Goal: Task Accomplishment & Management: Manage account settings

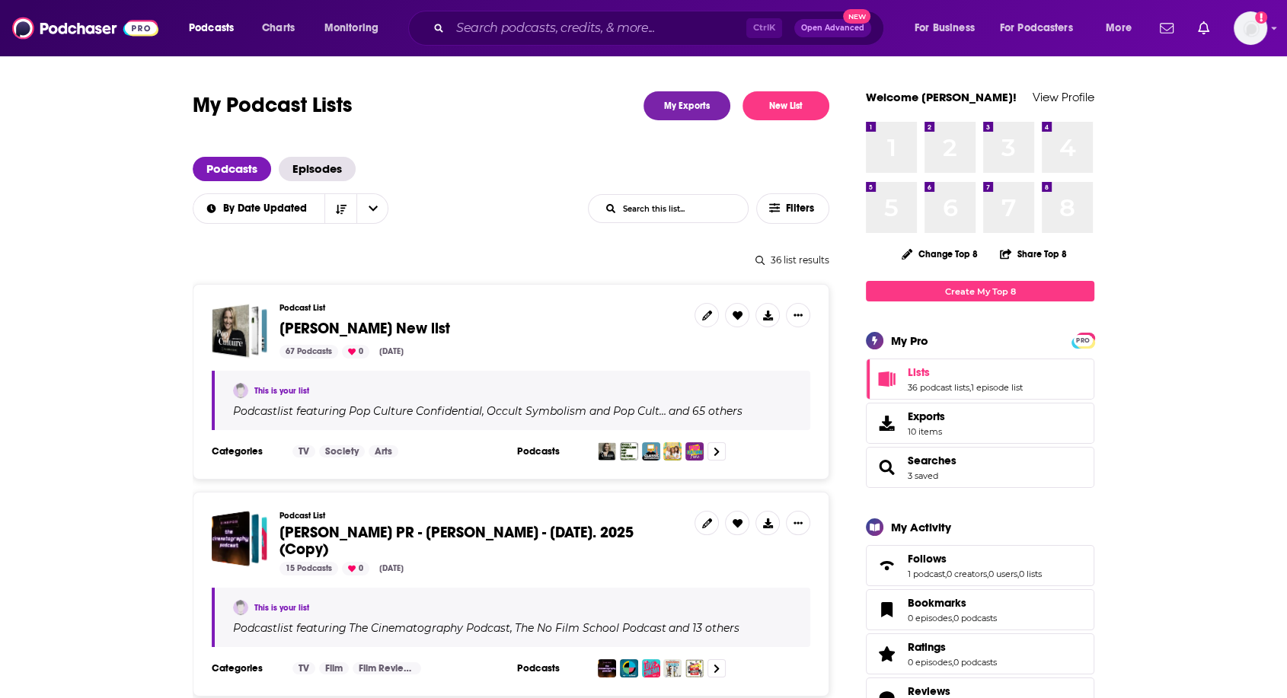
click at [316, 336] on span "[PERSON_NAME] New list" at bounding box center [364, 328] width 171 height 19
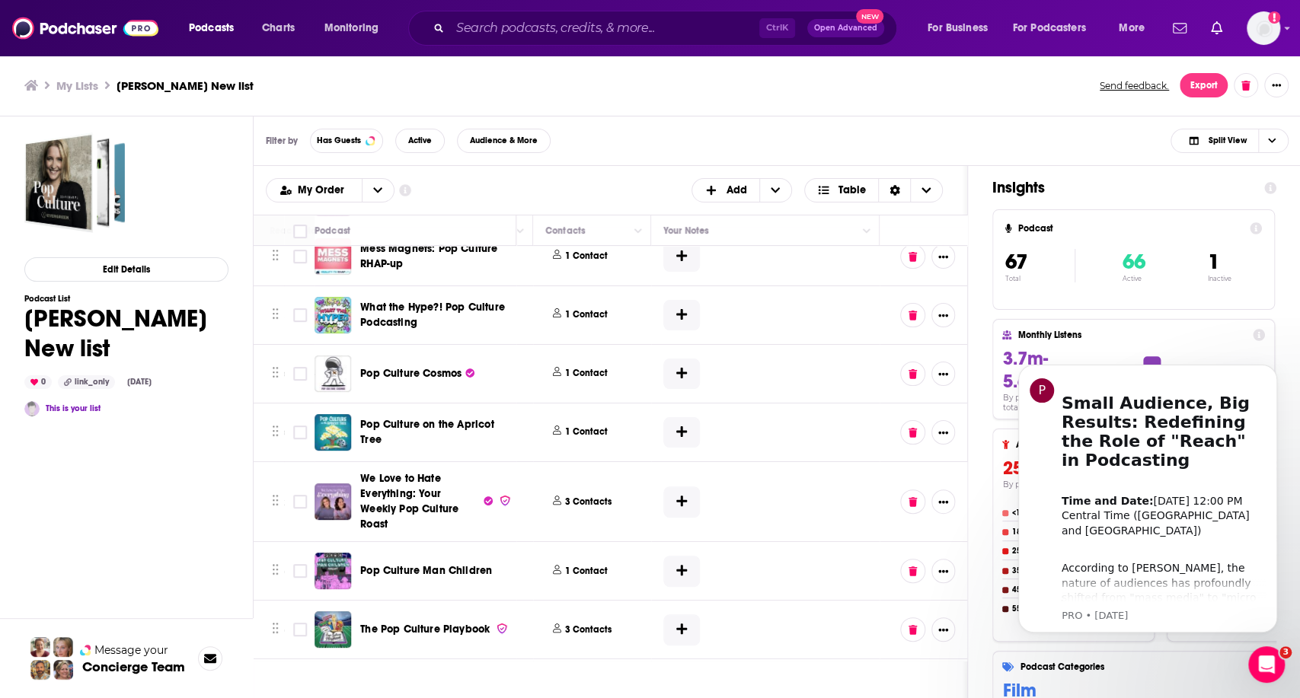
scroll to position [0, 737]
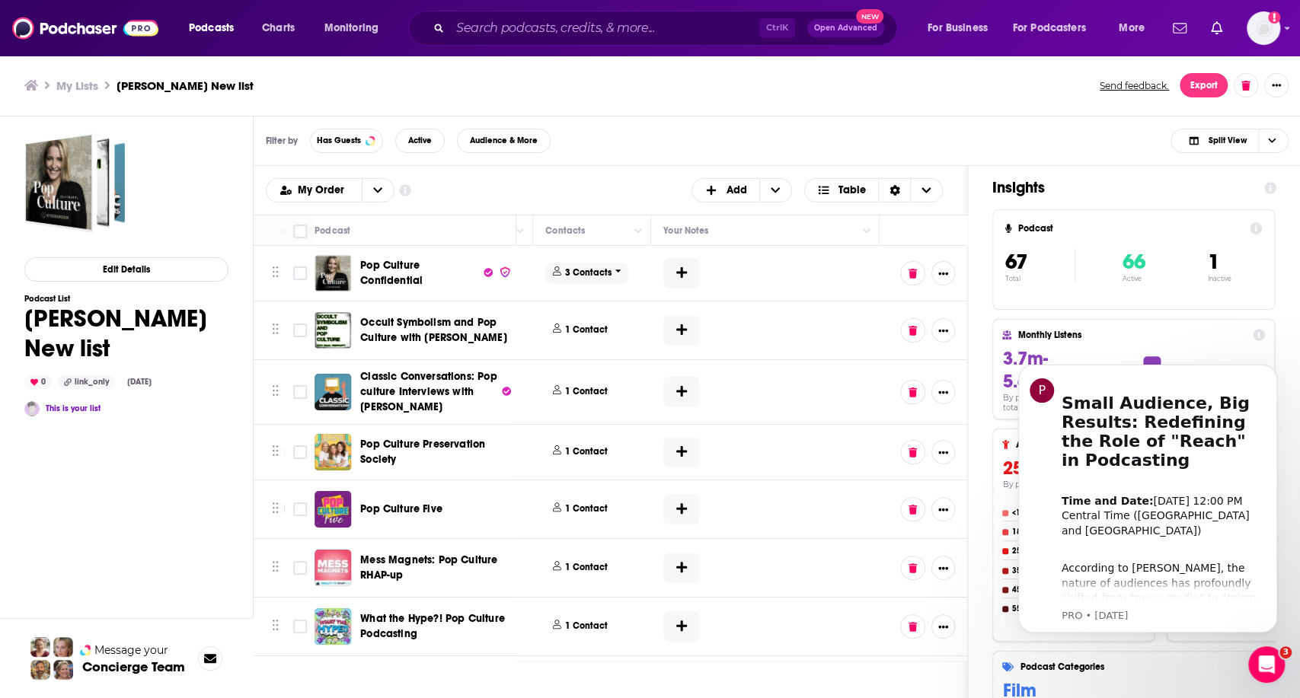
click at [572, 276] on p "3 Contacts" at bounding box center [588, 273] width 46 height 13
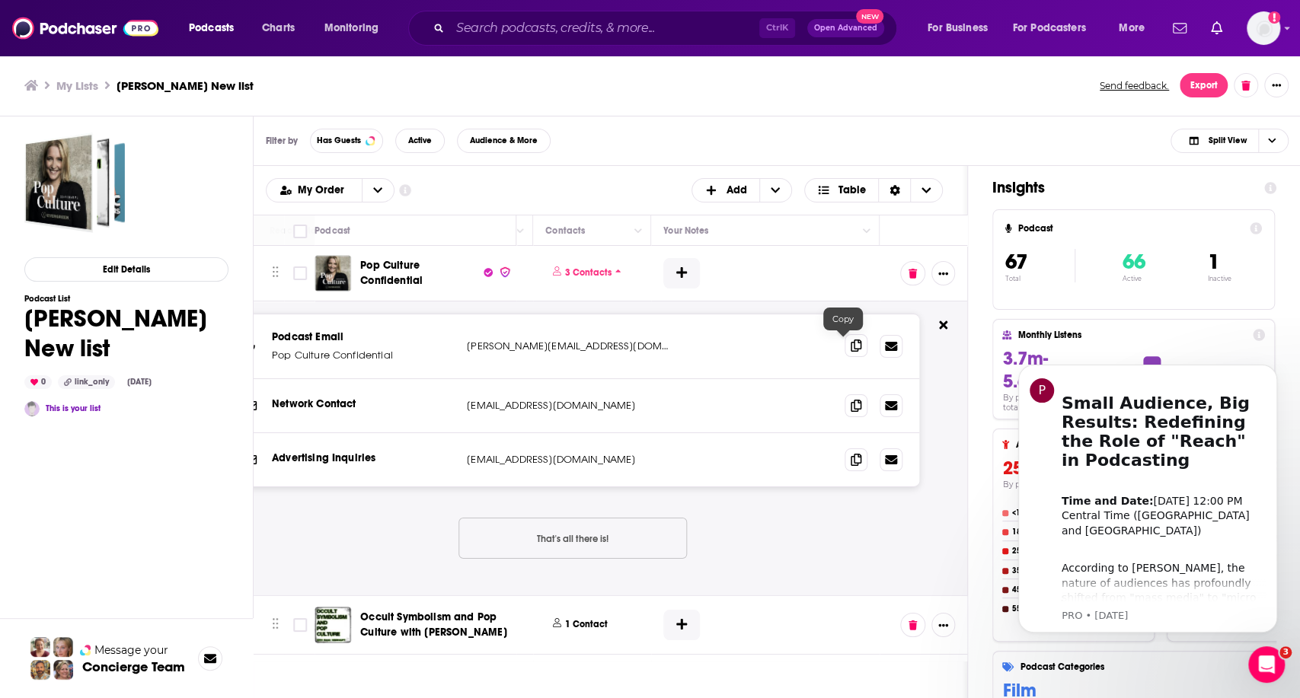
click at [851, 341] on icon at bounding box center [856, 346] width 11 height 12
click at [844, 348] on span at bounding box center [855, 345] width 23 height 23
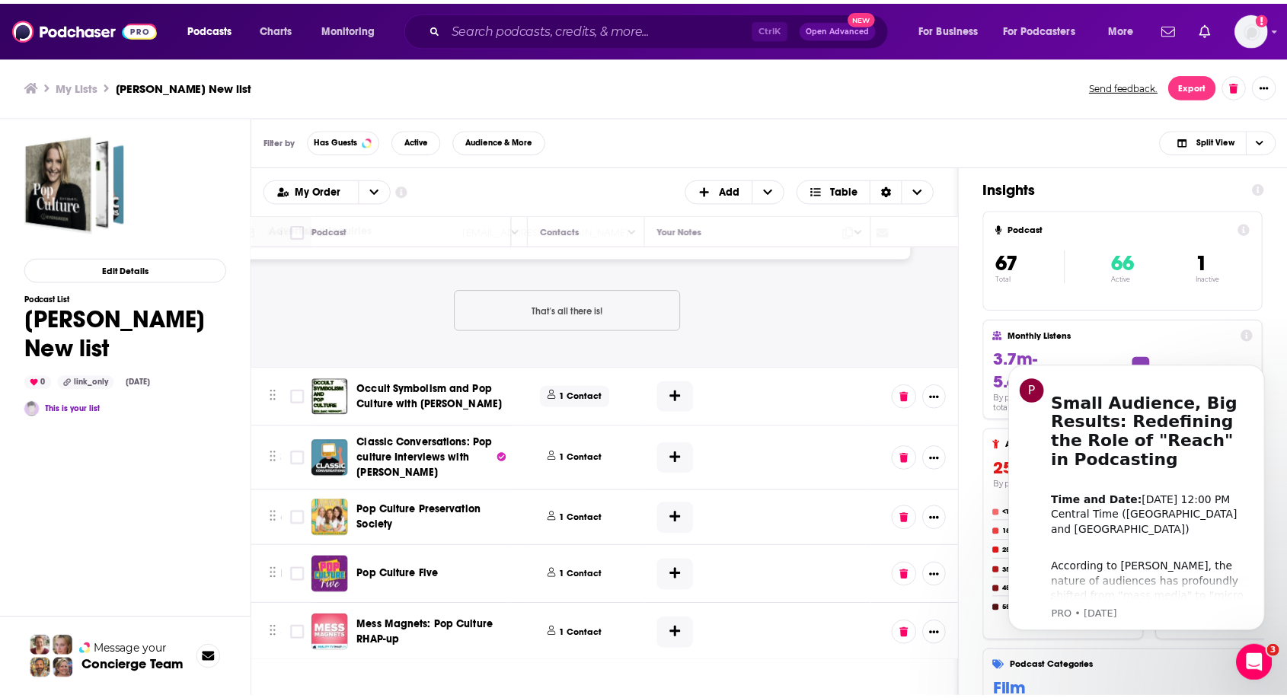
scroll to position [254, 737]
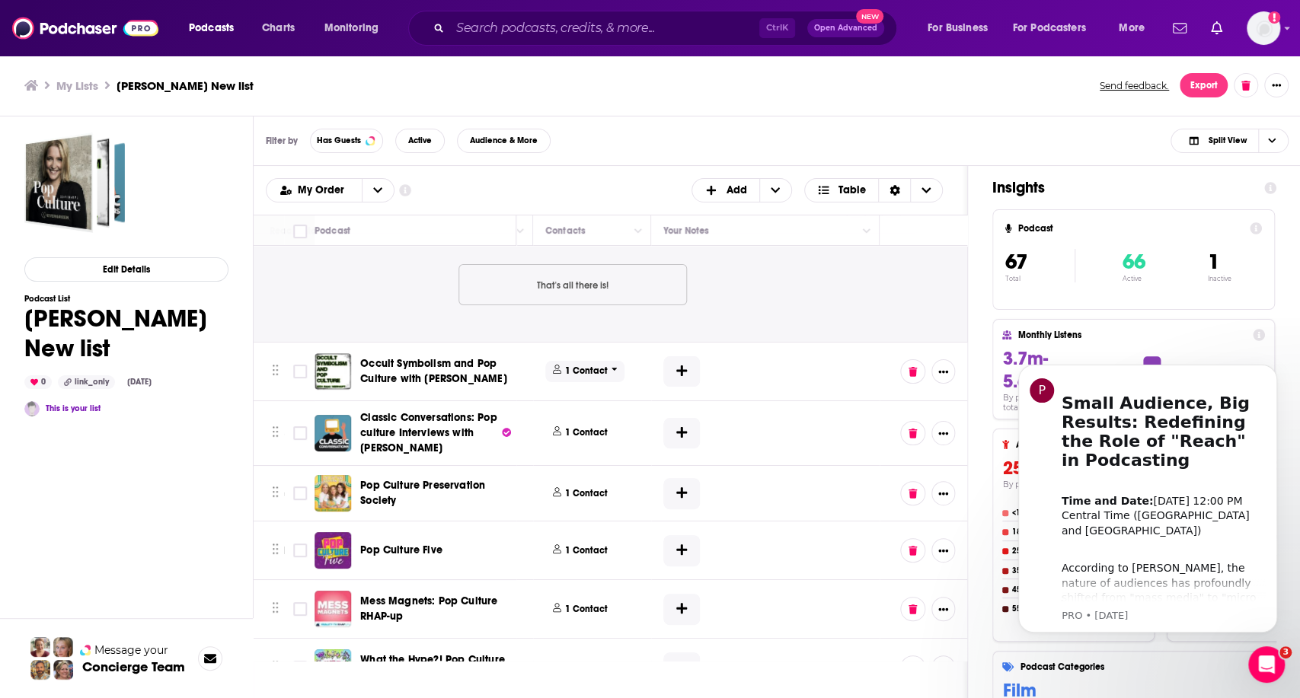
click at [574, 367] on p "1 Contact" at bounding box center [586, 371] width 43 height 13
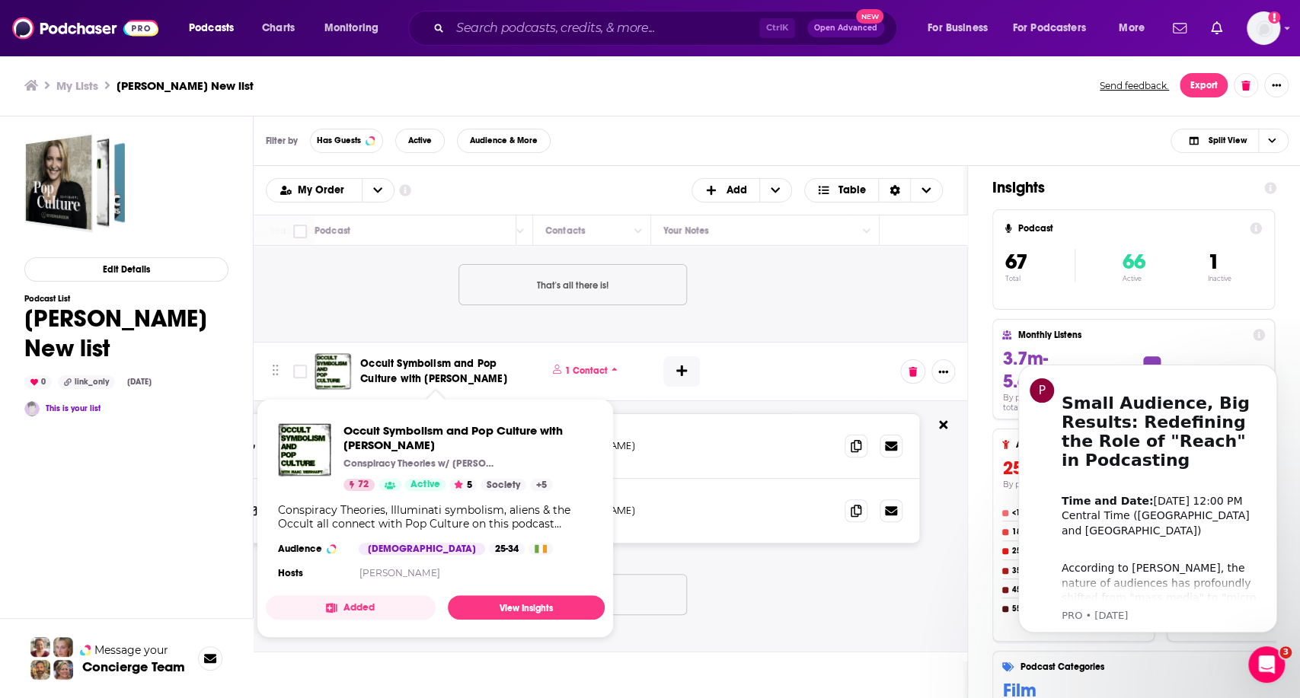
click at [443, 369] on span "Occult Symbolism and Pop Culture with [PERSON_NAME]" at bounding box center [435, 371] width 151 height 30
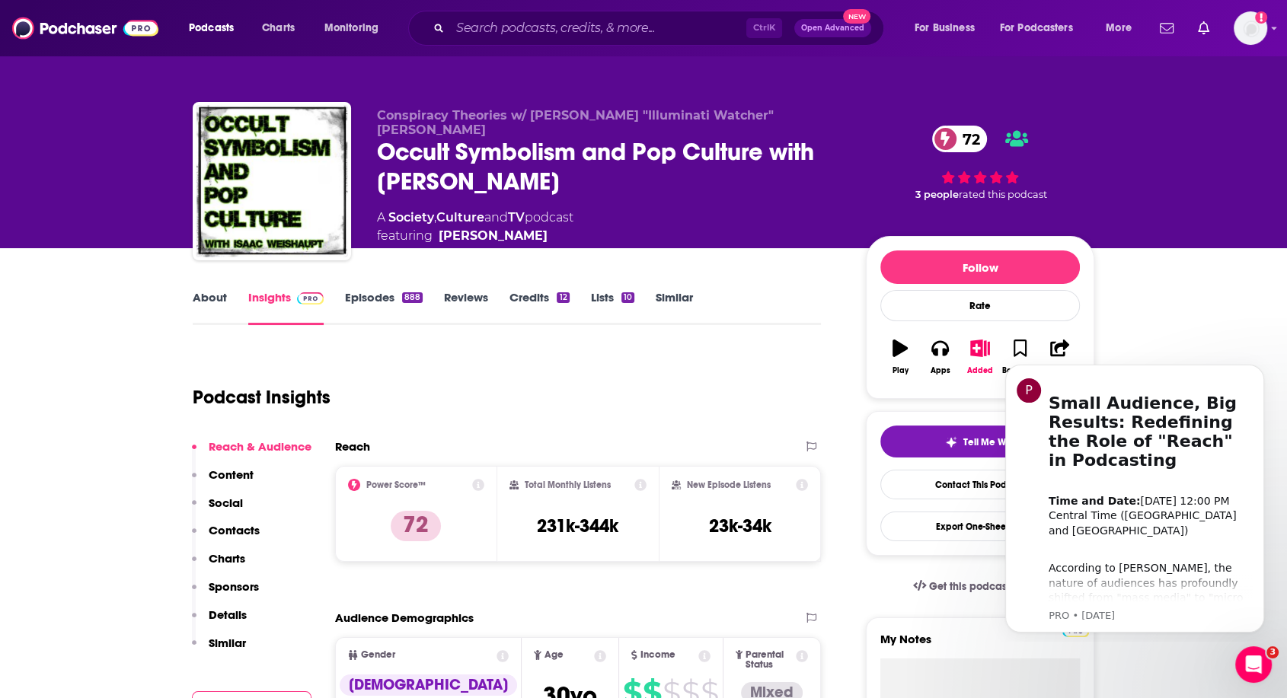
click at [369, 299] on link "Episodes 888" at bounding box center [384, 307] width 78 height 35
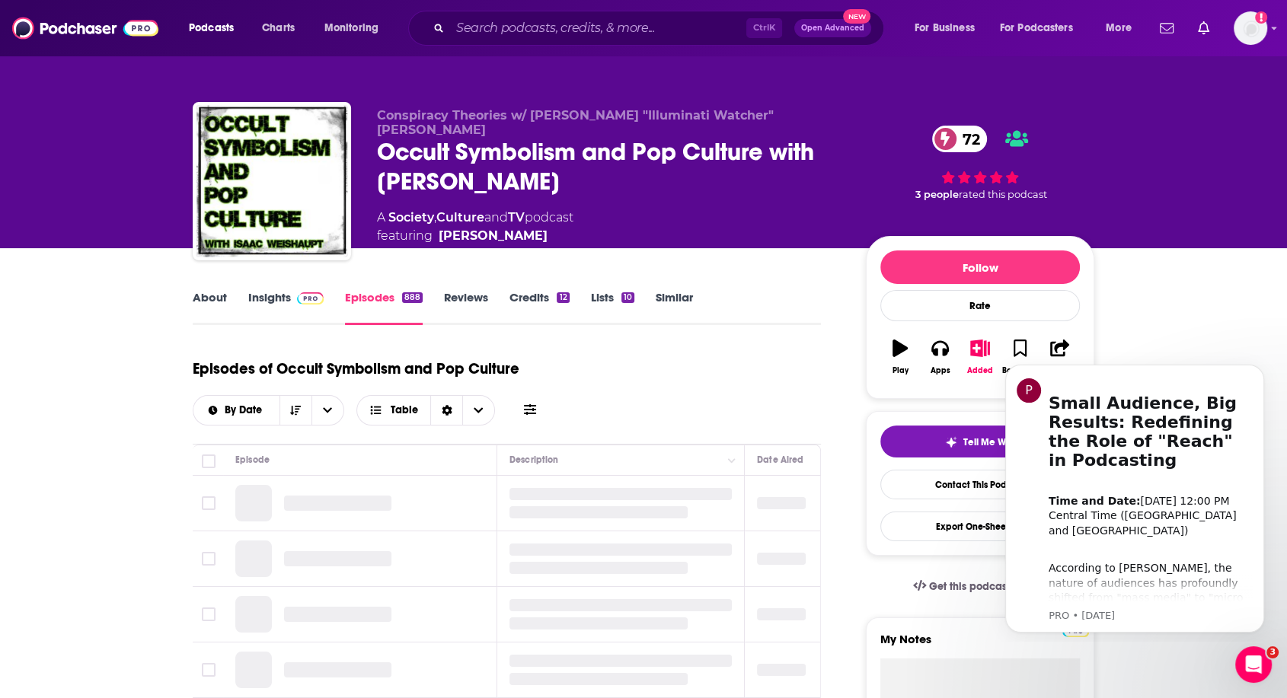
click at [213, 302] on link "About" at bounding box center [210, 307] width 34 height 35
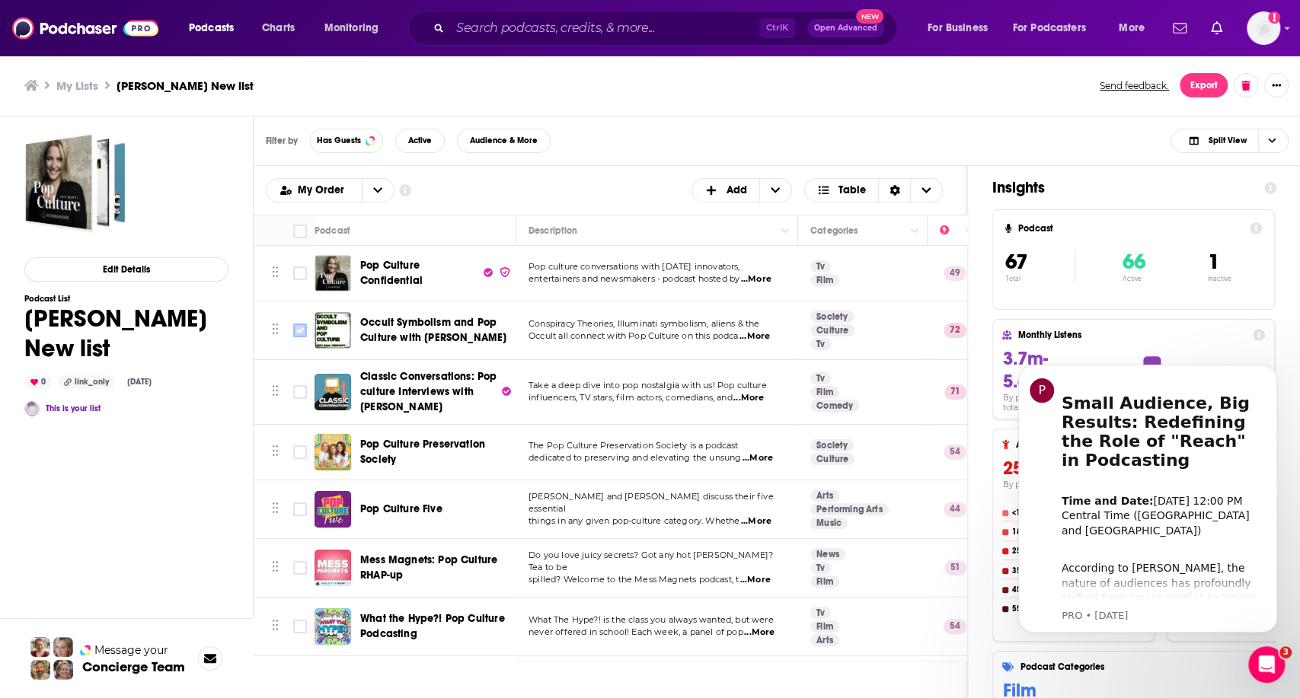
click at [305, 330] on input "Toggle select row" at bounding box center [300, 331] width 14 height 14
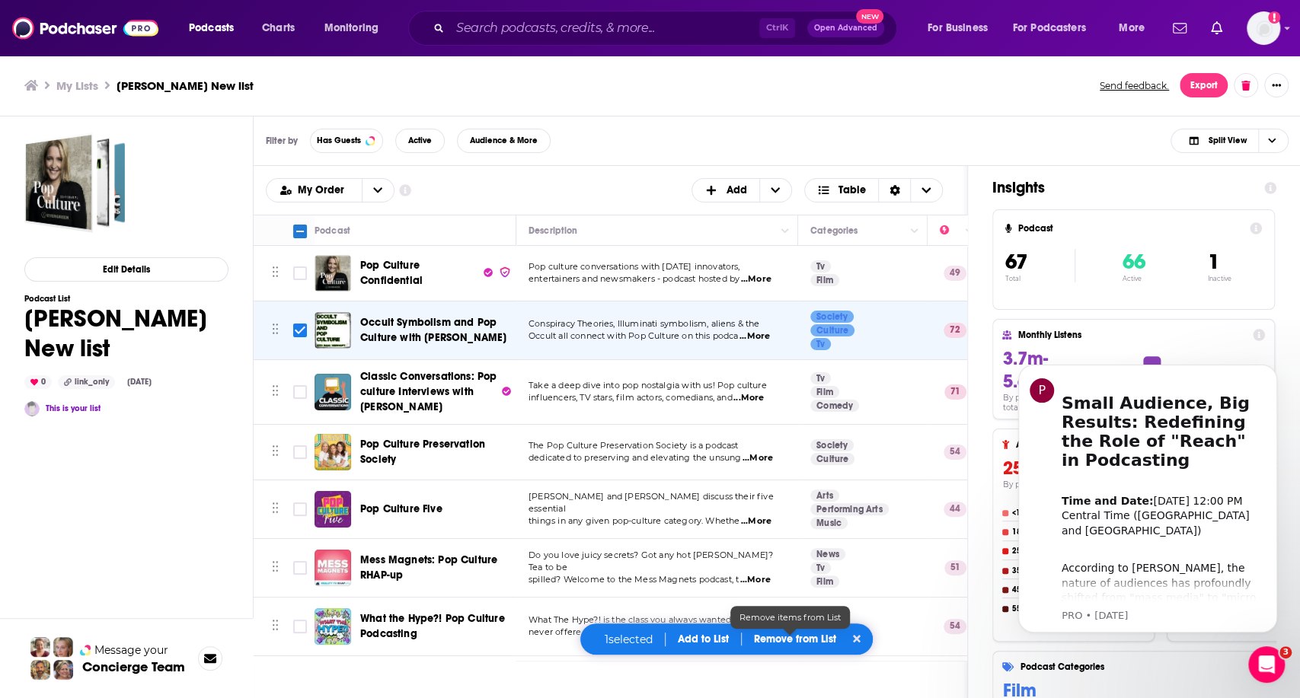
click at [803, 641] on p "Remove from List" at bounding box center [795, 639] width 82 height 13
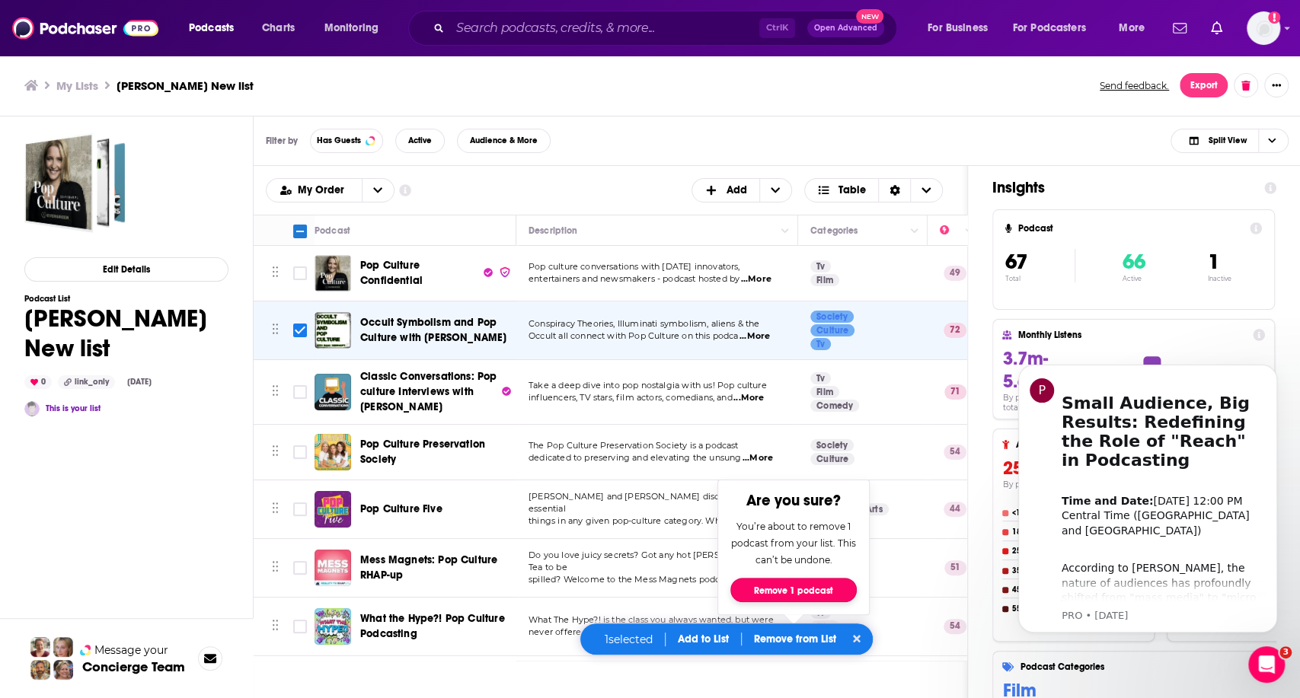
click at [797, 595] on button "Remove 1 podcast" at bounding box center [793, 590] width 126 height 24
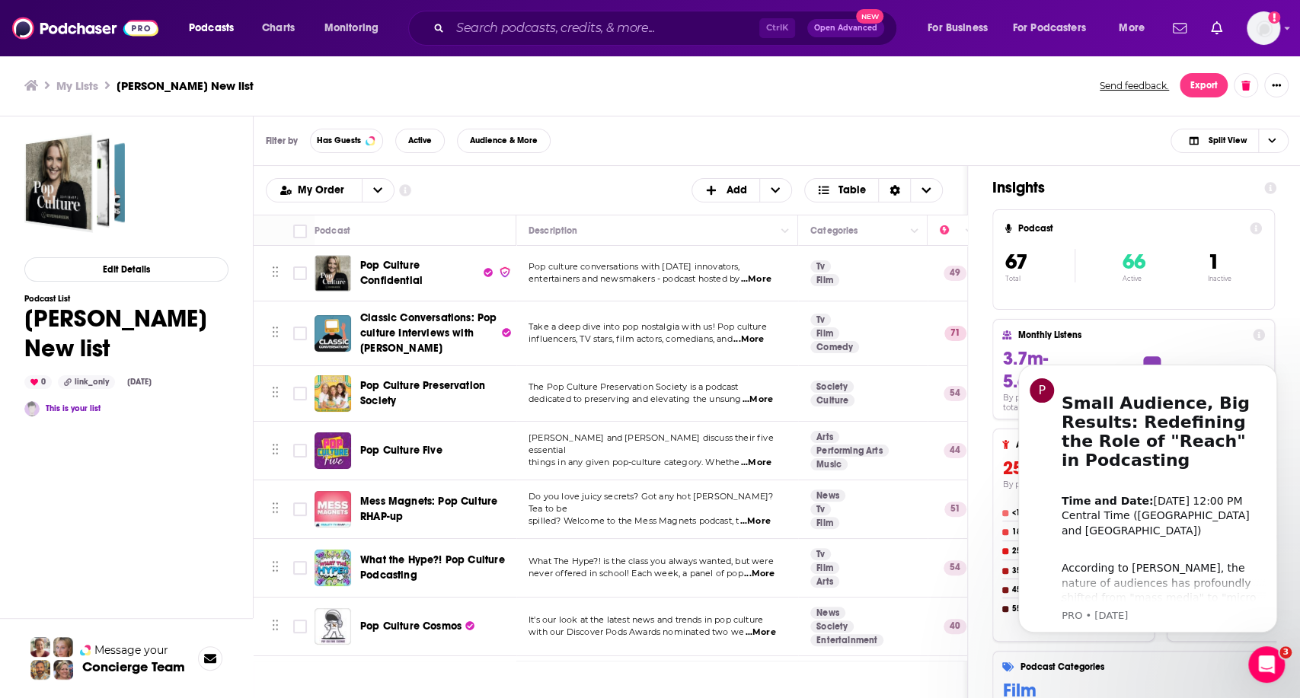
checkbox input "false"
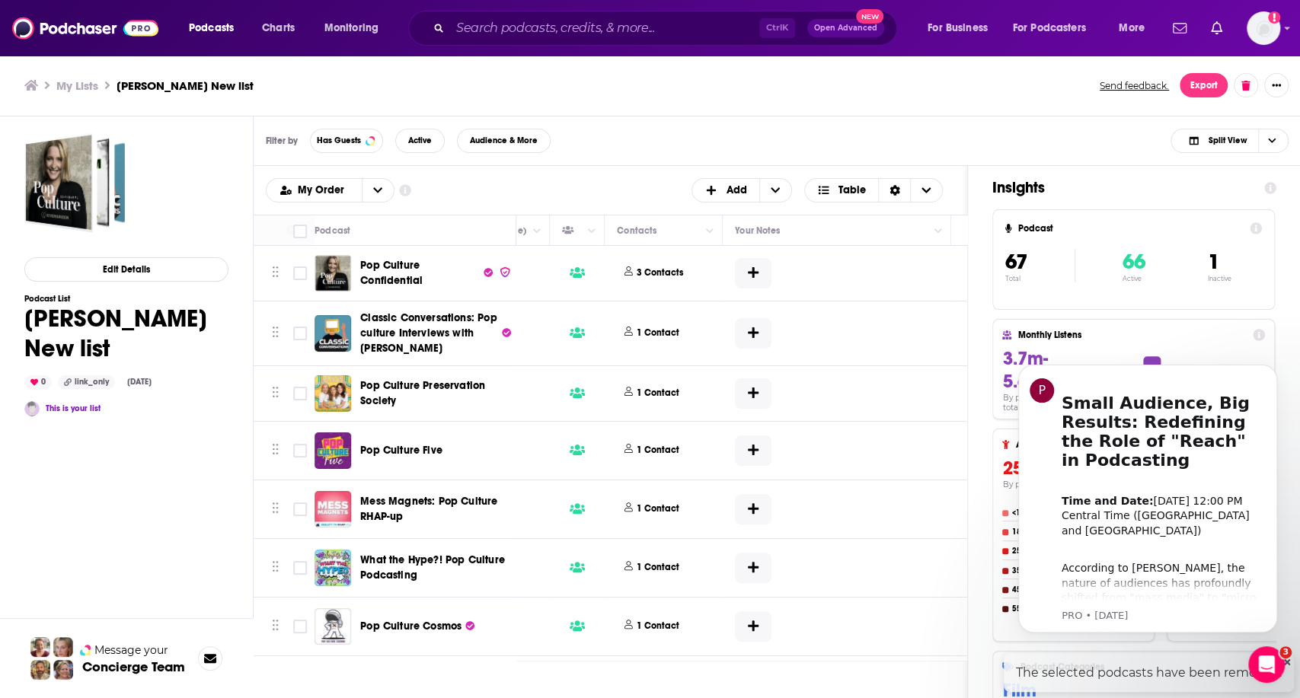
scroll to position [0, 707]
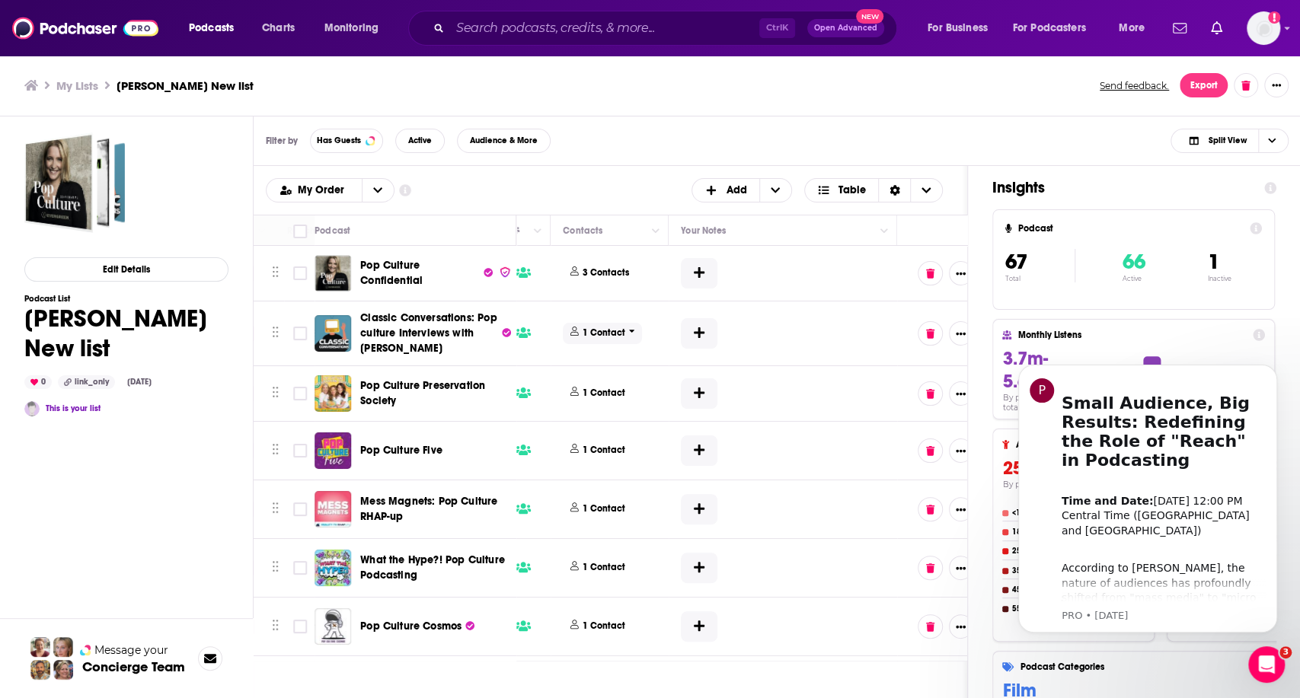
click at [592, 334] on p "1 Contact" at bounding box center [604, 333] width 43 height 13
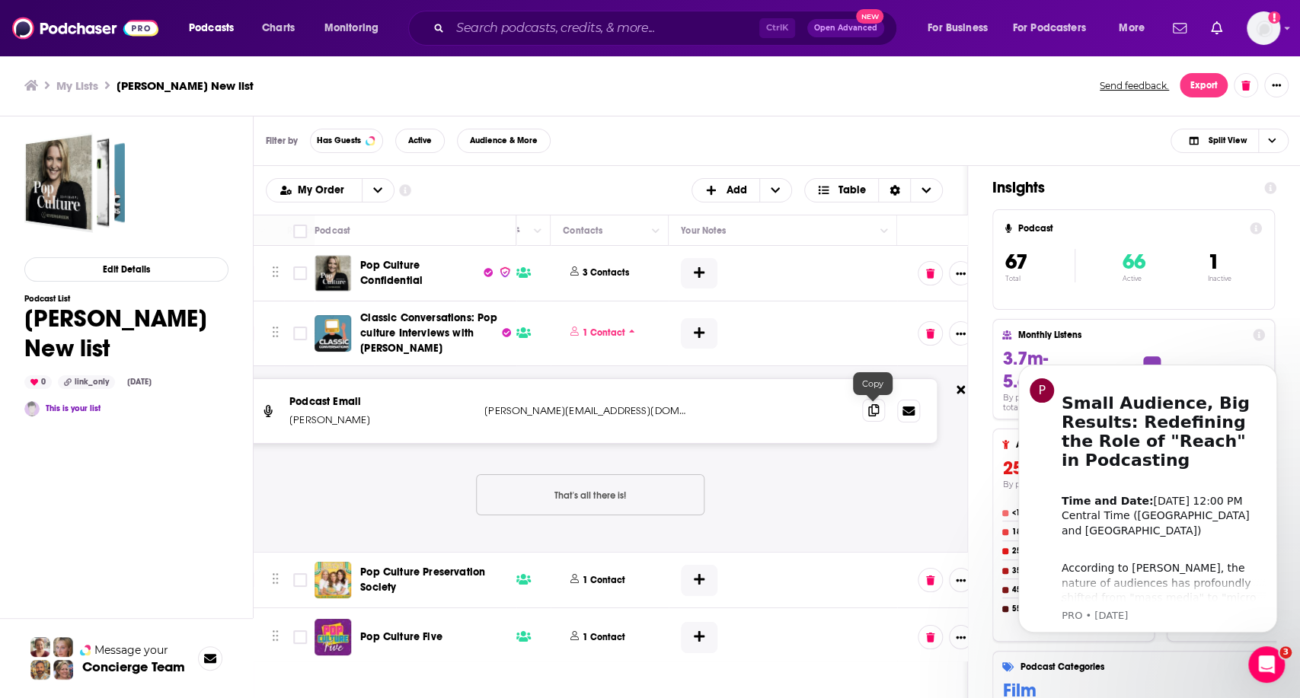
click at [869, 412] on icon at bounding box center [873, 410] width 11 height 12
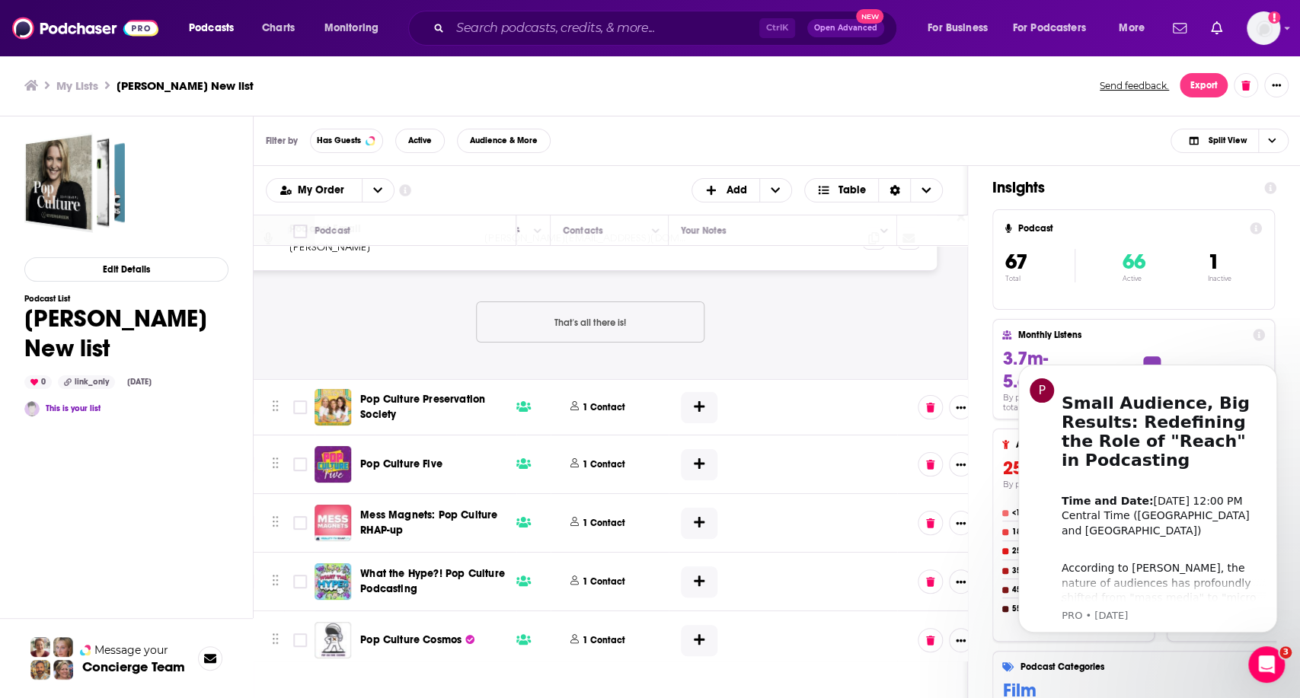
scroll to position [169, 707]
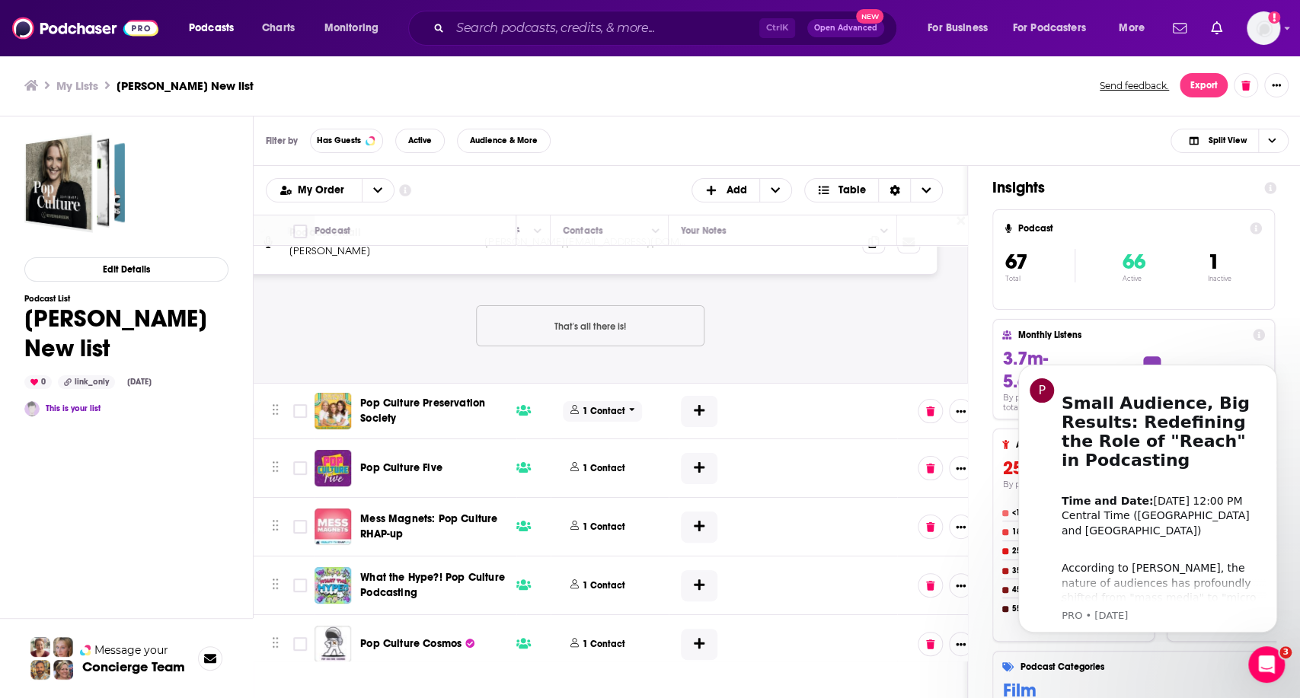
click at [599, 405] on p "1 Contact" at bounding box center [604, 411] width 43 height 13
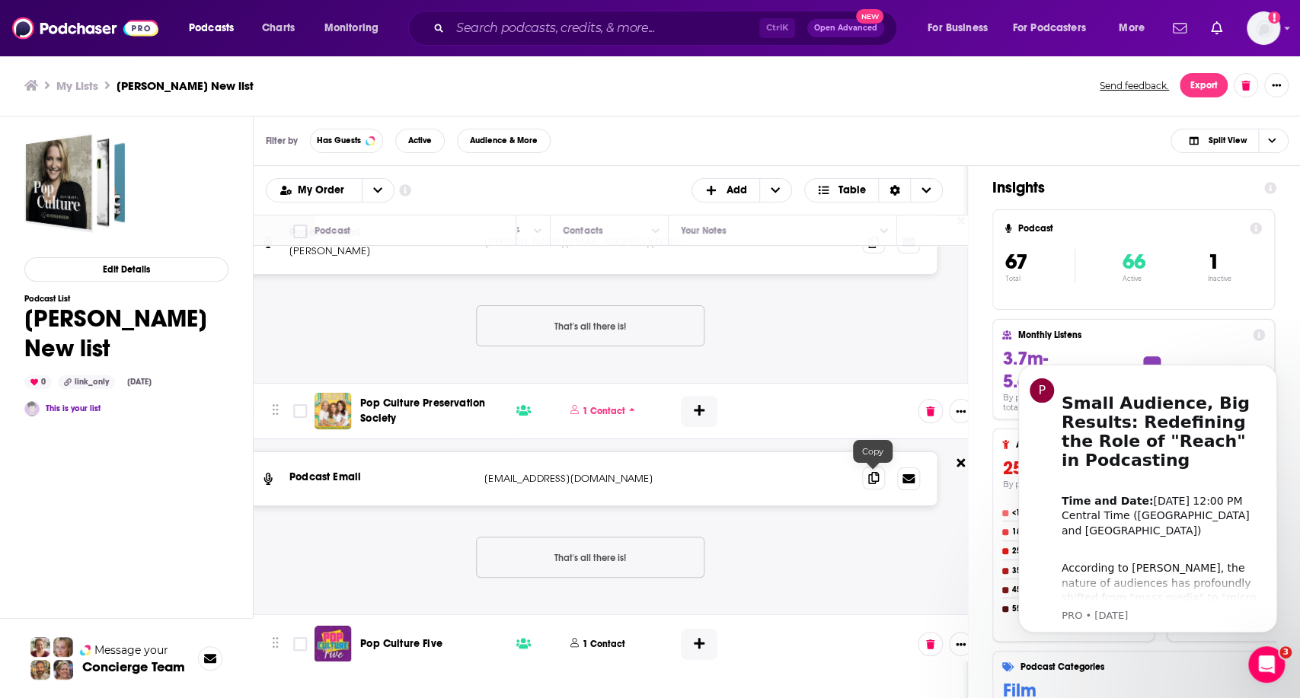
click at [876, 474] on icon at bounding box center [873, 478] width 11 height 12
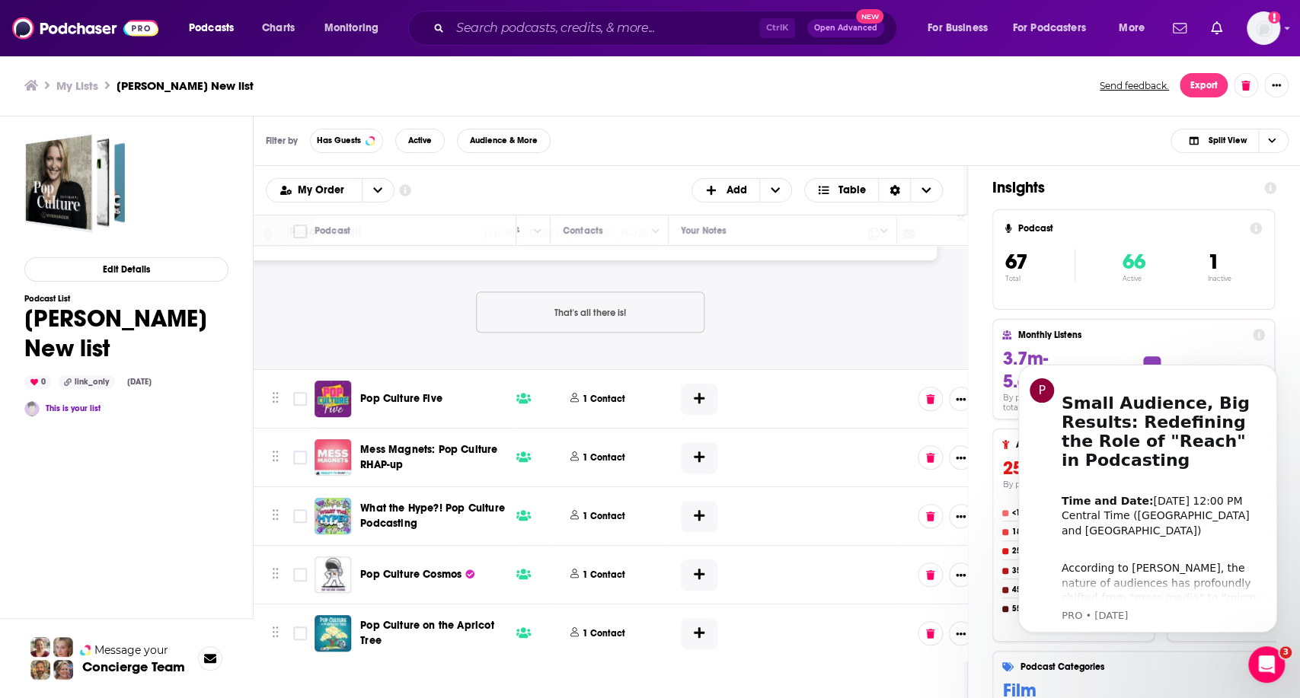
scroll to position [423, 707]
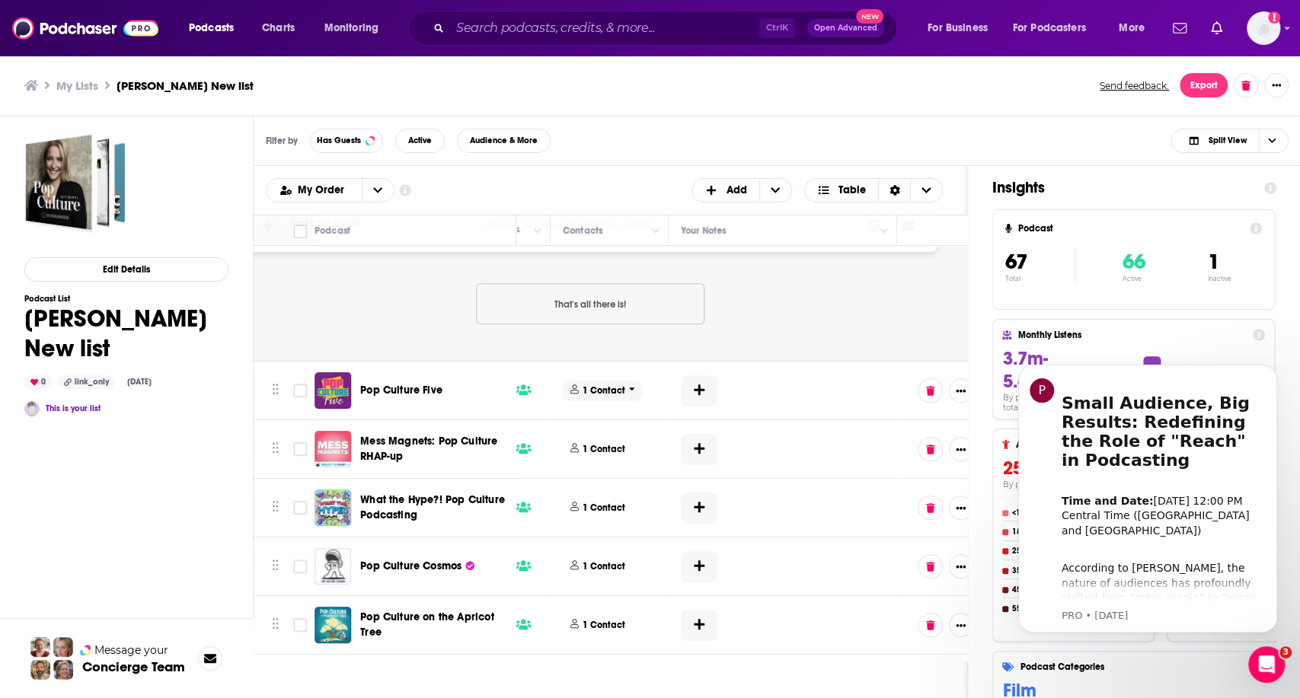
click at [592, 390] on p "1 Contact" at bounding box center [604, 391] width 43 height 13
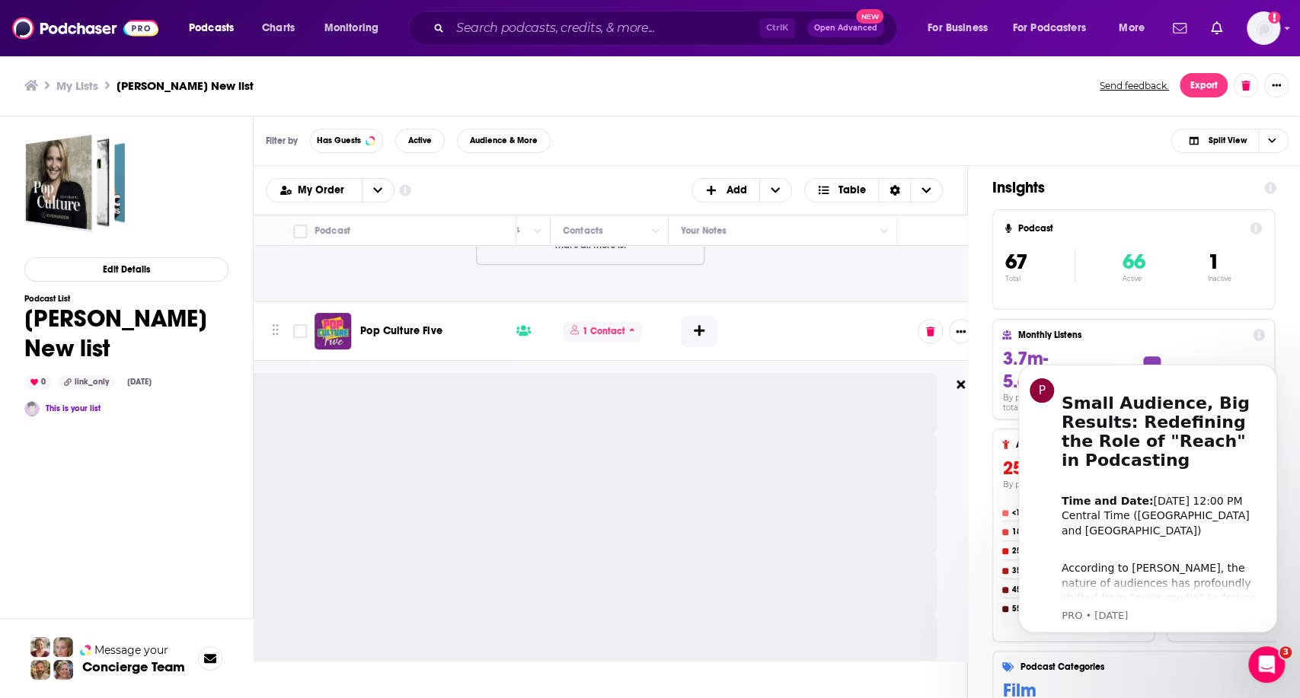
scroll to position [507, 707]
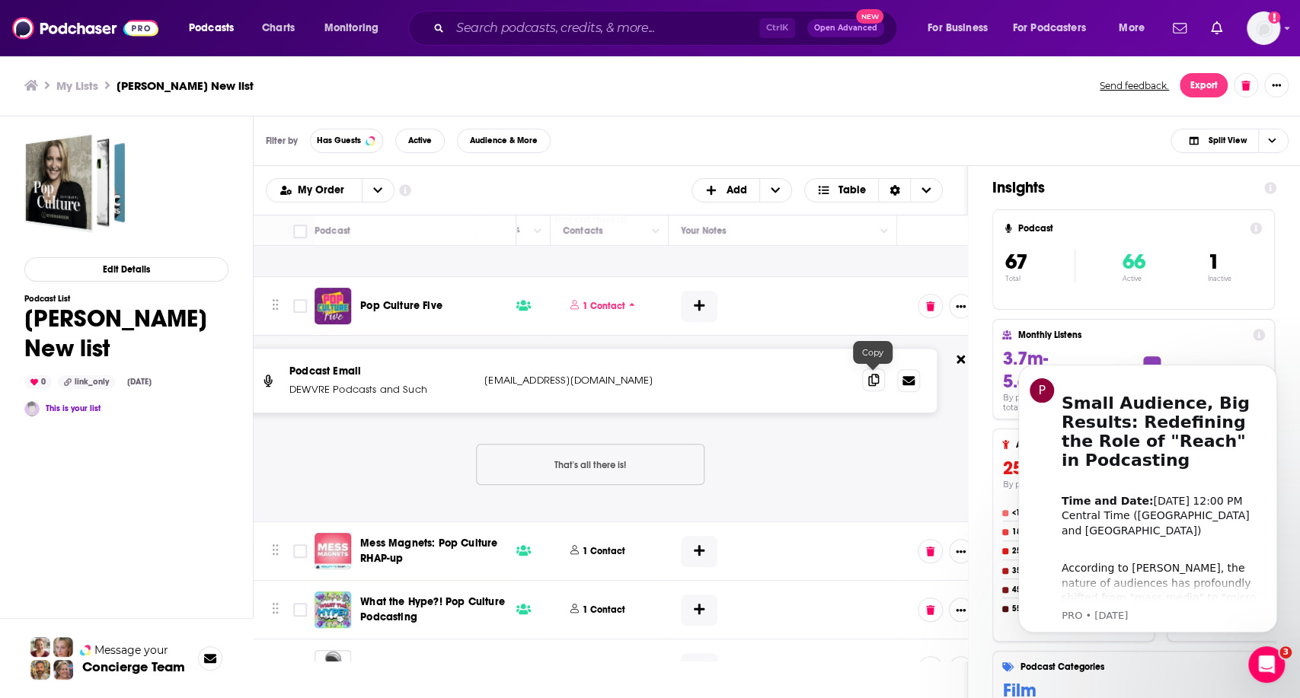
click at [873, 381] on icon at bounding box center [873, 380] width 11 height 12
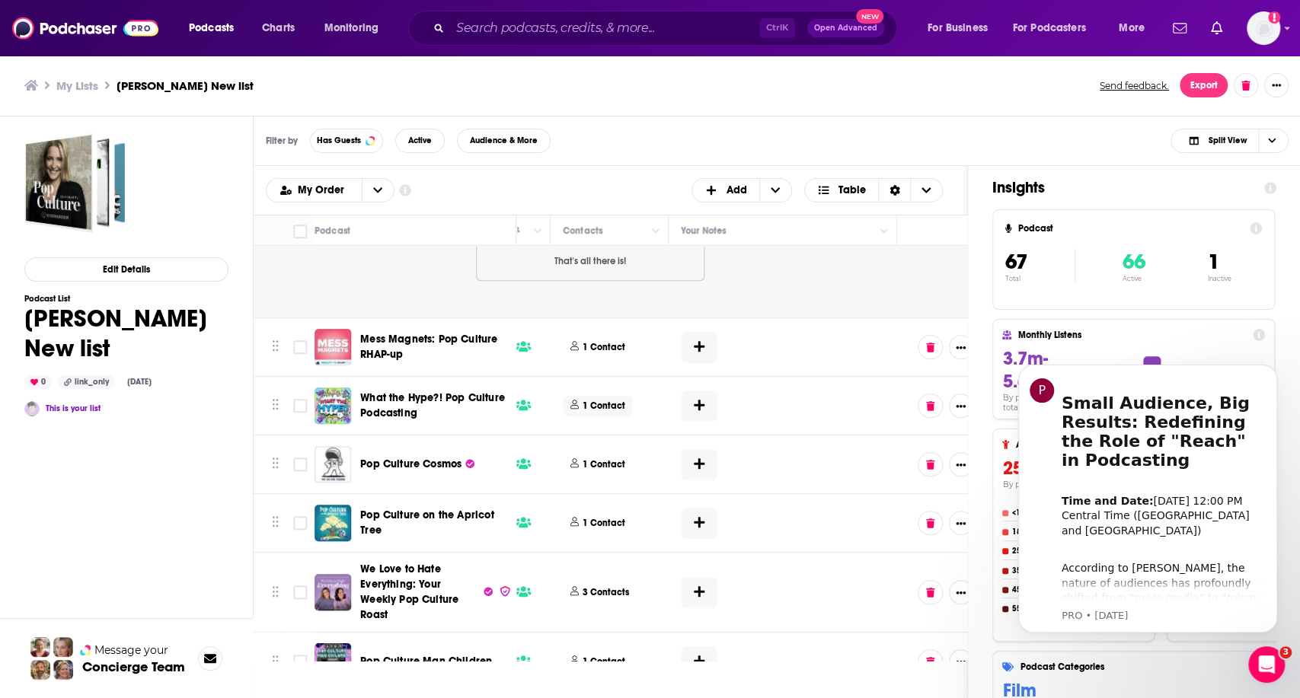
scroll to position [761, 707]
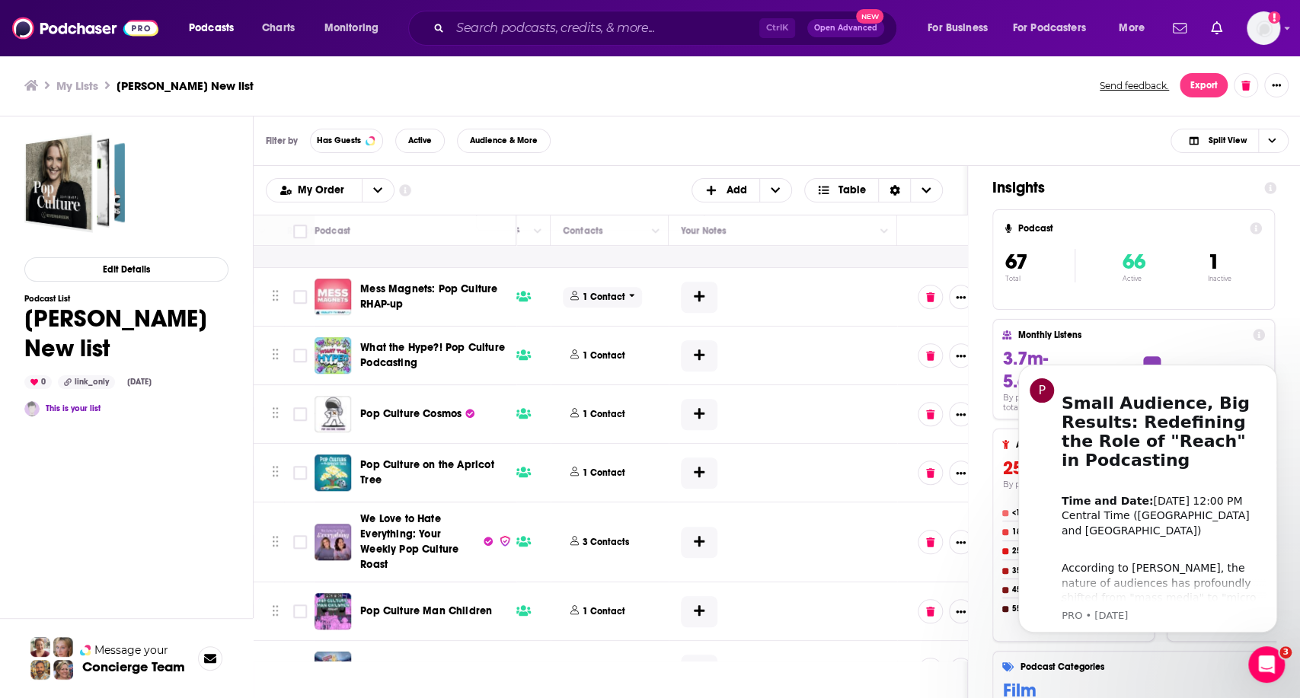
click at [594, 302] on span "1 Contact" at bounding box center [602, 297] width 79 height 21
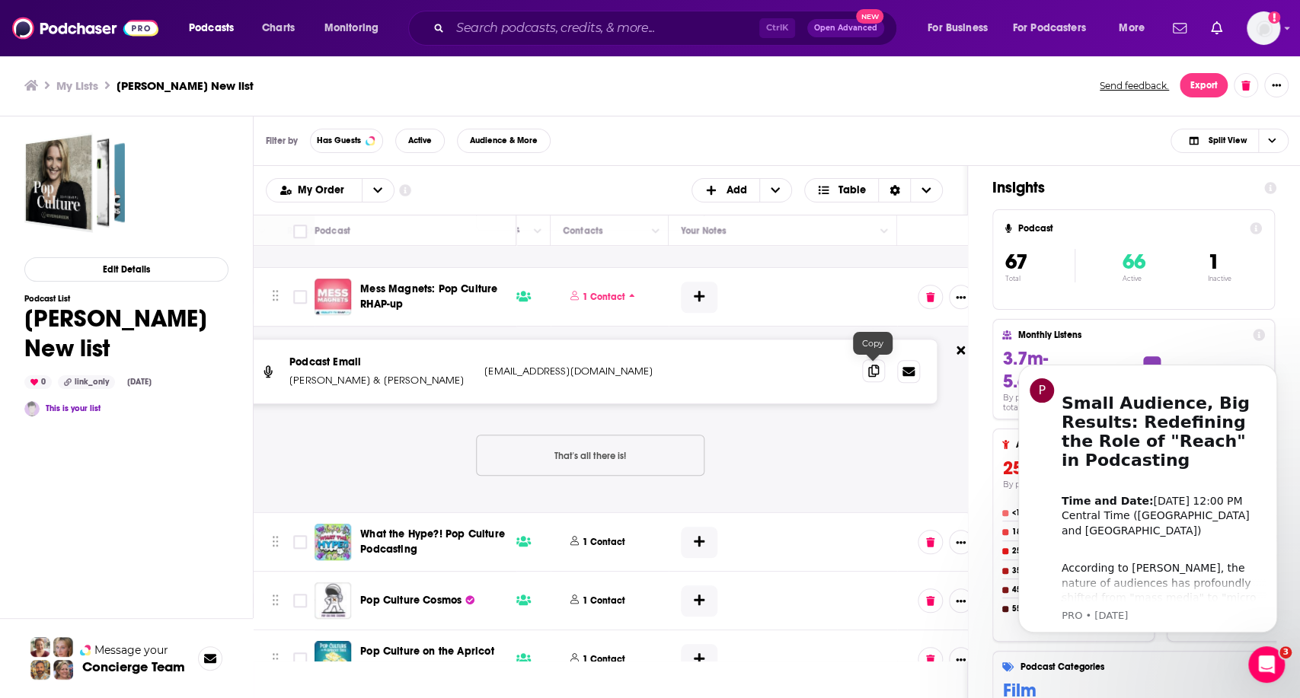
click at [878, 369] on span at bounding box center [873, 370] width 23 height 23
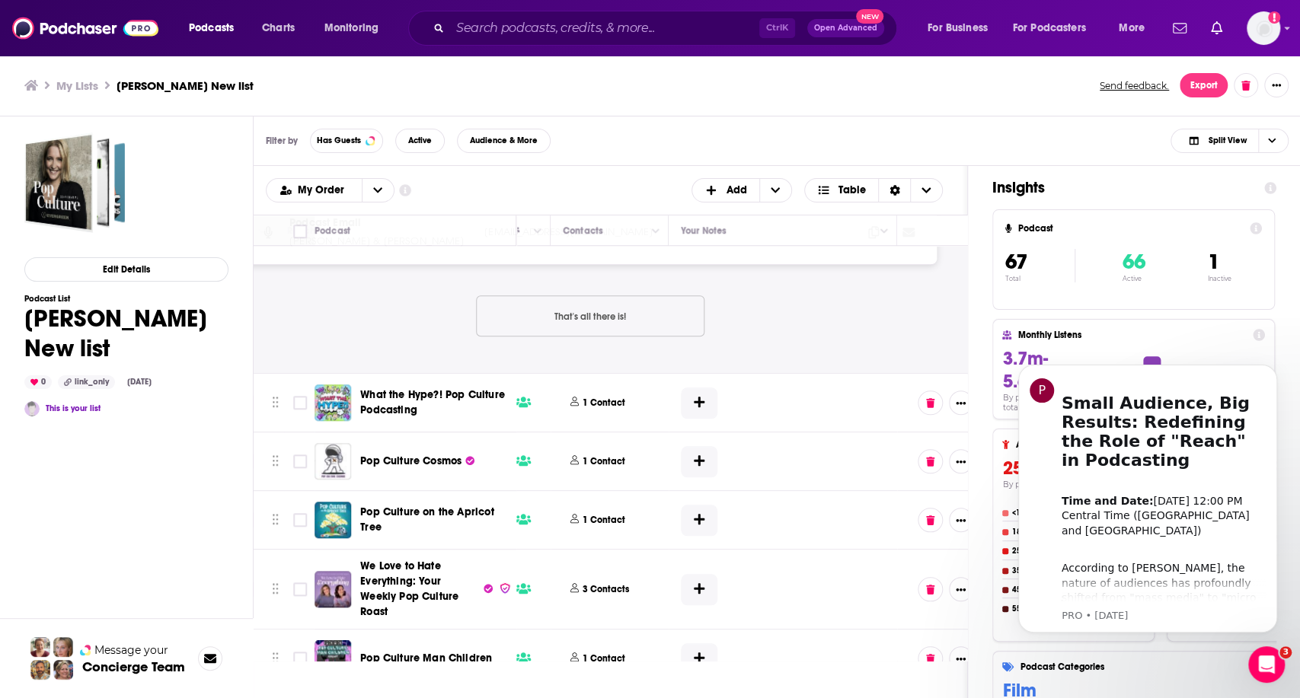
scroll to position [931, 707]
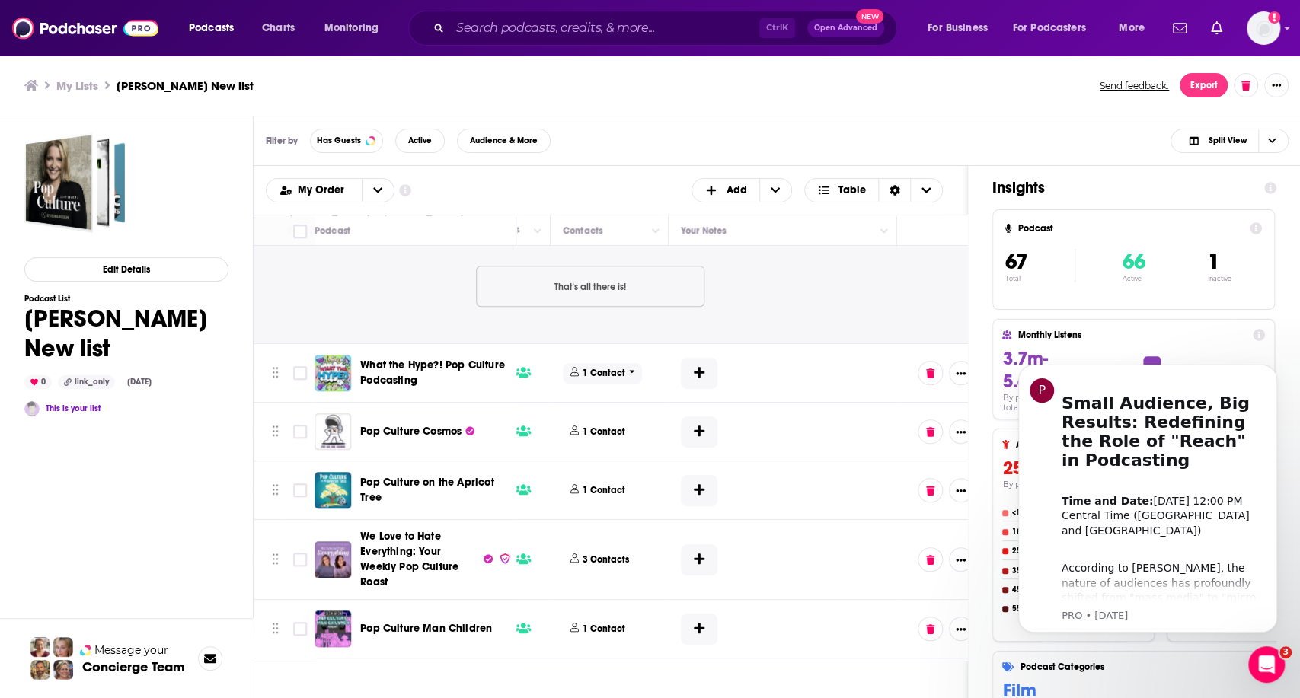
click at [602, 373] on p "1 Contact" at bounding box center [604, 373] width 43 height 13
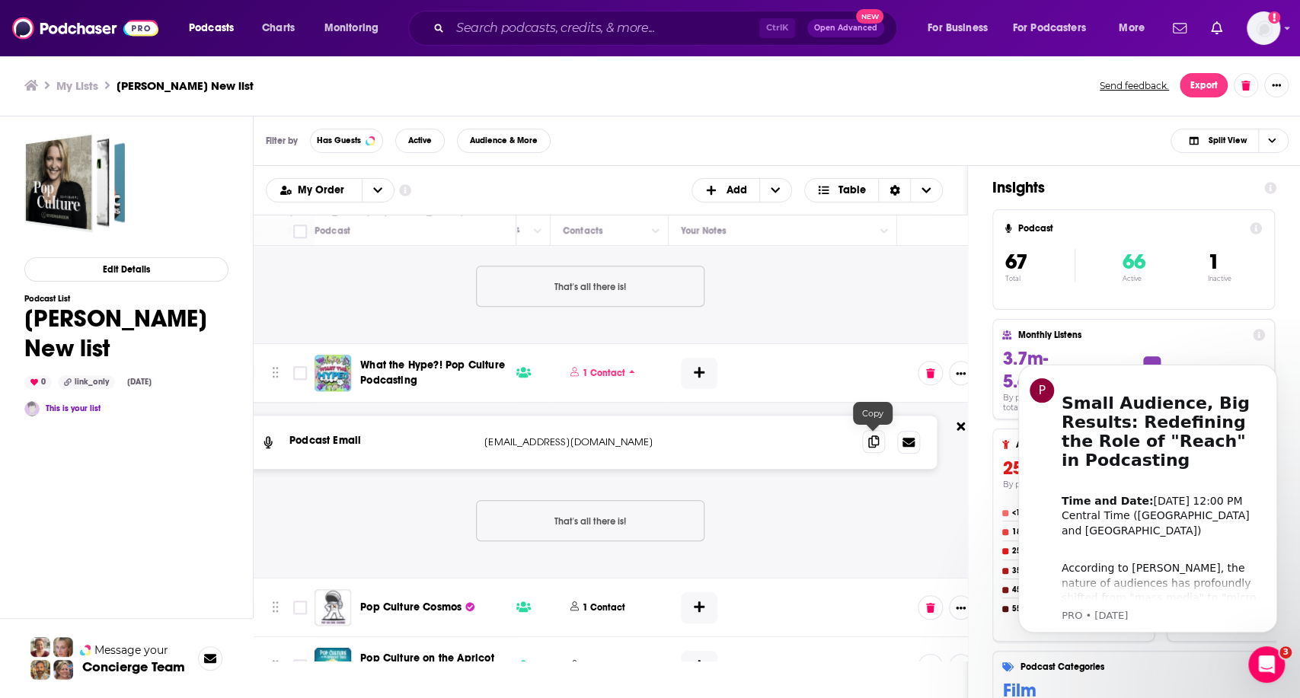
click at [869, 440] on icon at bounding box center [873, 442] width 11 height 12
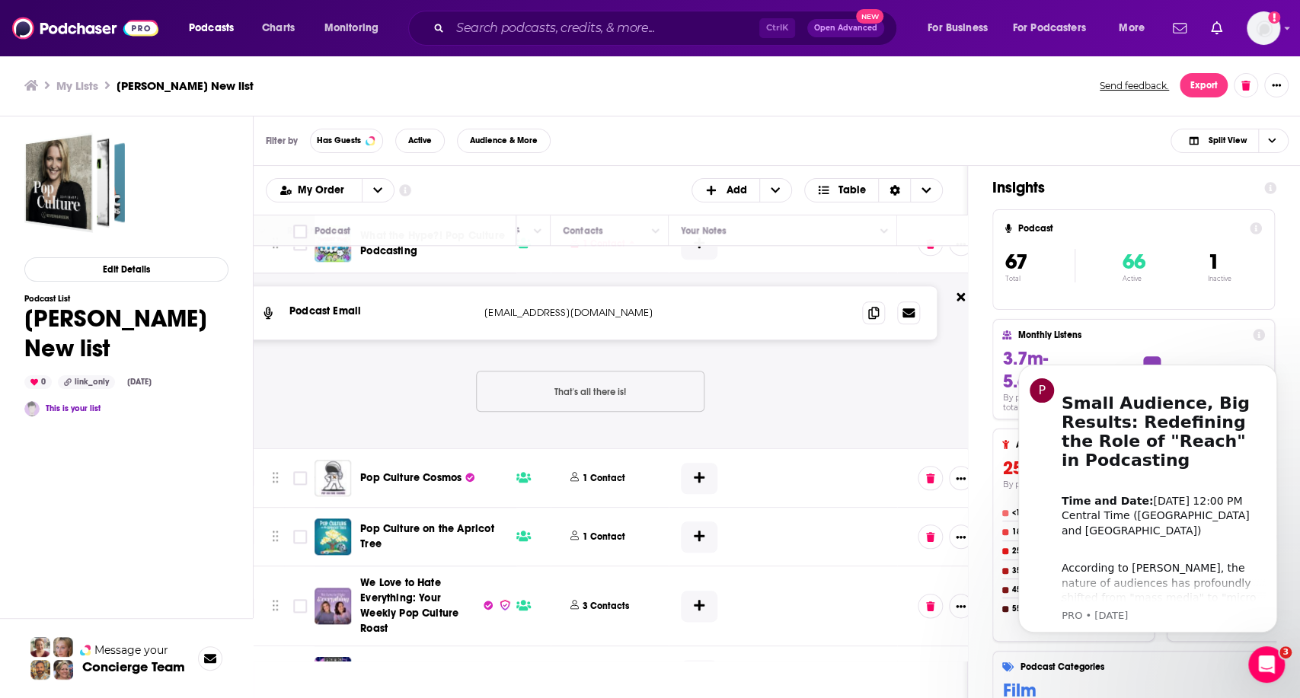
scroll to position [1184, 707]
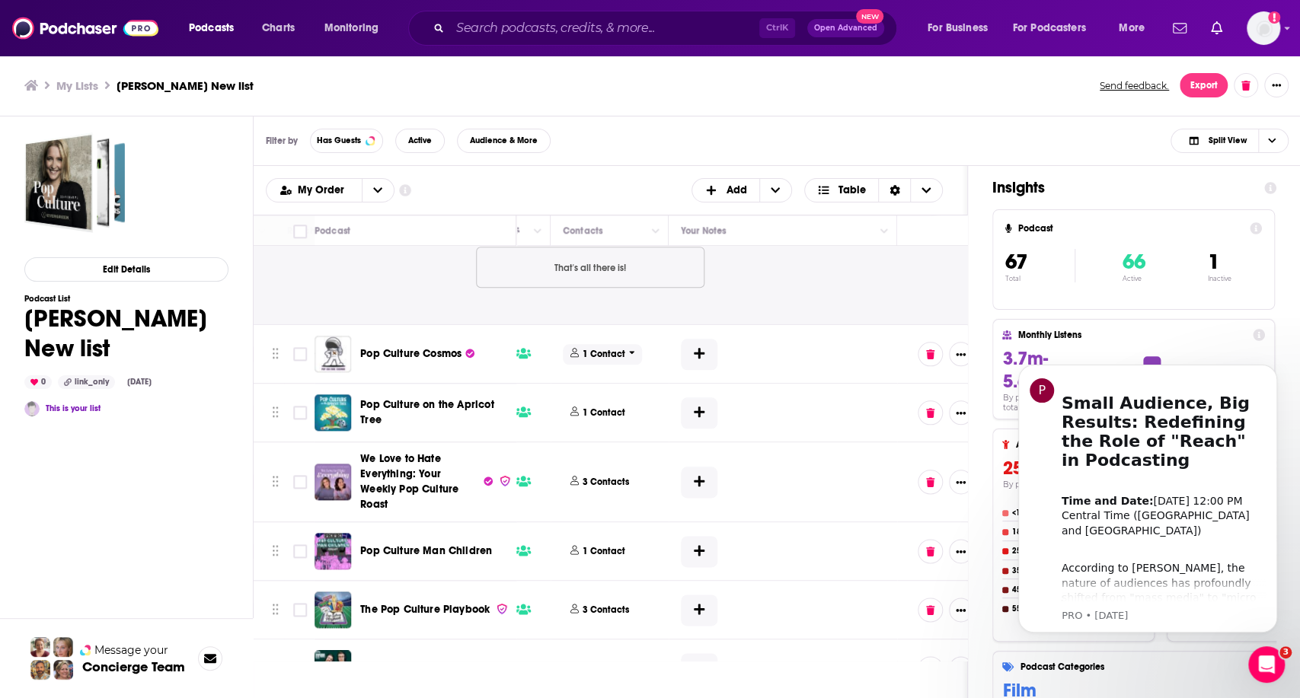
click at [605, 352] on p "1 Contact" at bounding box center [604, 354] width 43 height 13
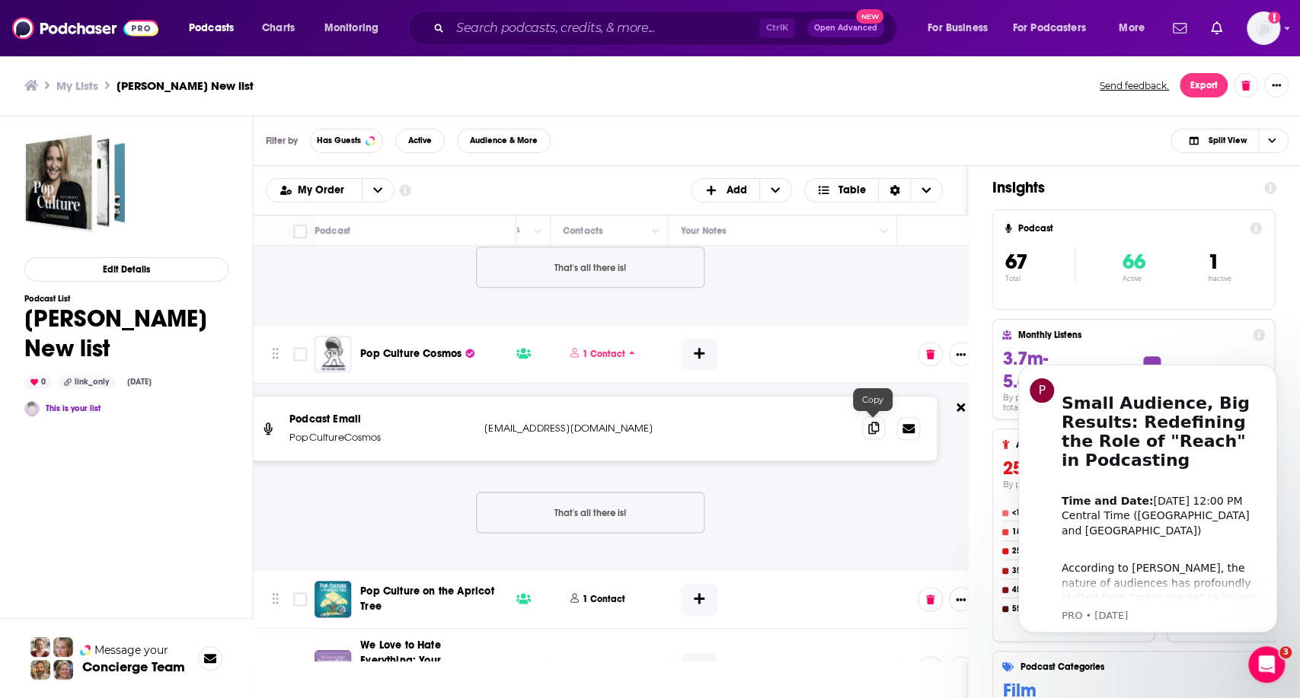
click at [869, 425] on icon at bounding box center [873, 428] width 11 height 12
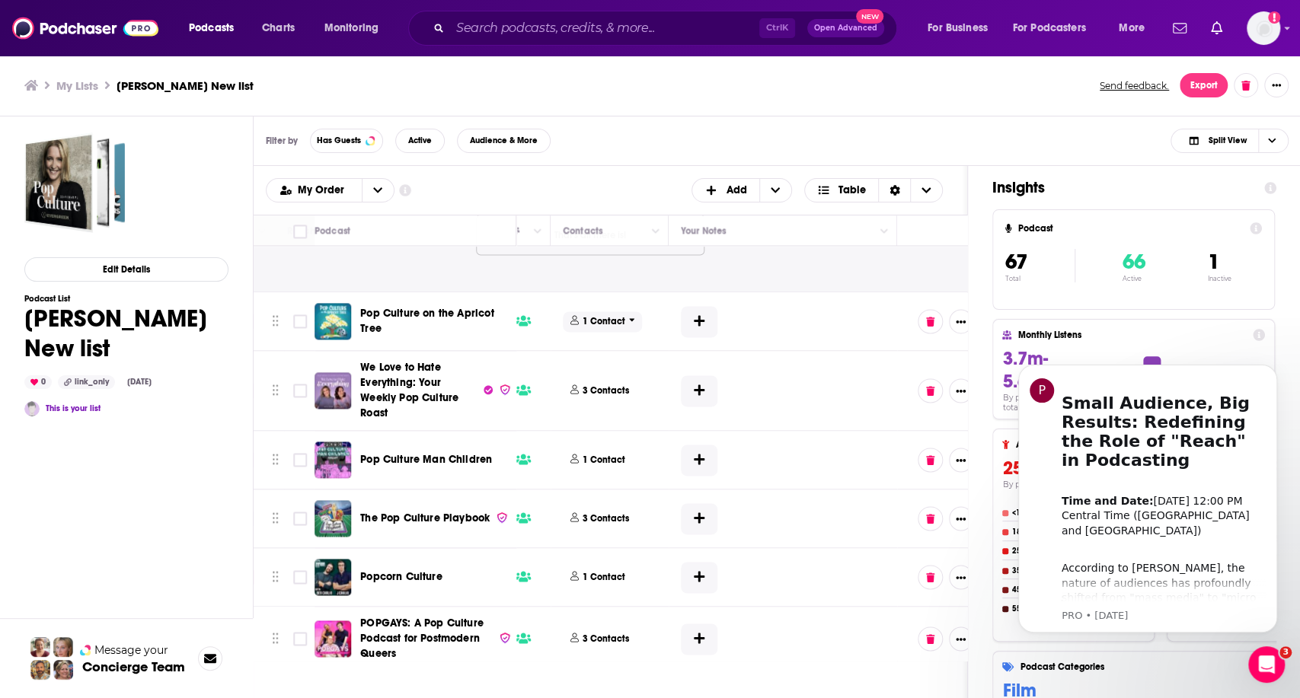
scroll to position [1353, 707]
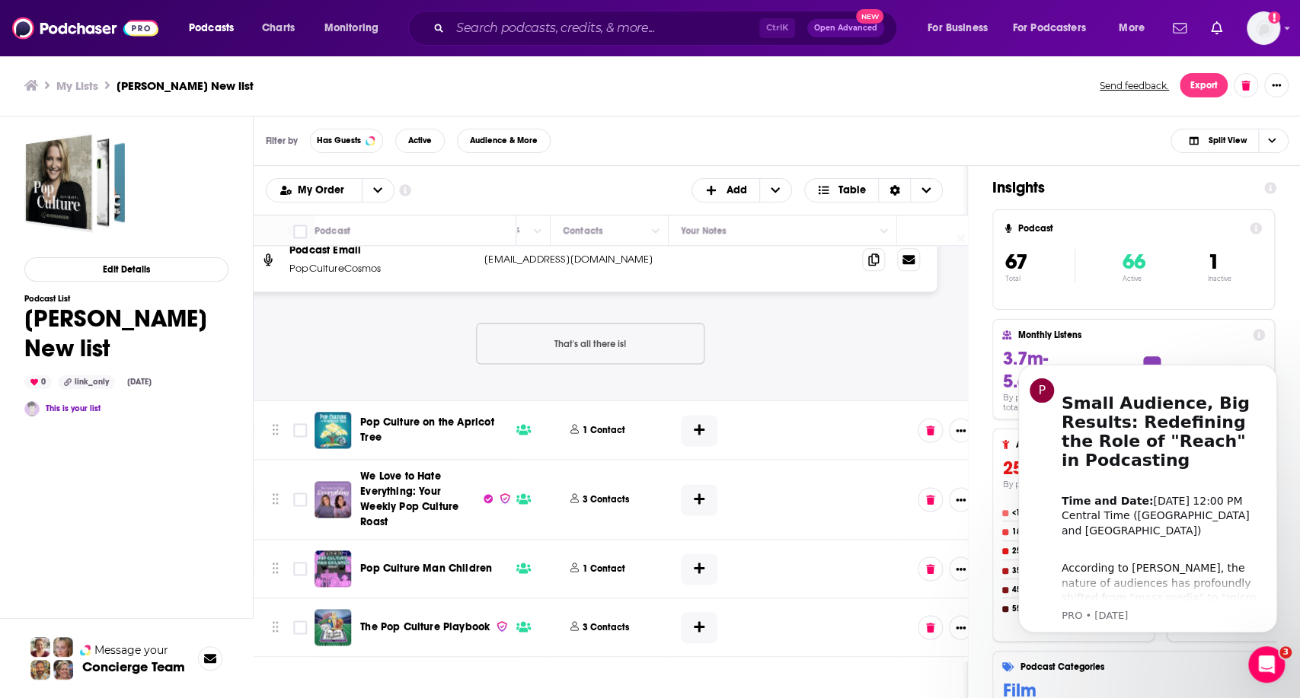
click at [597, 416] on button "1 Contact" at bounding box center [600, 430] width 75 height 40
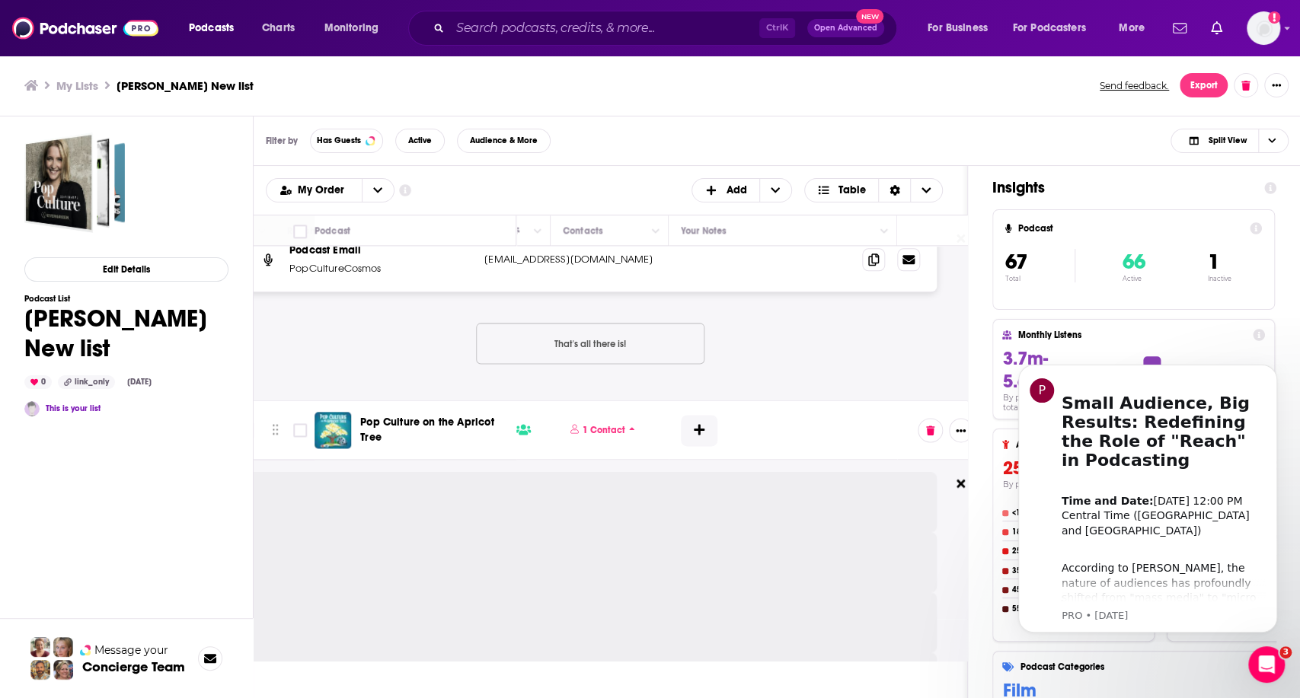
scroll to position [1438, 707]
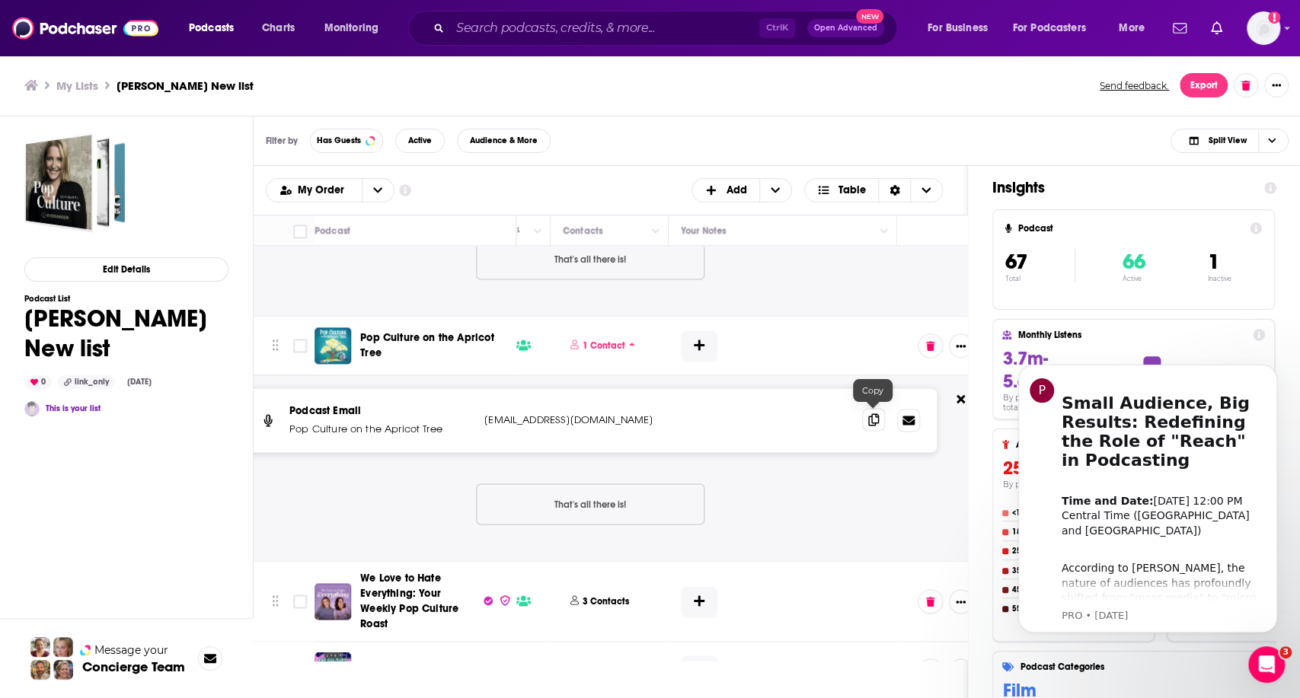
click at [880, 416] on span at bounding box center [873, 419] width 23 height 23
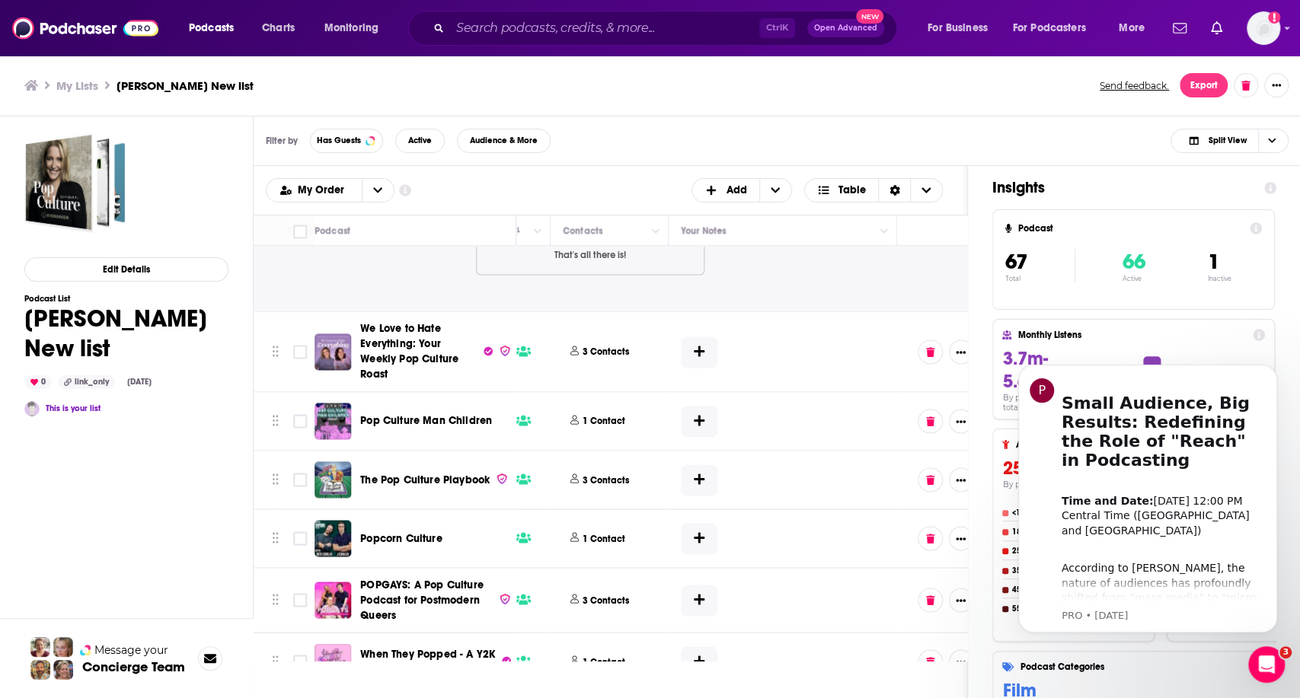
scroll to position [1692, 707]
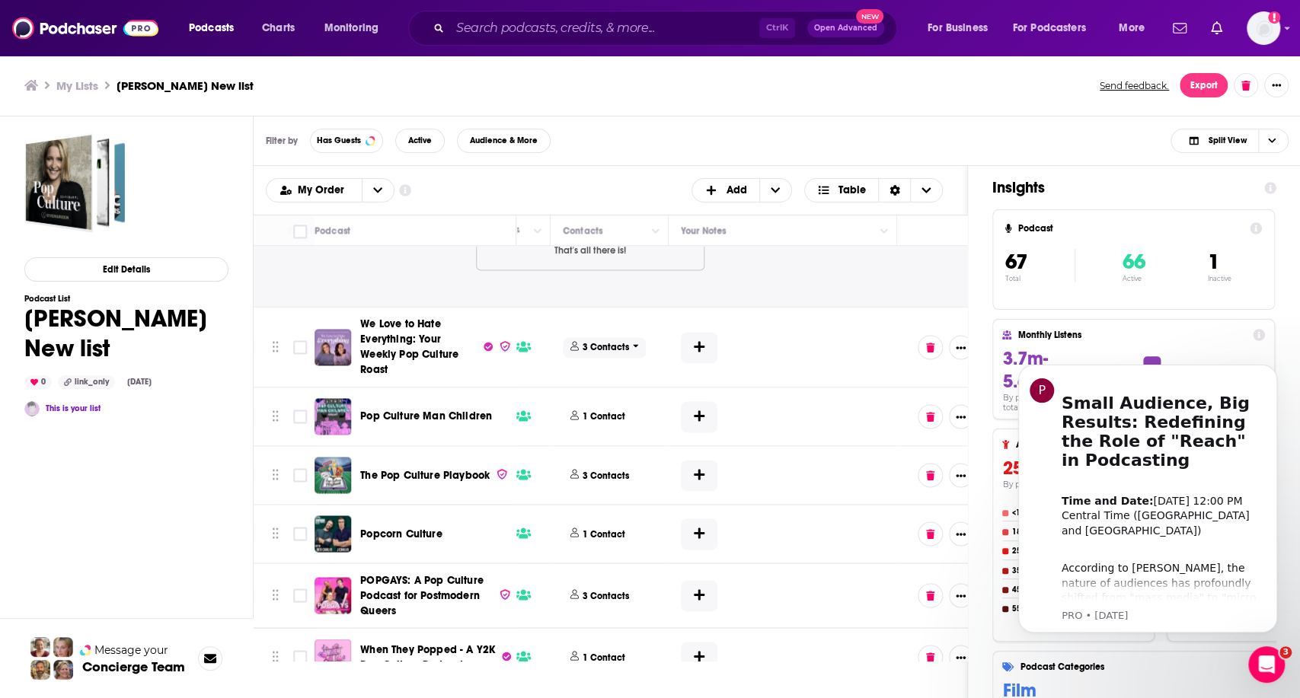
click at [583, 341] on p "3 Contacts" at bounding box center [606, 347] width 46 height 13
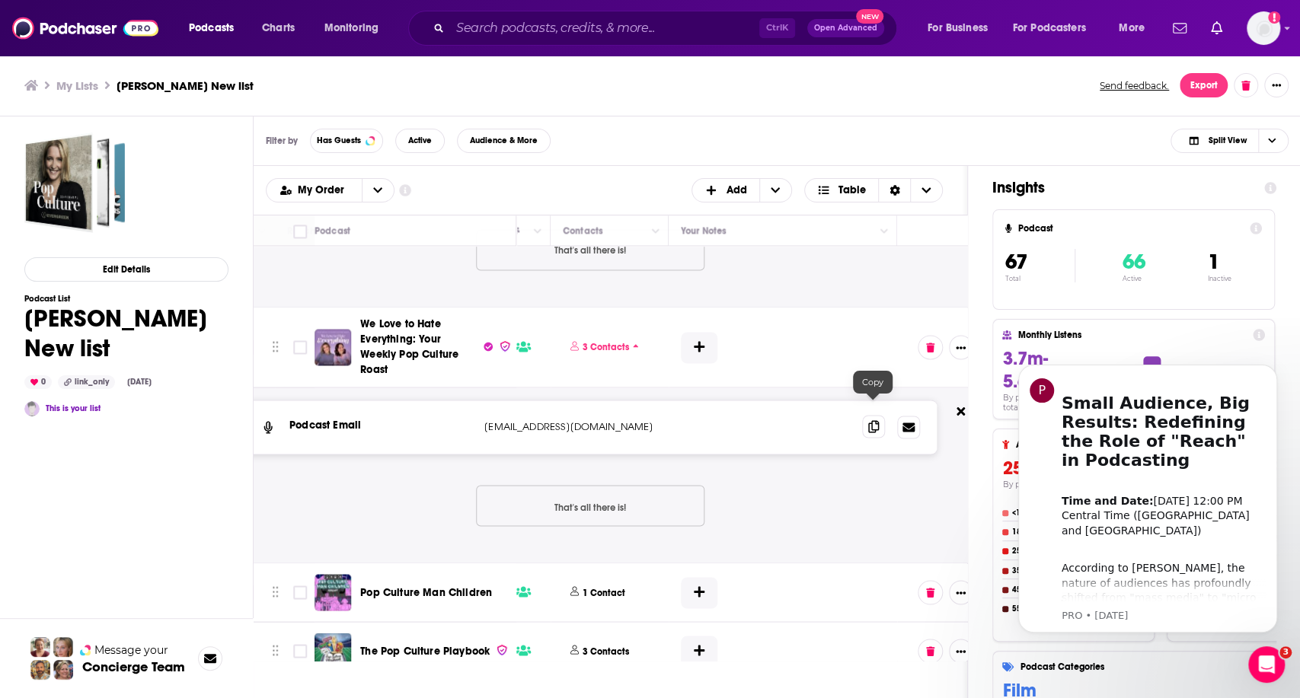
click at [873, 420] on icon at bounding box center [873, 426] width 11 height 12
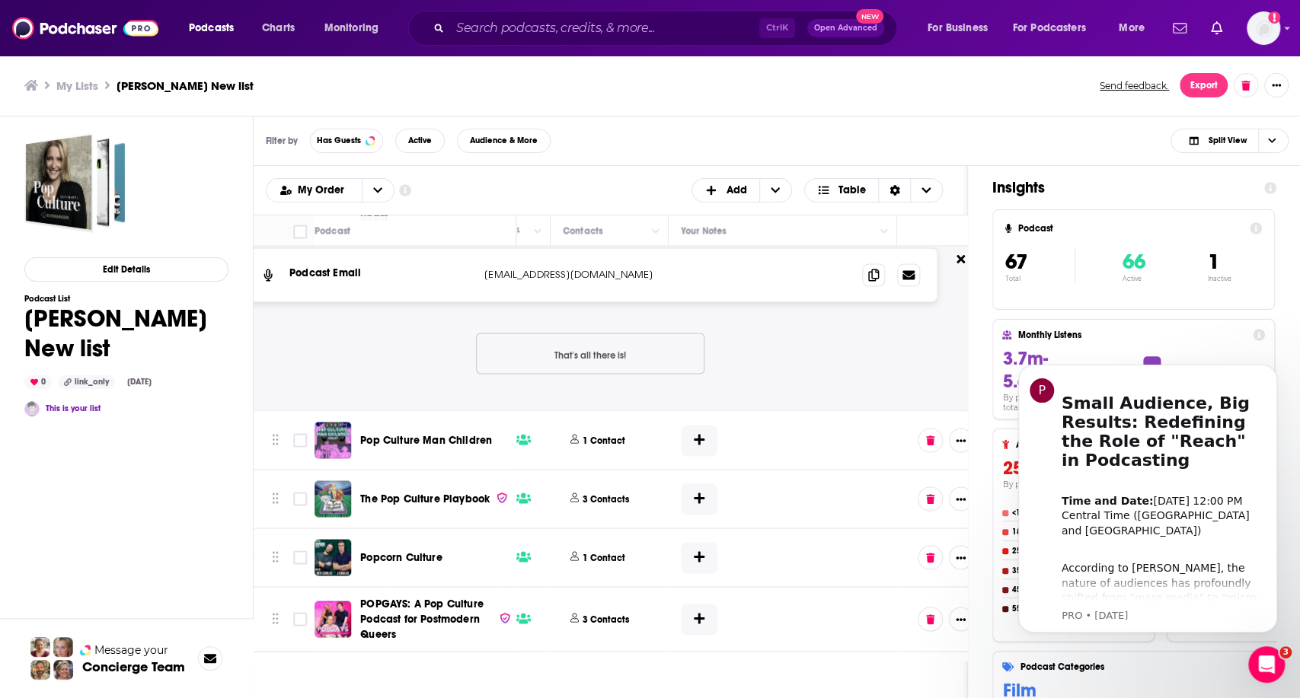
scroll to position [1861, 707]
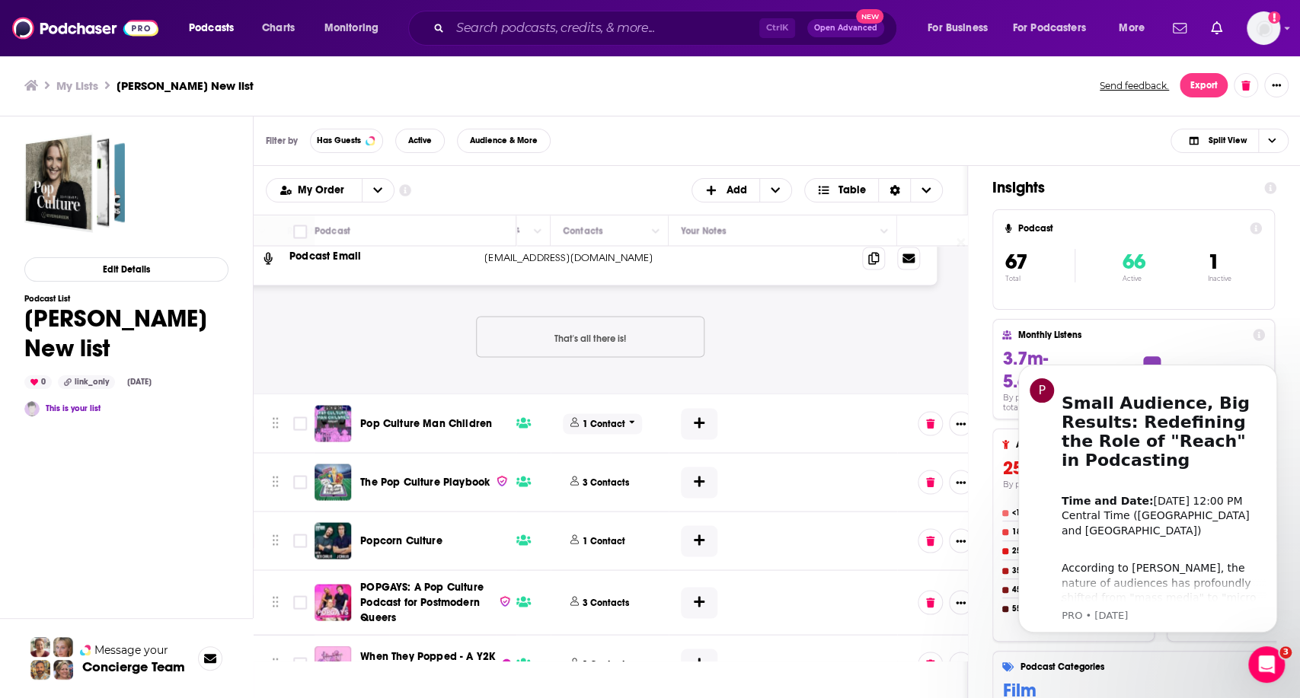
click at [585, 417] on p "1 Contact" at bounding box center [604, 423] width 43 height 13
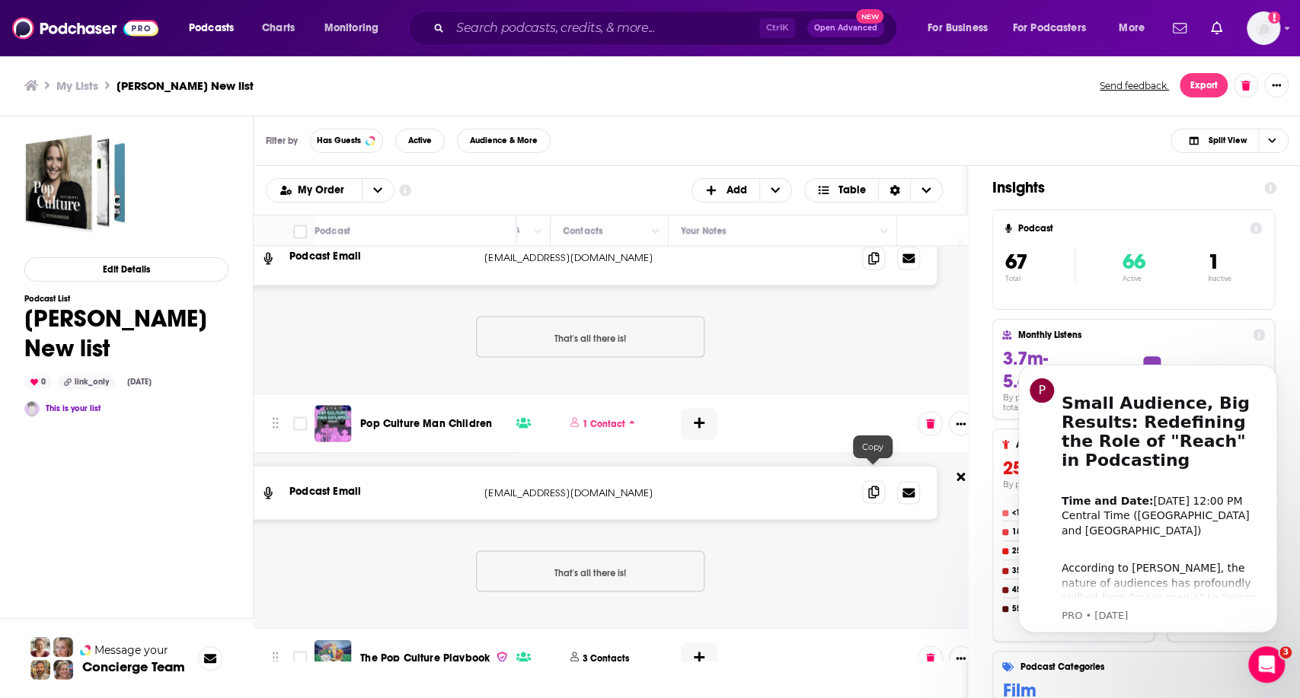
click at [868, 486] on icon at bounding box center [873, 492] width 11 height 12
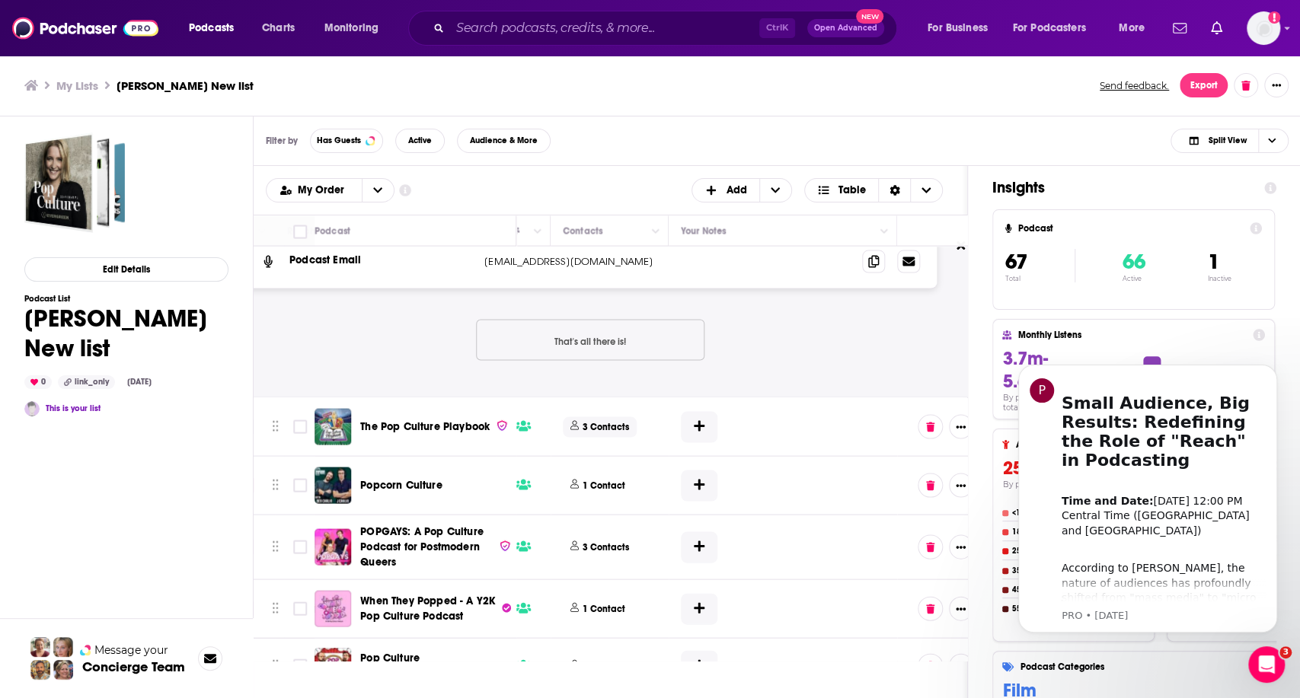
scroll to position [2115, 707]
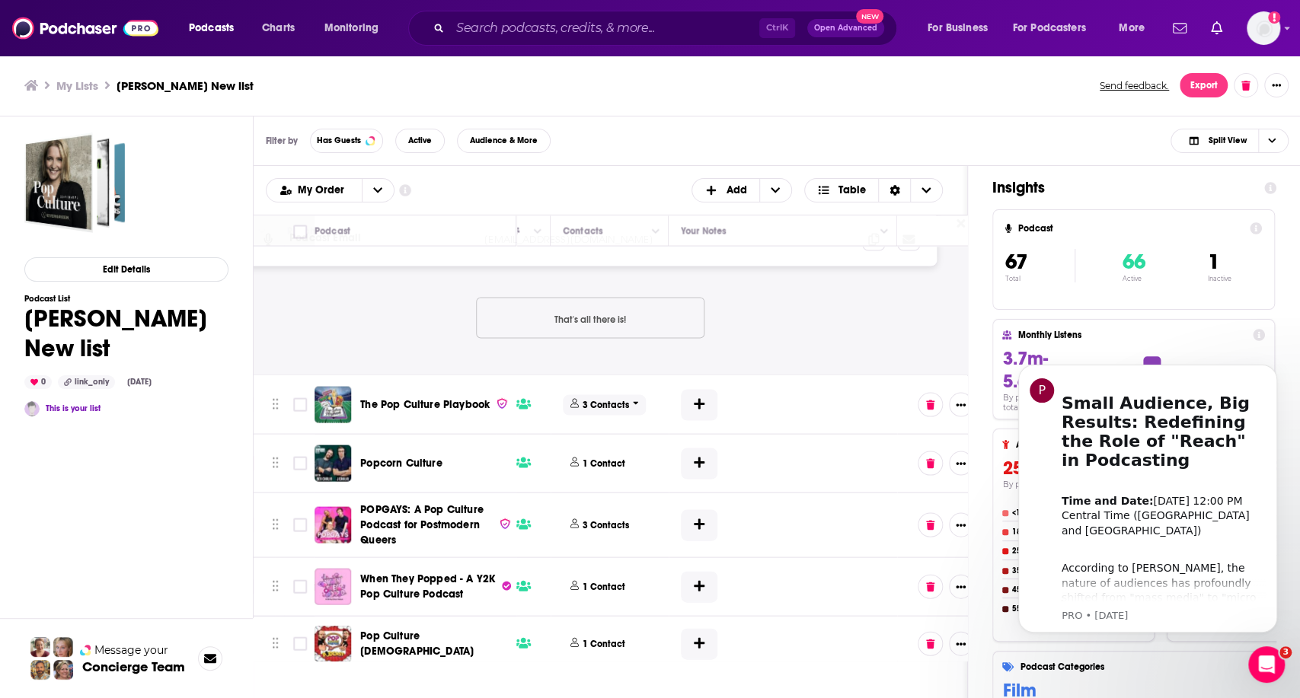
click at [612, 398] on p "3 Contacts" at bounding box center [606, 404] width 46 height 13
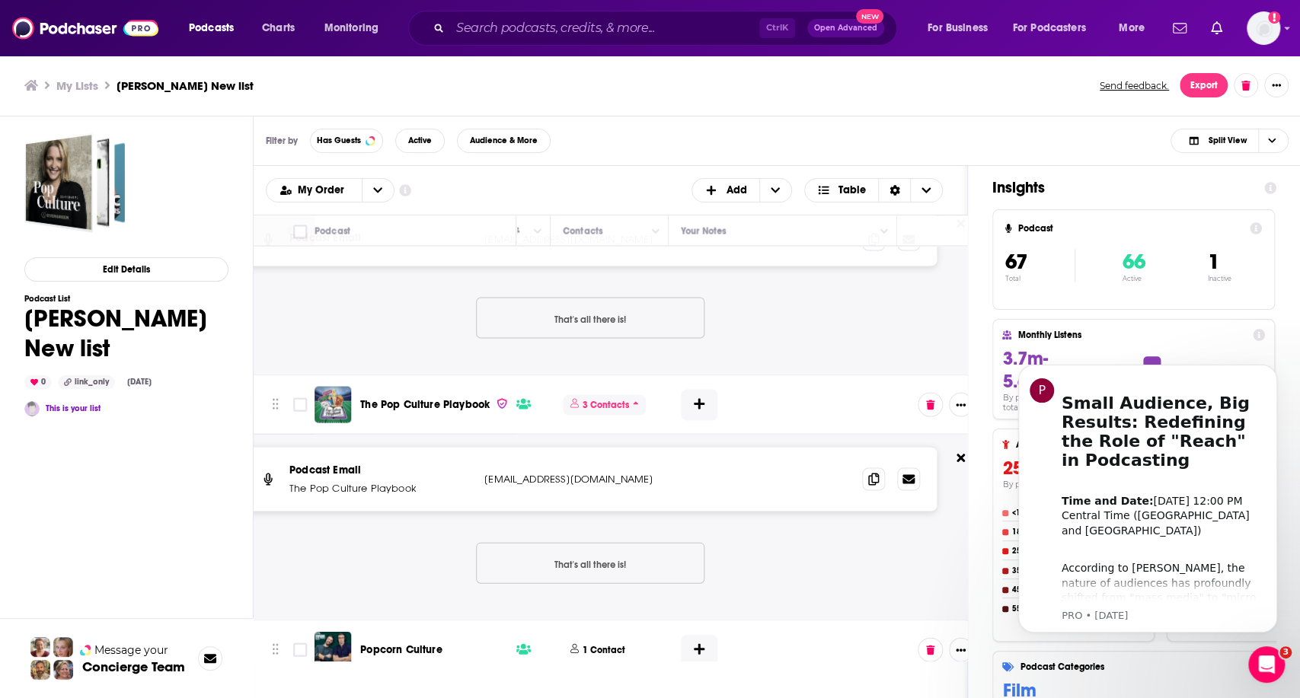
scroll to position [2284, 707]
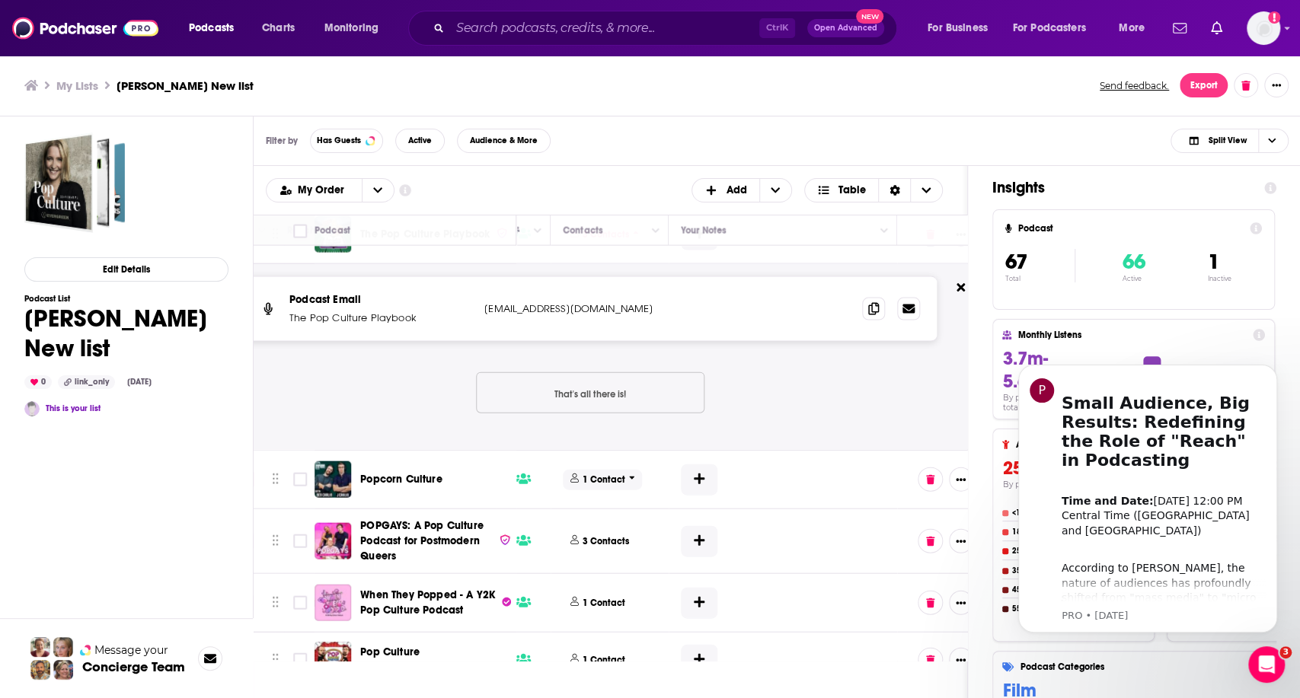
click at [583, 474] on p "1 Contact" at bounding box center [604, 480] width 43 height 13
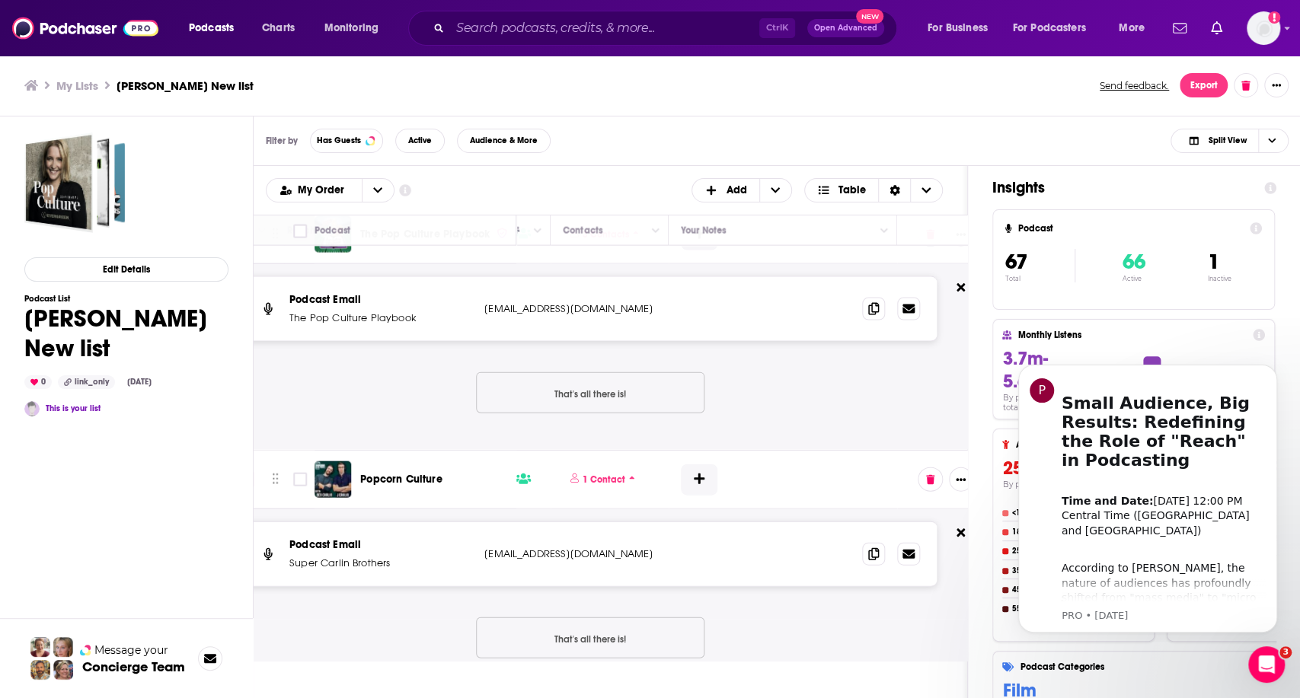
scroll to position [2369, 707]
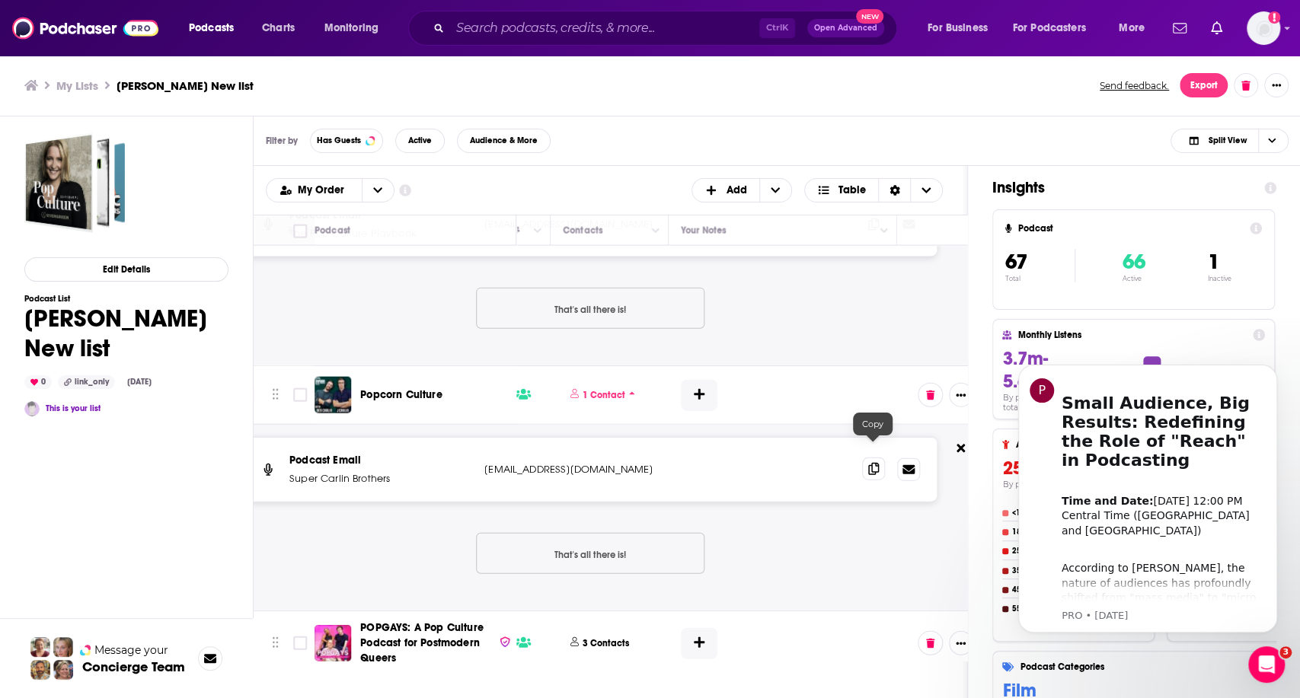
click at [873, 463] on icon at bounding box center [873, 469] width 11 height 12
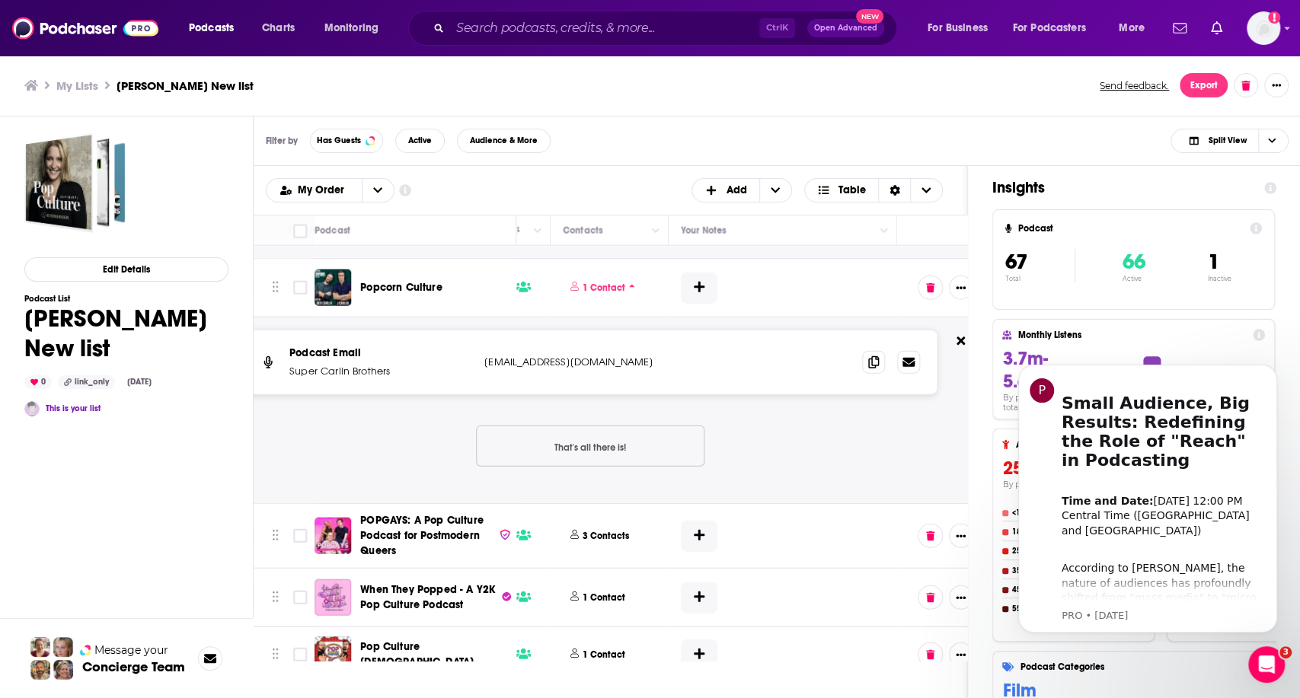
scroll to position [2645, 707]
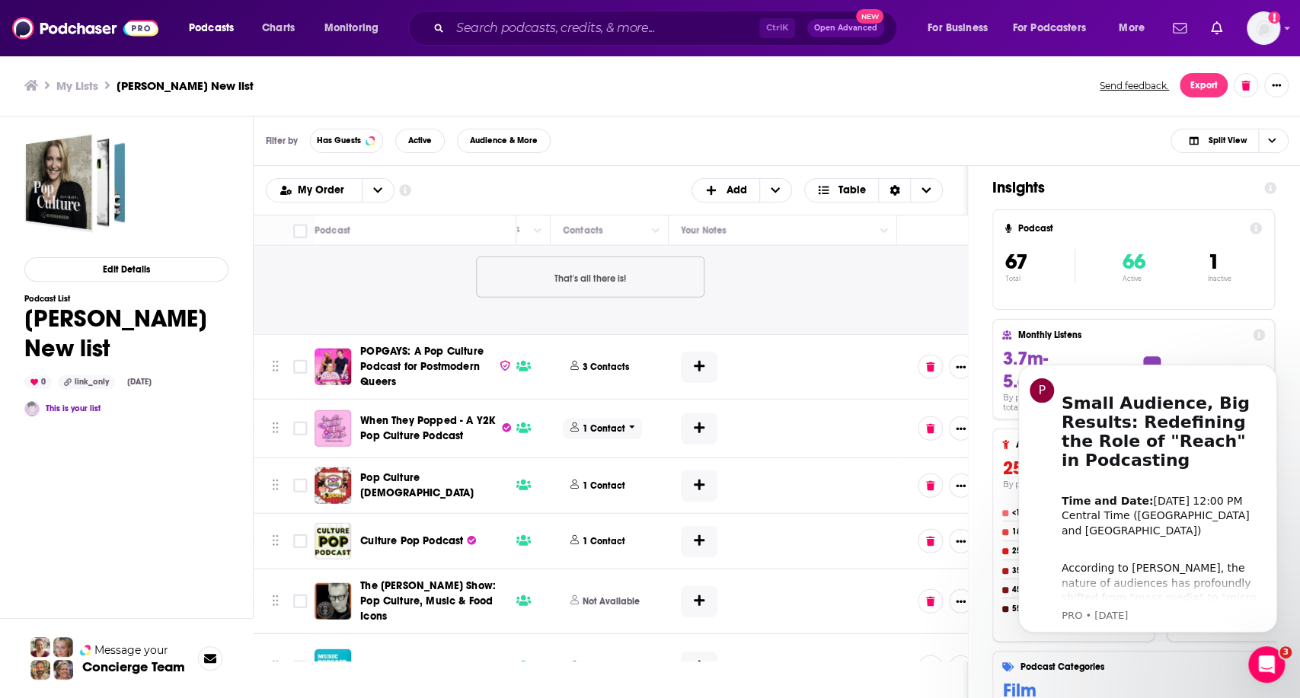
click at [595, 423] on p "1 Contact" at bounding box center [604, 429] width 43 height 13
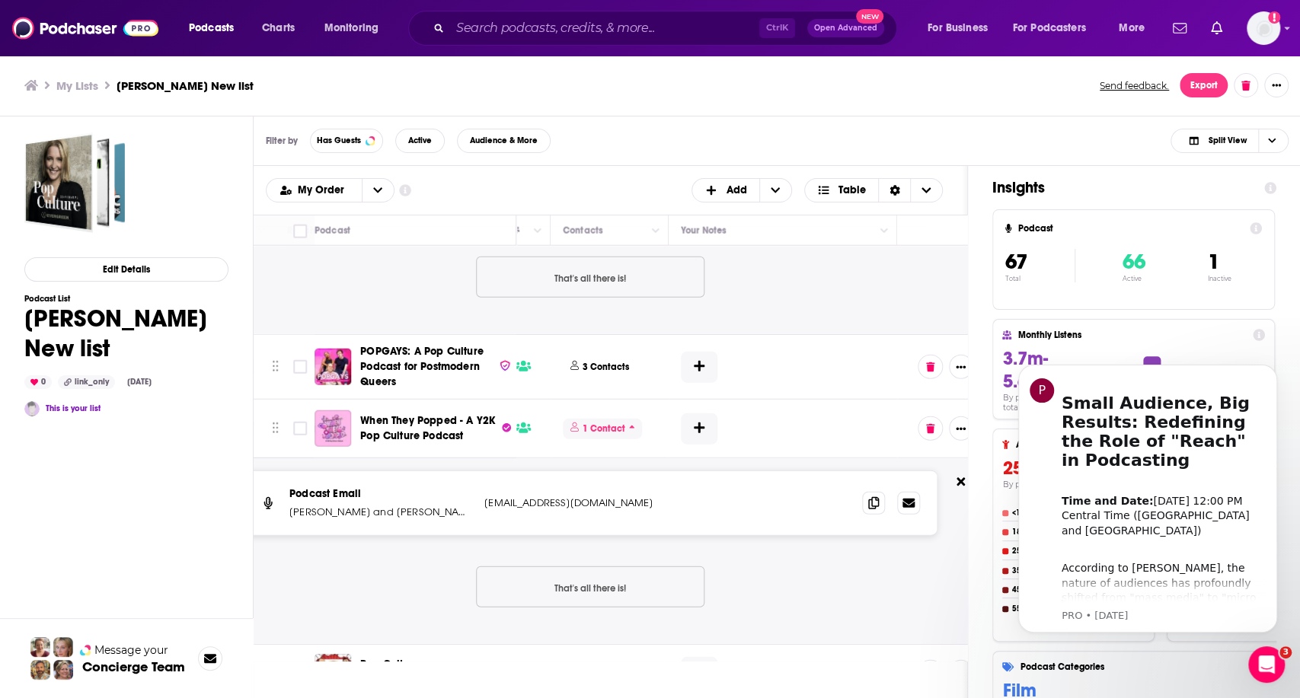
scroll to position [2814, 707]
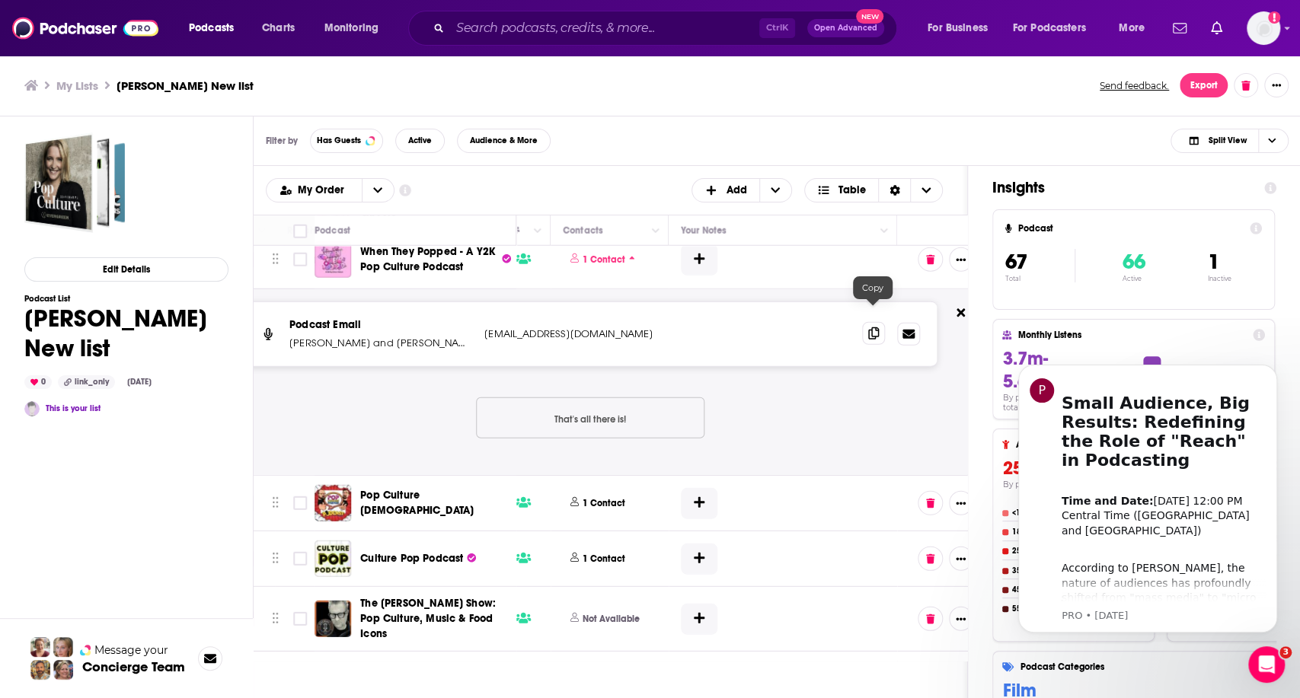
click at [873, 327] on icon at bounding box center [873, 333] width 11 height 12
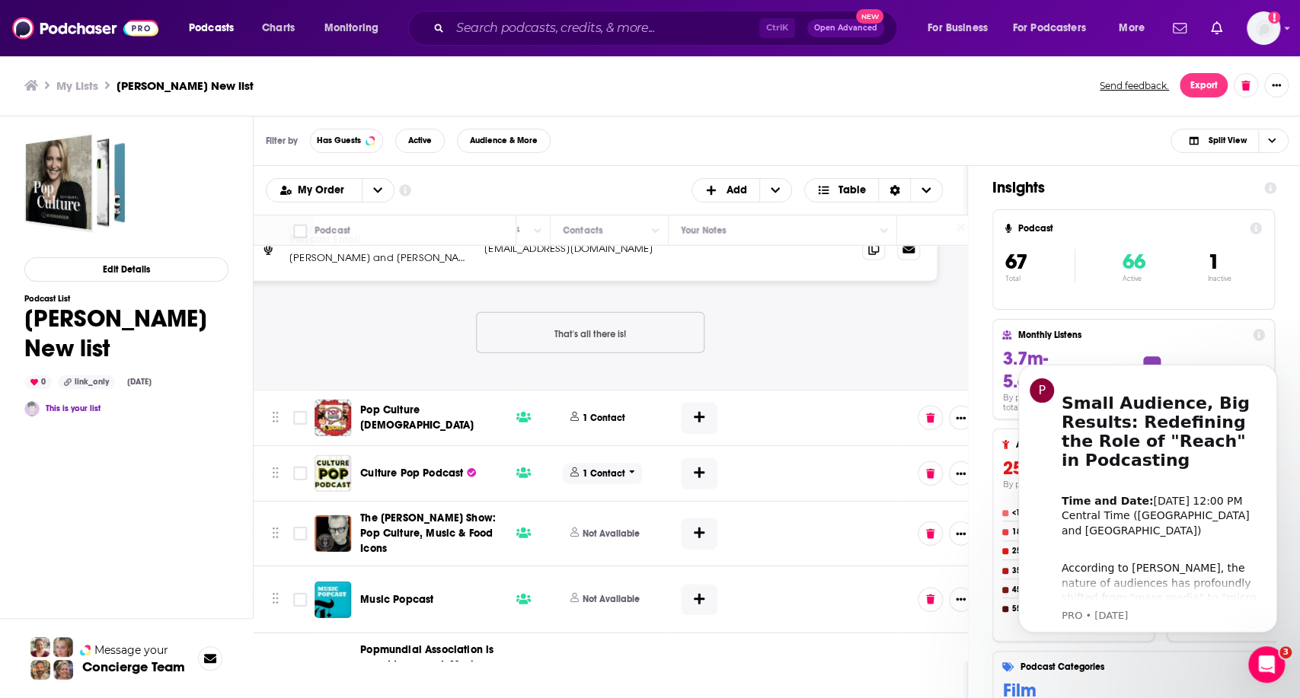
click at [595, 468] on p "1 Contact" at bounding box center [604, 474] width 43 height 13
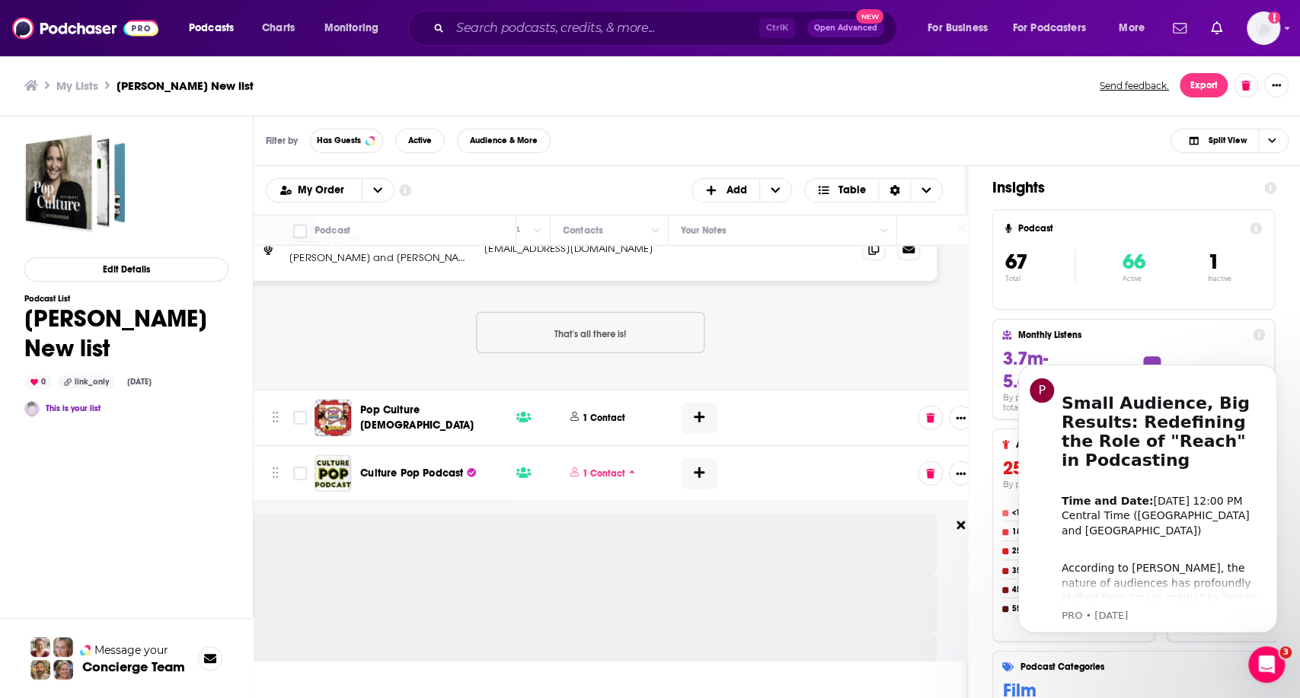
scroll to position [3153, 707]
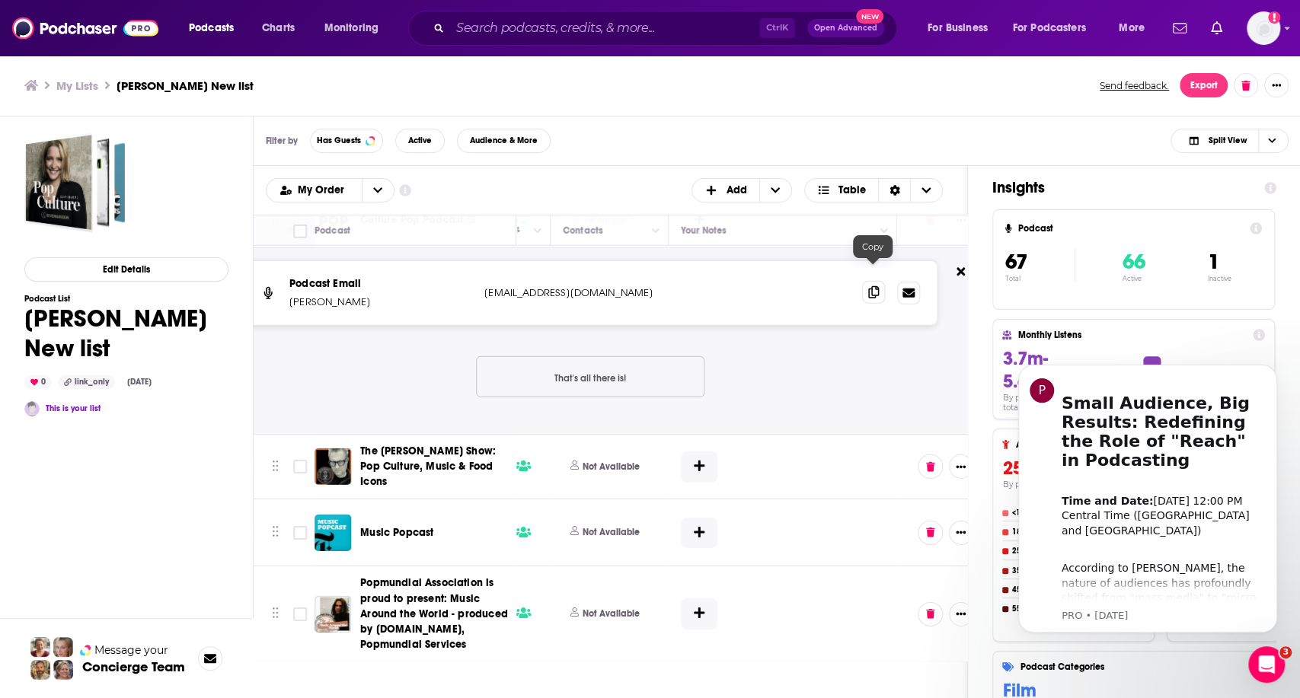
click at [868, 286] on icon at bounding box center [873, 292] width 11 height 12
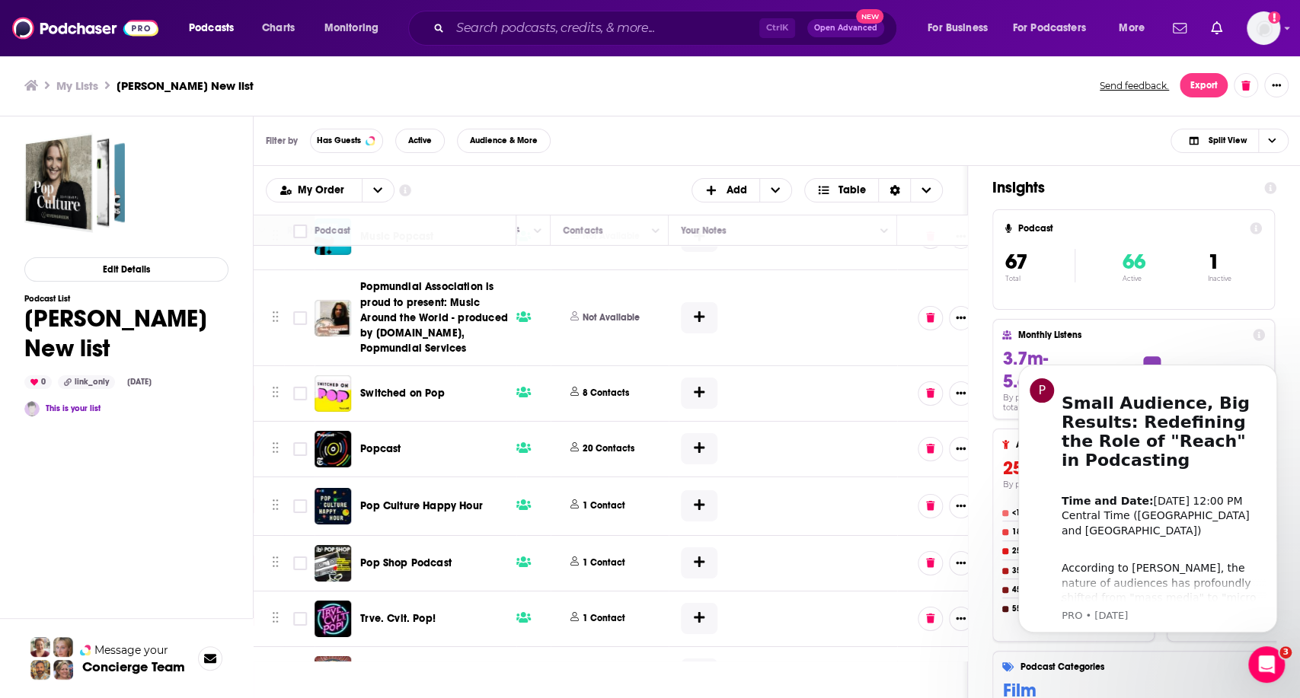
scroll to position [3491, 707]
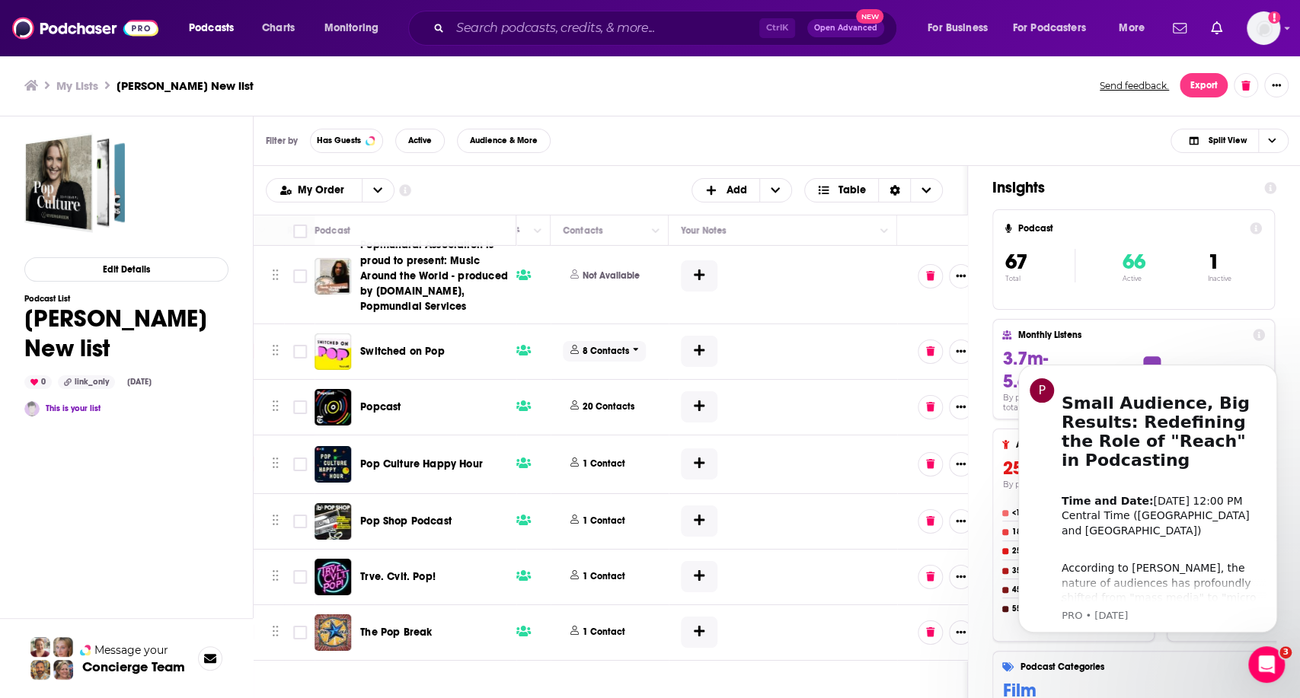
click at [583, 345] on p "8 Contacts" at bounding box center [606, 351] width 46 height 13
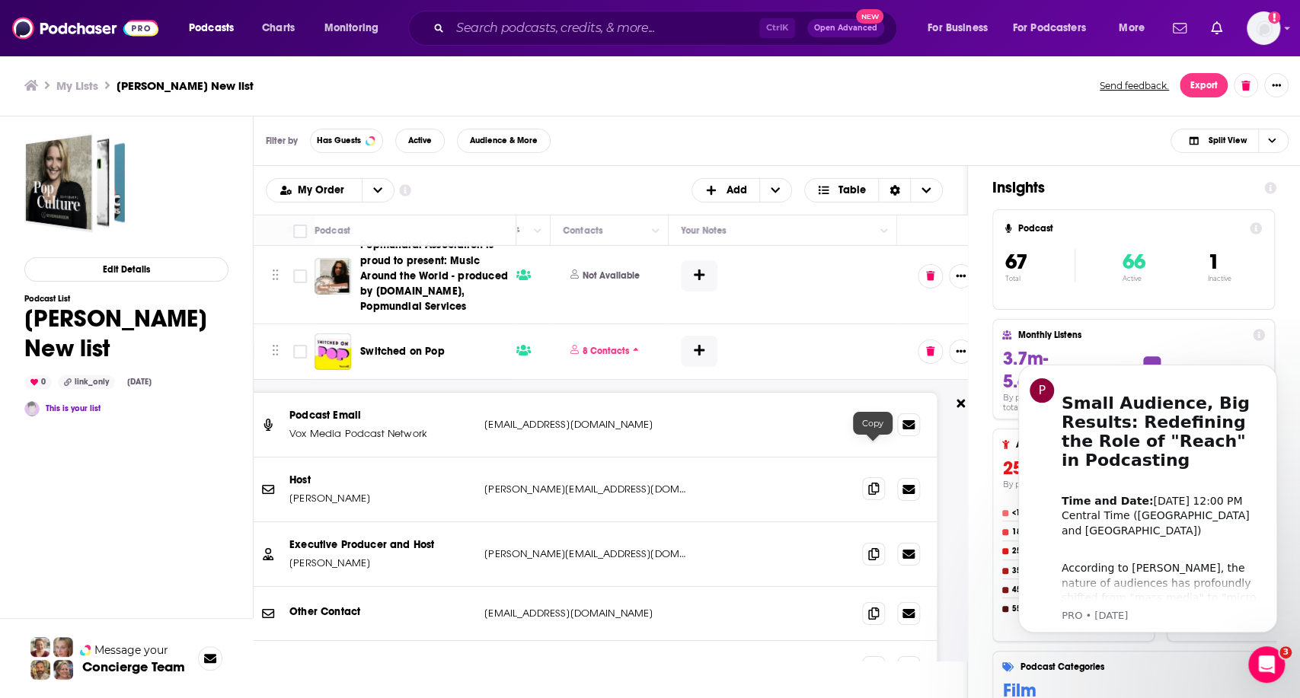
click at [876, 483] on icon at bounding box center [873, 489] width 11 height 12
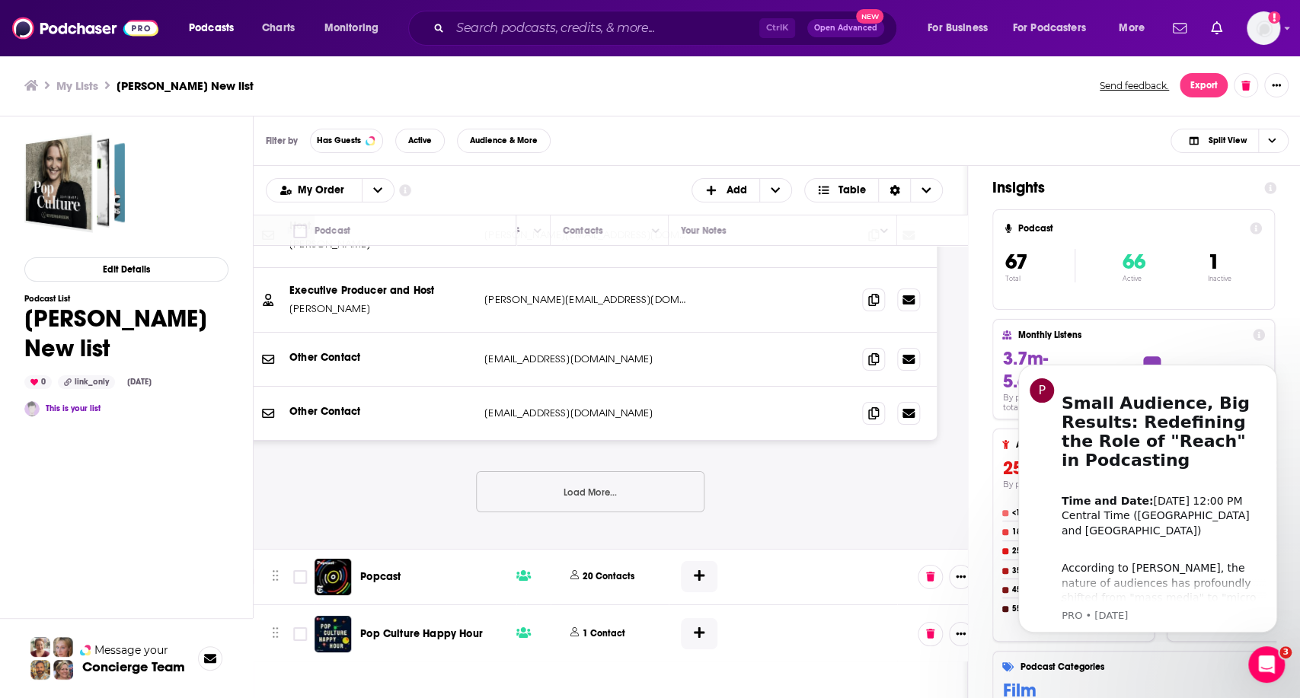
scroll to position [3999, 707]
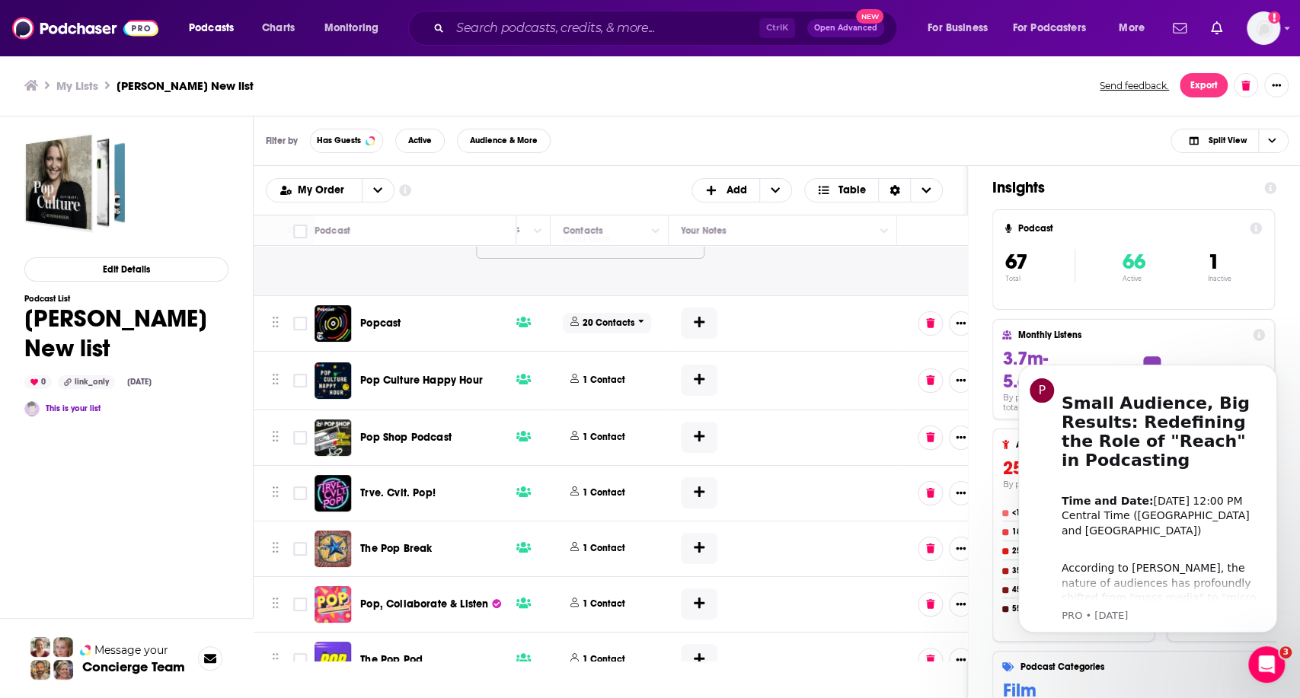
click at [587, 317] on p "20 Contacts" at bounding box center [609, 323] width 52 height 13
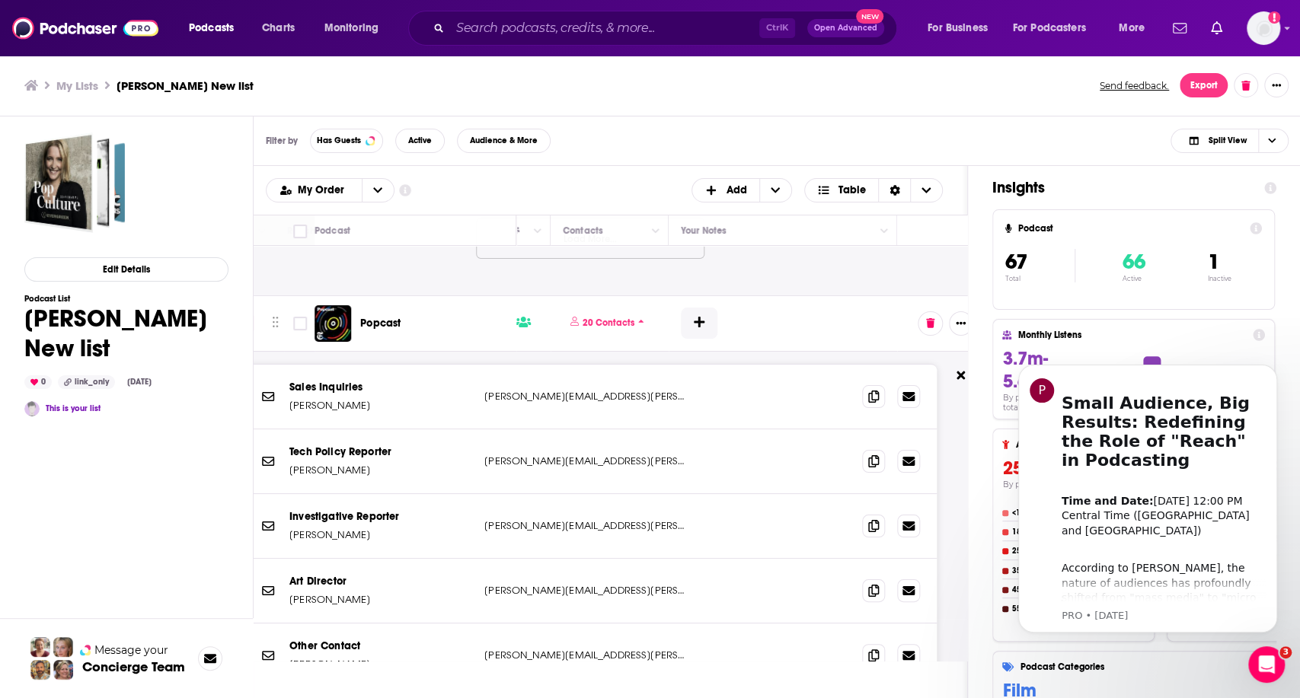
scroll to position [4084, 707]
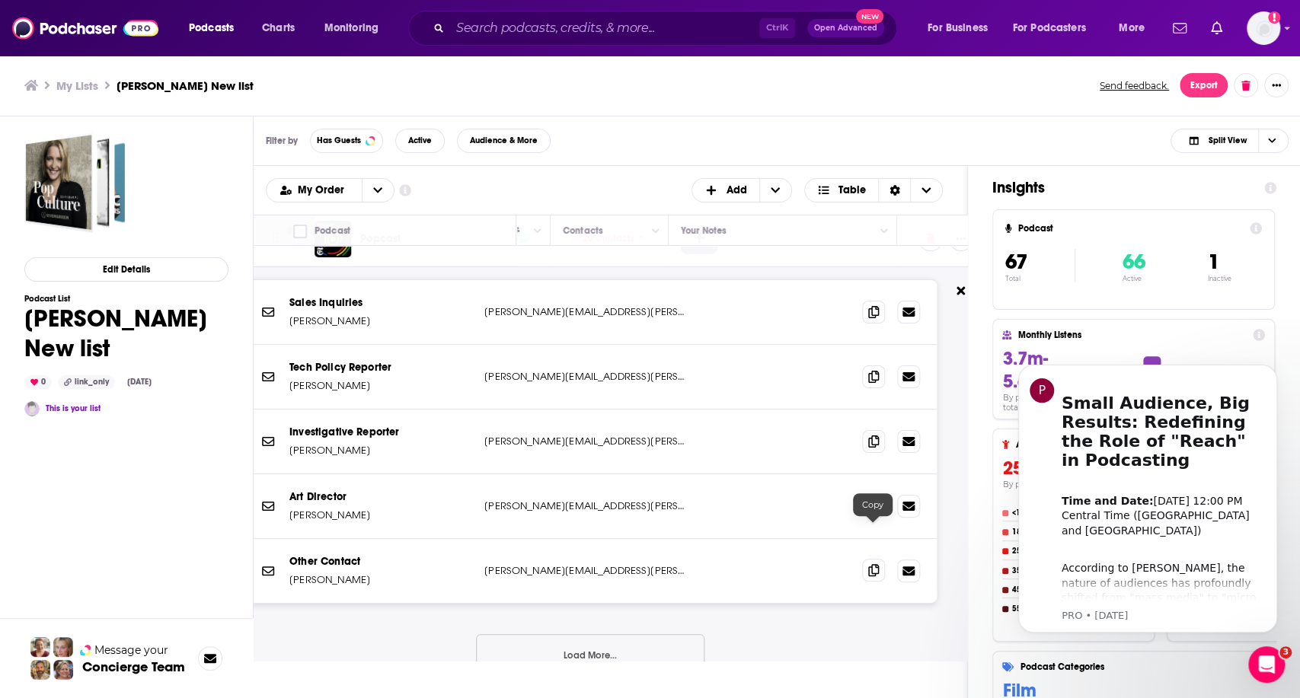
click at [873, 564] on icon at bounding box center [873, 570] width 11 height 12
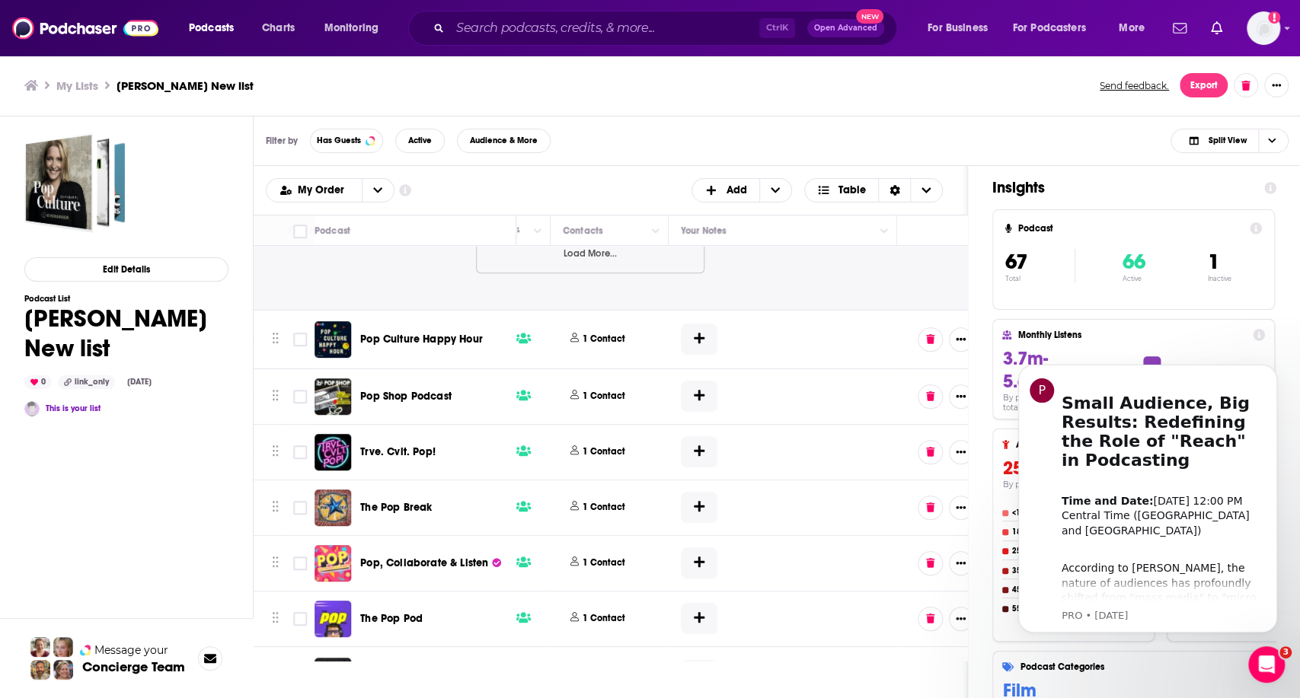
scroll to position [4423, 707]
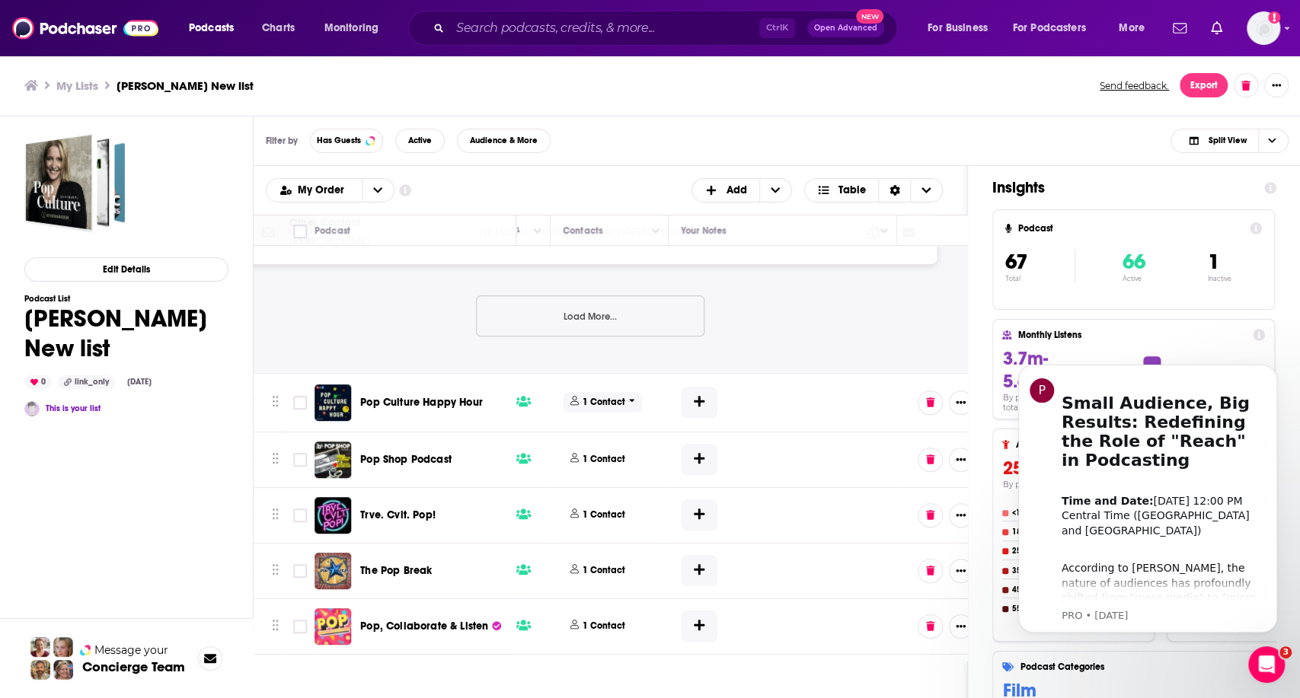
click at [586, 396] on p "1 Contact" at bounding box center [604, 402] width 43 height 13
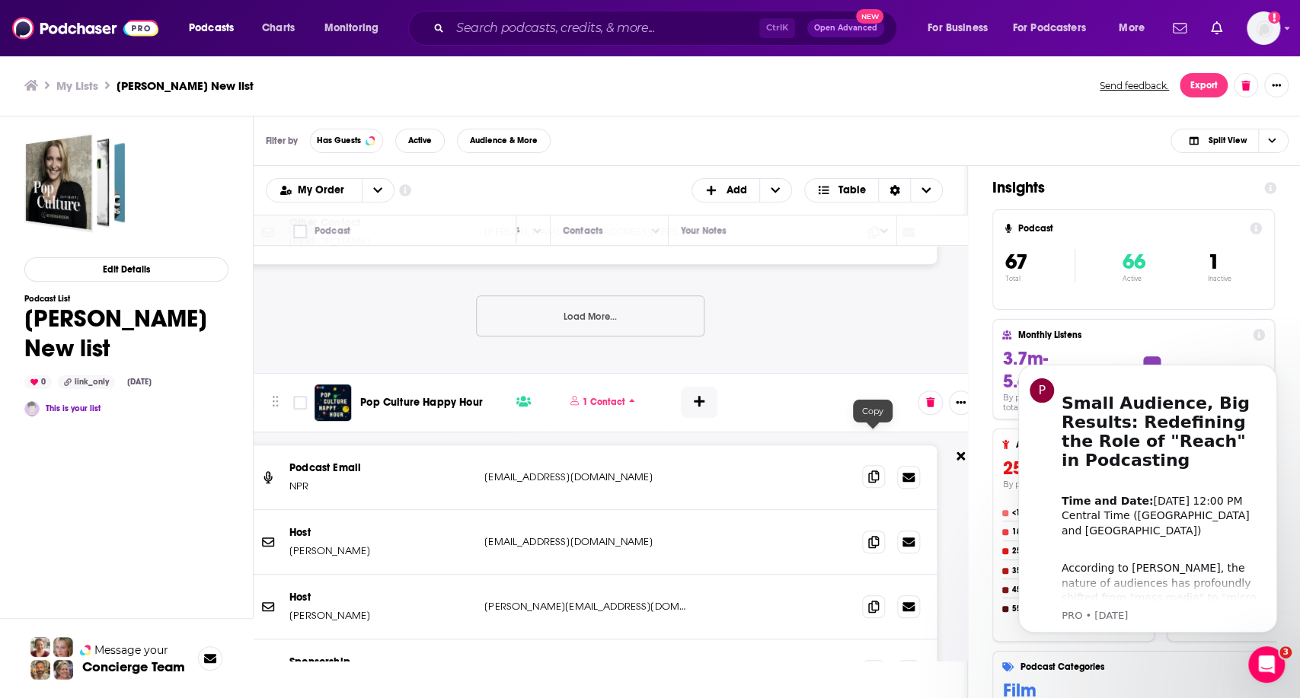
click at [872, 471] on icon at bounding box center [873, 477] width 11 height 12
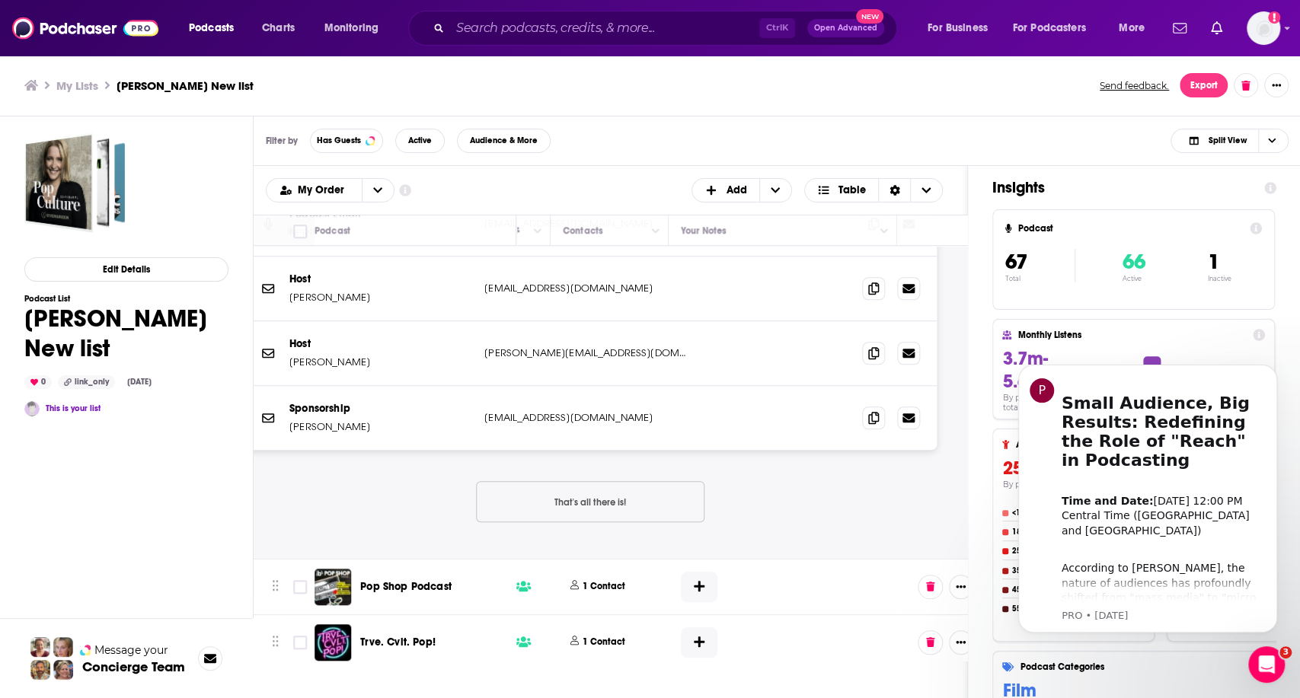
scroll to position [4845, 707]
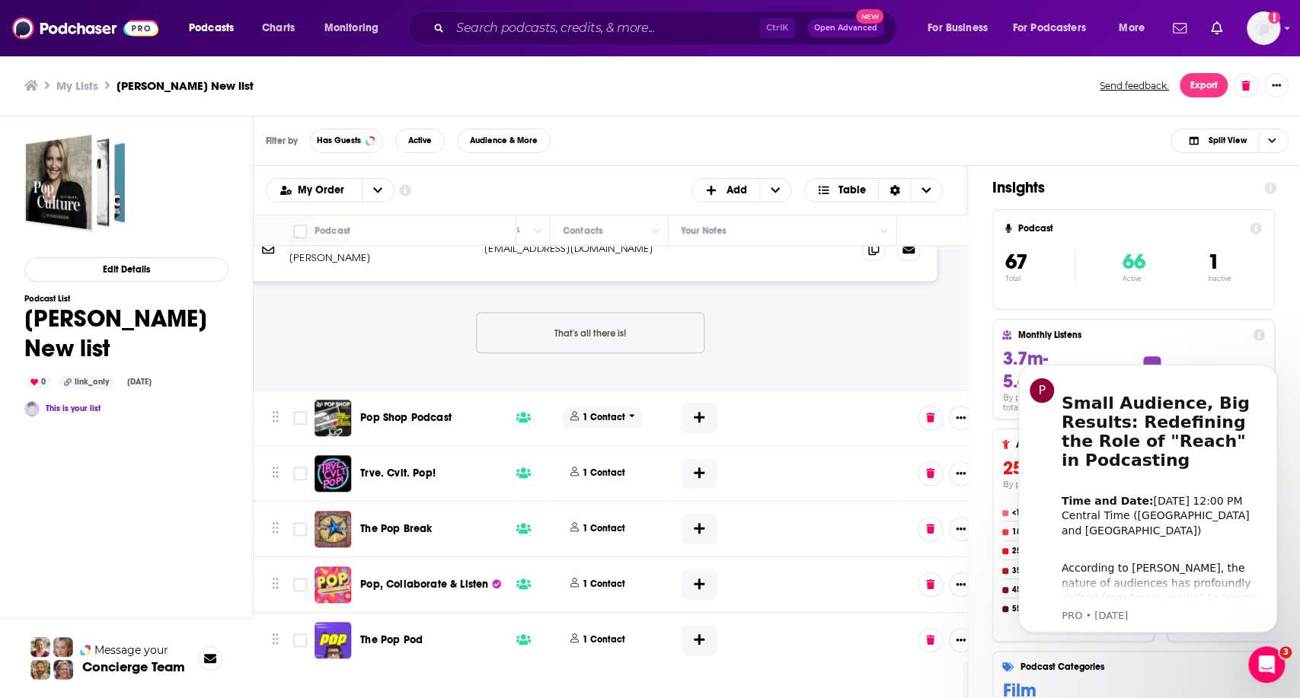
click at [597, 411] on p "1 Contact" at bounding box center [604, 417] width 43 height 13
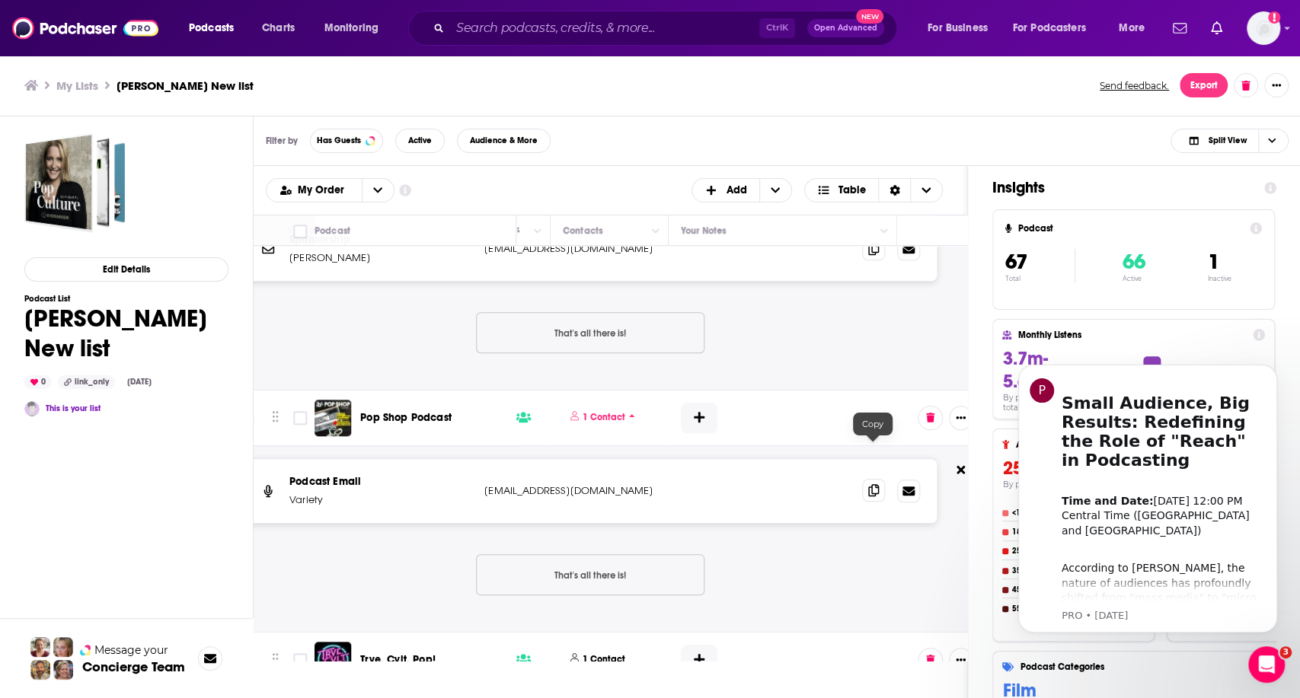
click at [866, 479] on span at bounding box center [873, 490] width 23 height 23
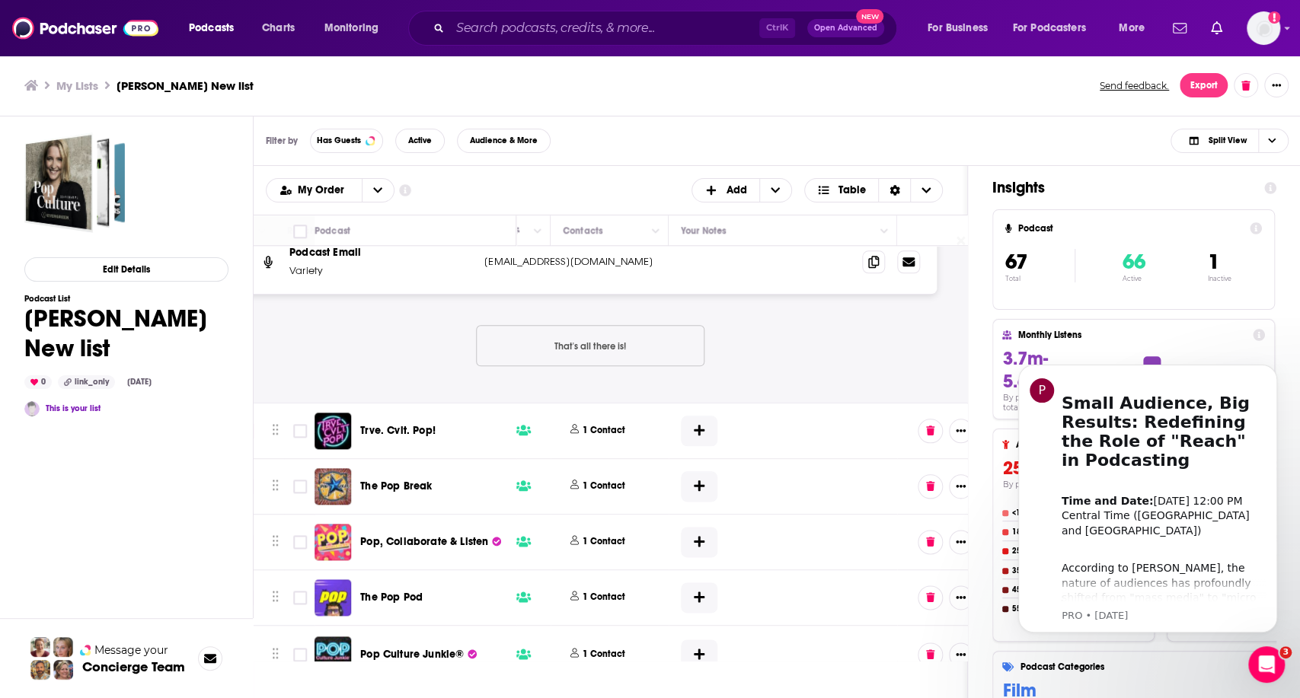
scroll to position [5130, 707]
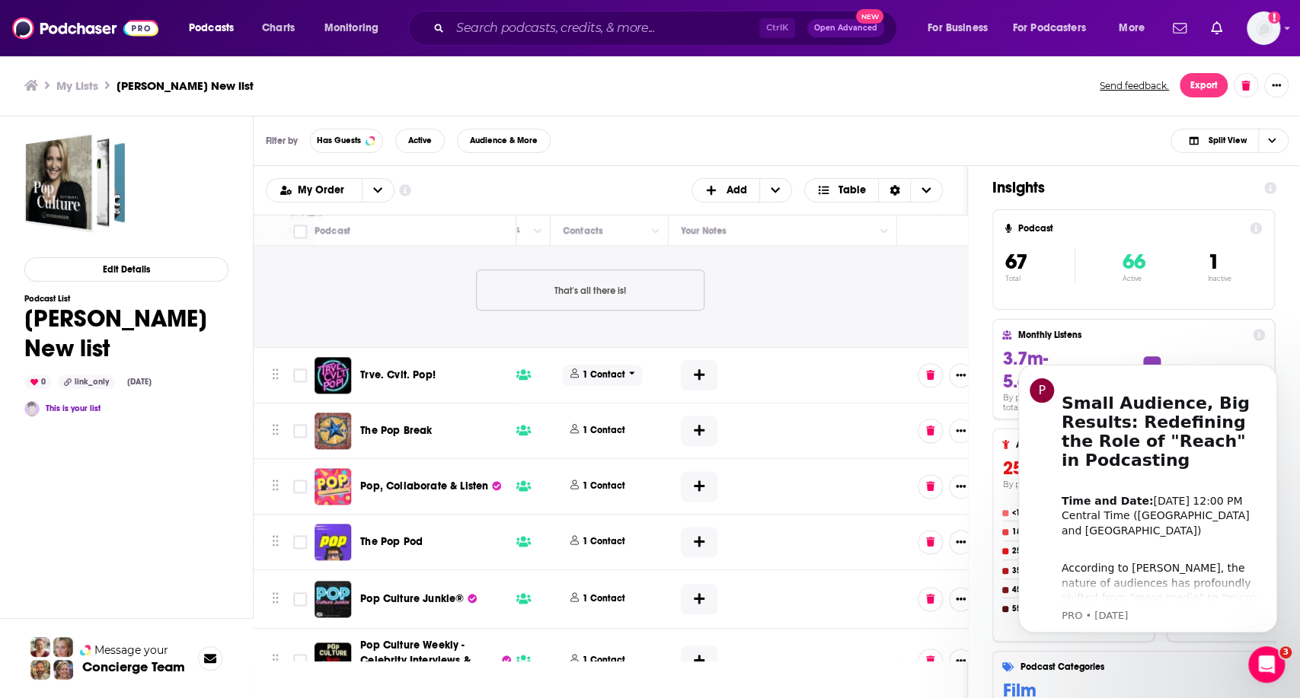
click at [588, 369] on p "1 Contact" at bounding box center [604, 375] width 43 height 13
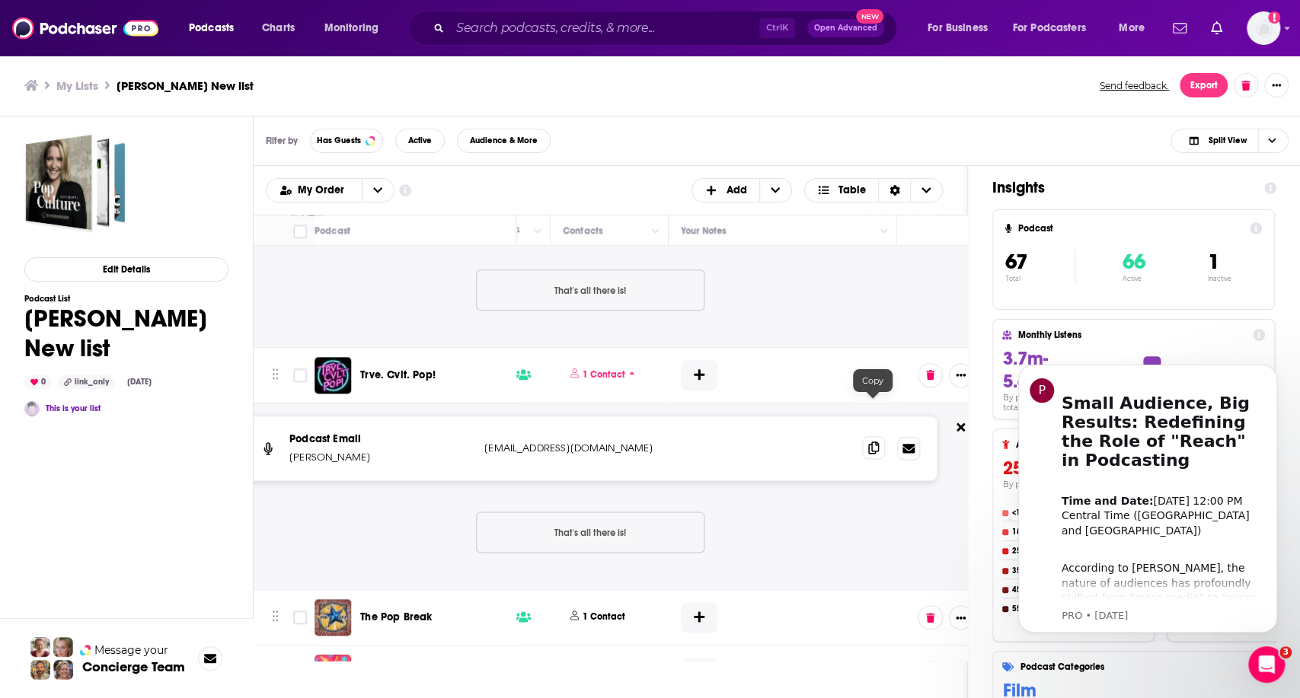
click at [866, 436] on span at bounding box center [873, 447] width 23 height 23
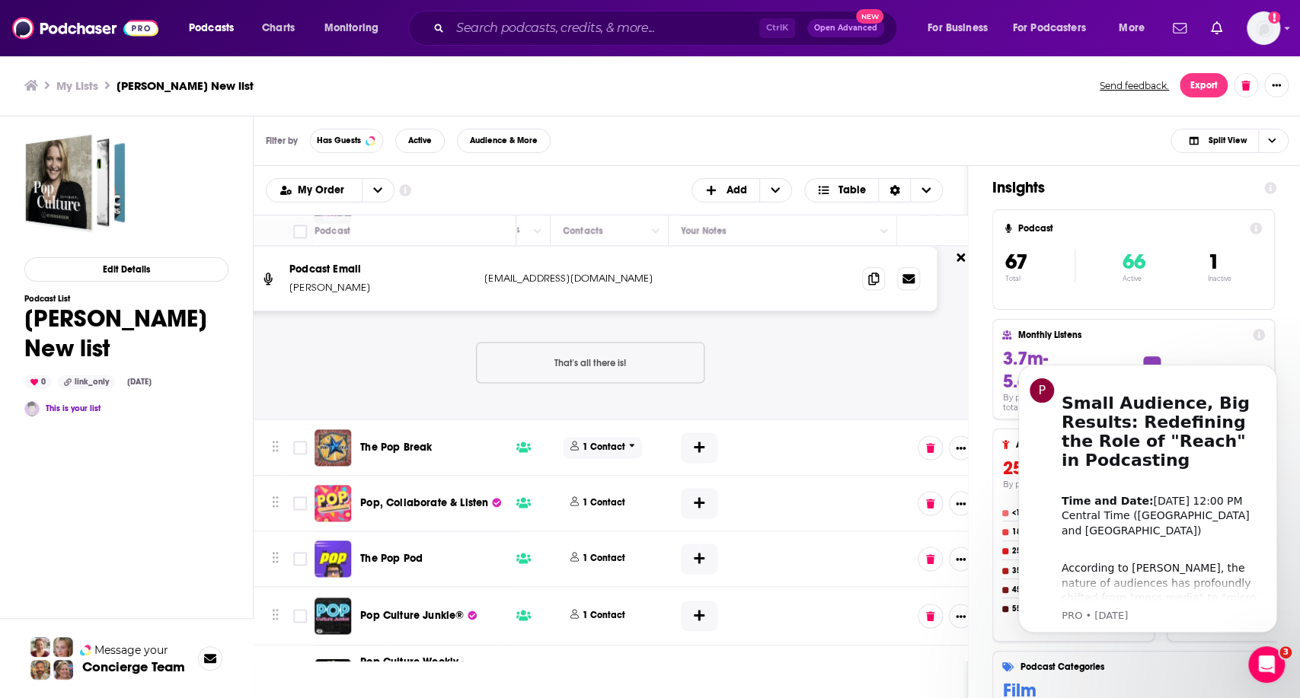
click at [584, 441] on p "1 Contact" at bounding box center [604, 447] width 43 height 13
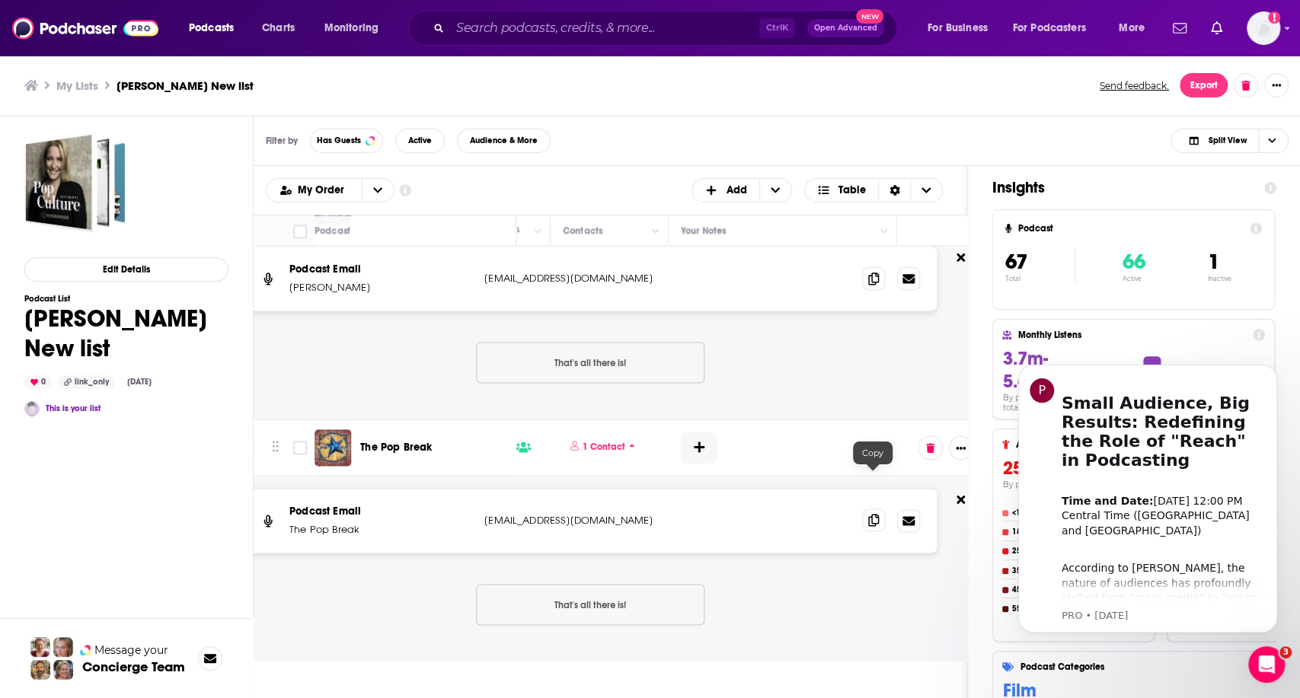
click at [868, 514] on icon at bounding box center [873, 520] width 11 height 12
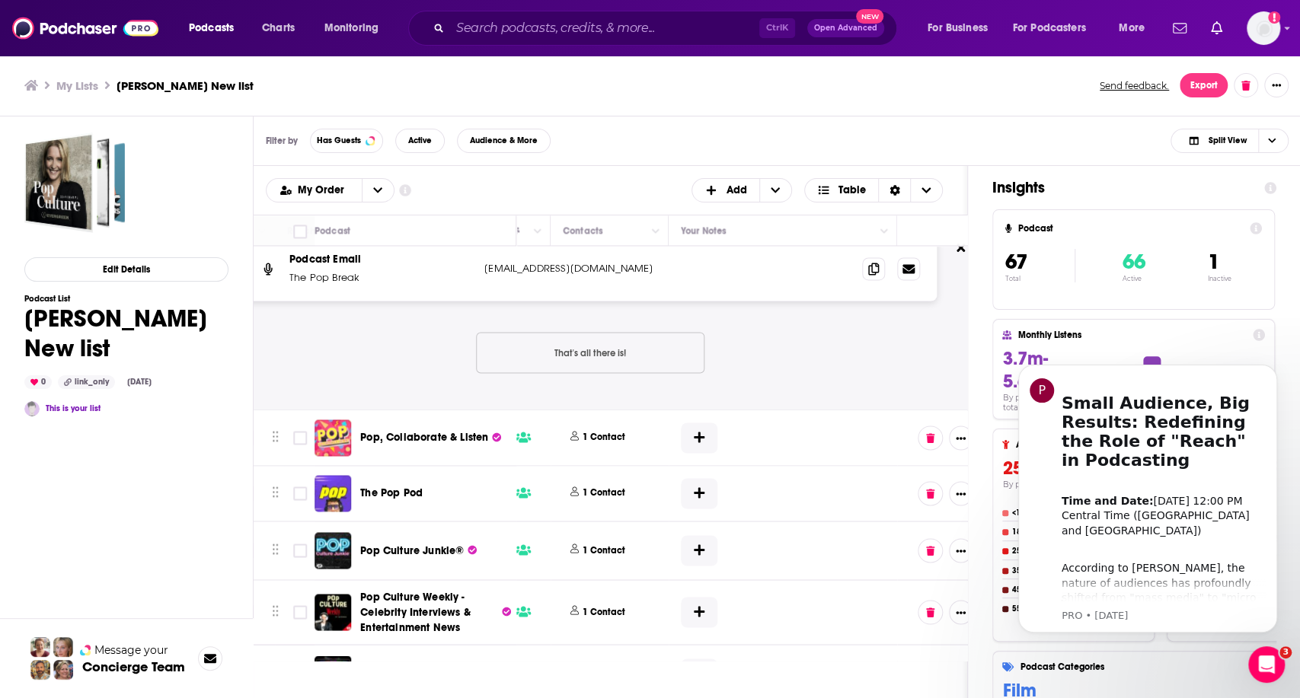
scroll to position [5554, 707]
click at [603, 429] on p "1 Contact" at bounding box center [604, 435] width 43 height 13
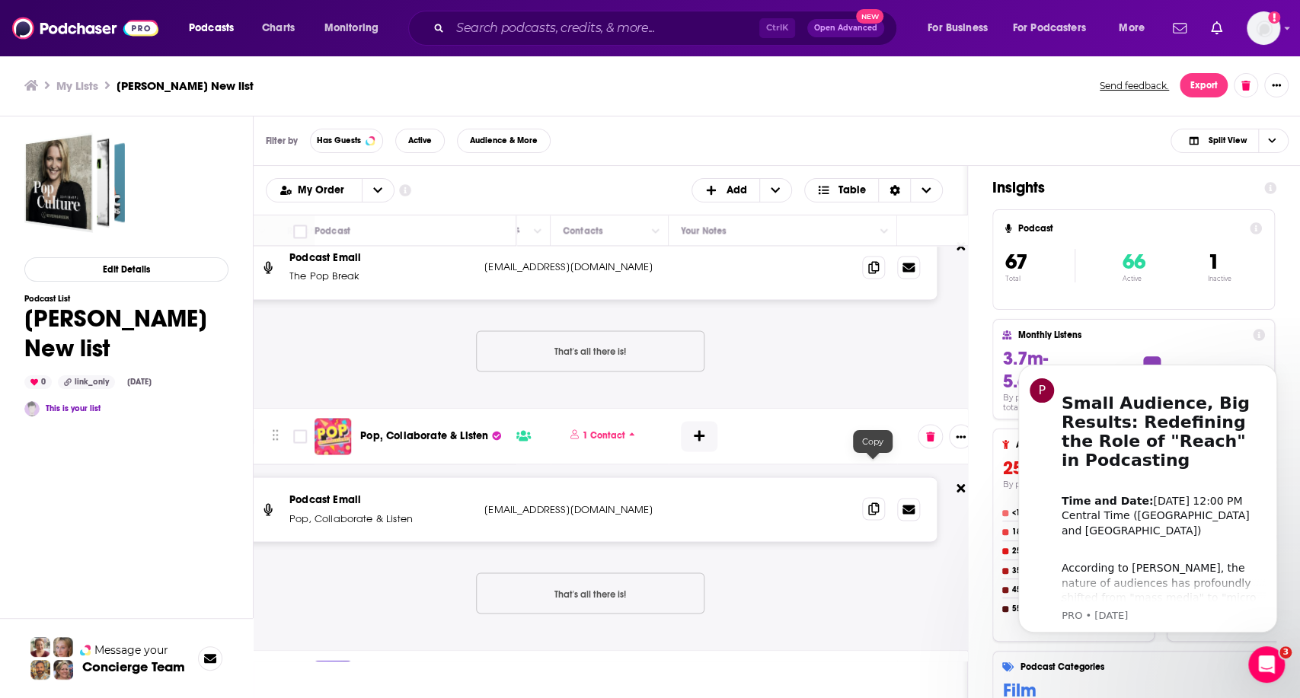
click at [869, 503] on icon at bounding box center [873, 509] width 11 height 12
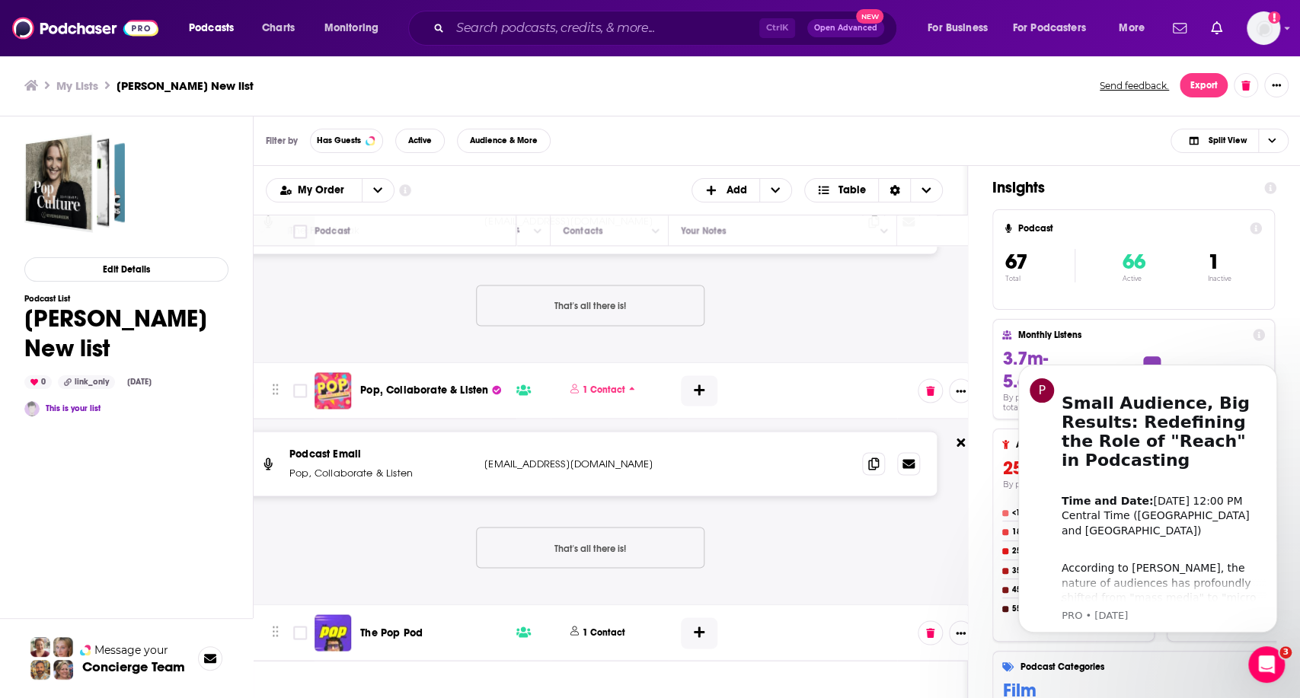
scroll to position [5807, 707]
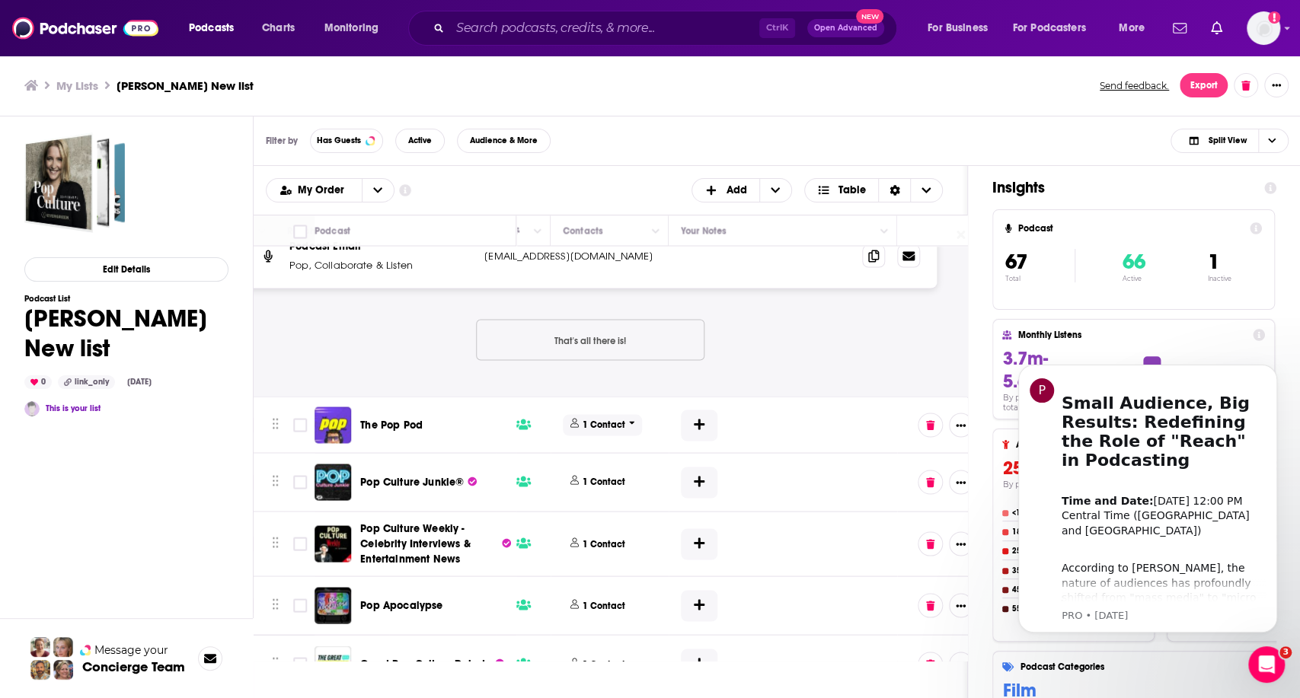
click at [601, 418] on p "1 Contact" at bounding box center [604, 424] width 43 height 13
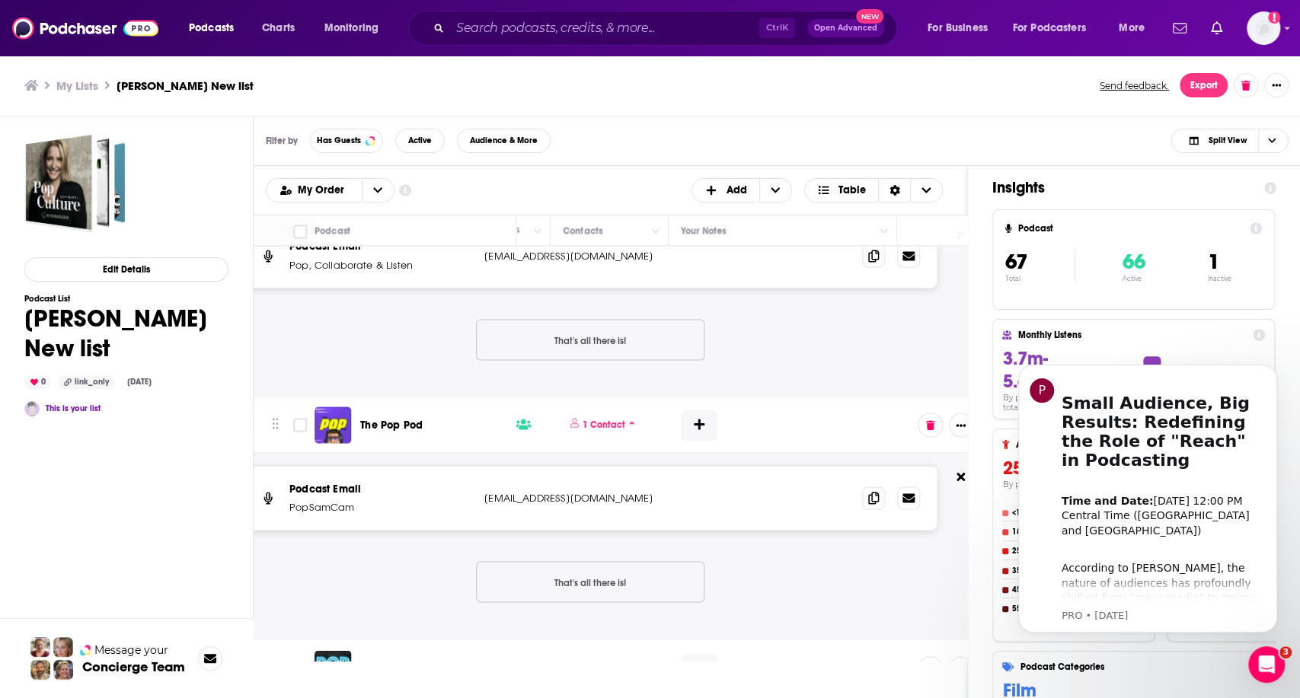
scroll to position [5892, 707]
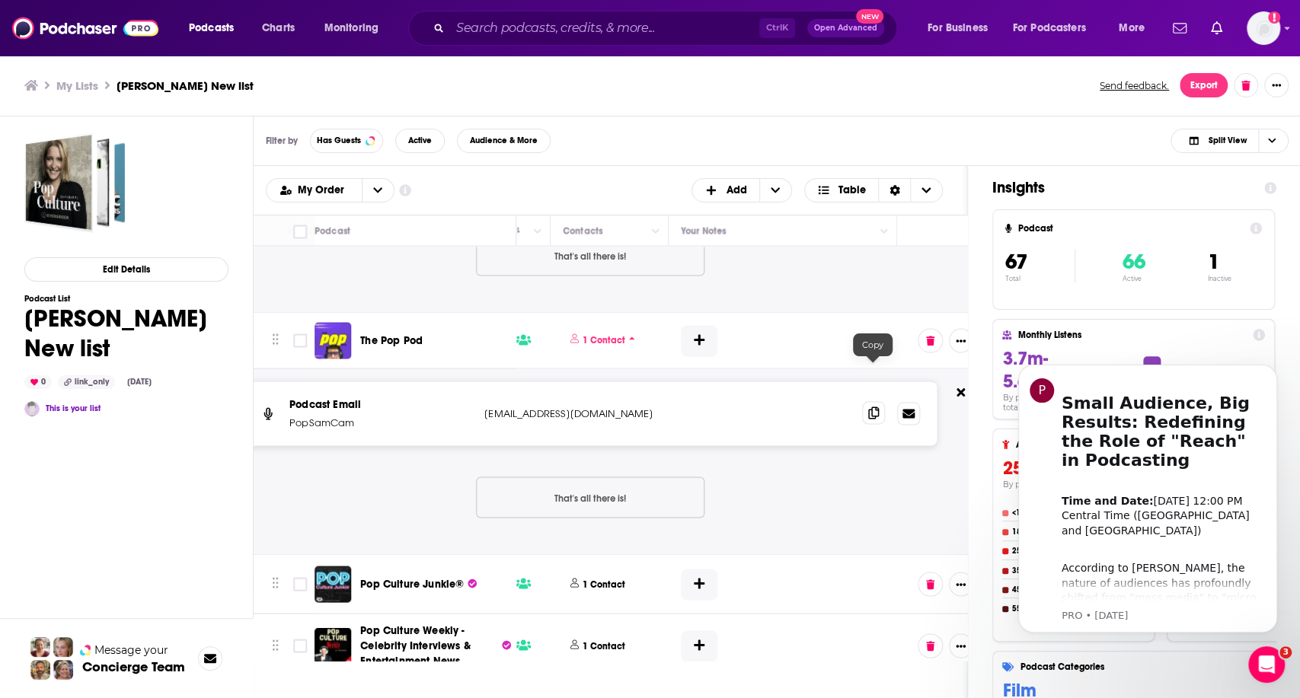
click at [874, 407] on icon at bounding box center [873, 413] width 11 height 12
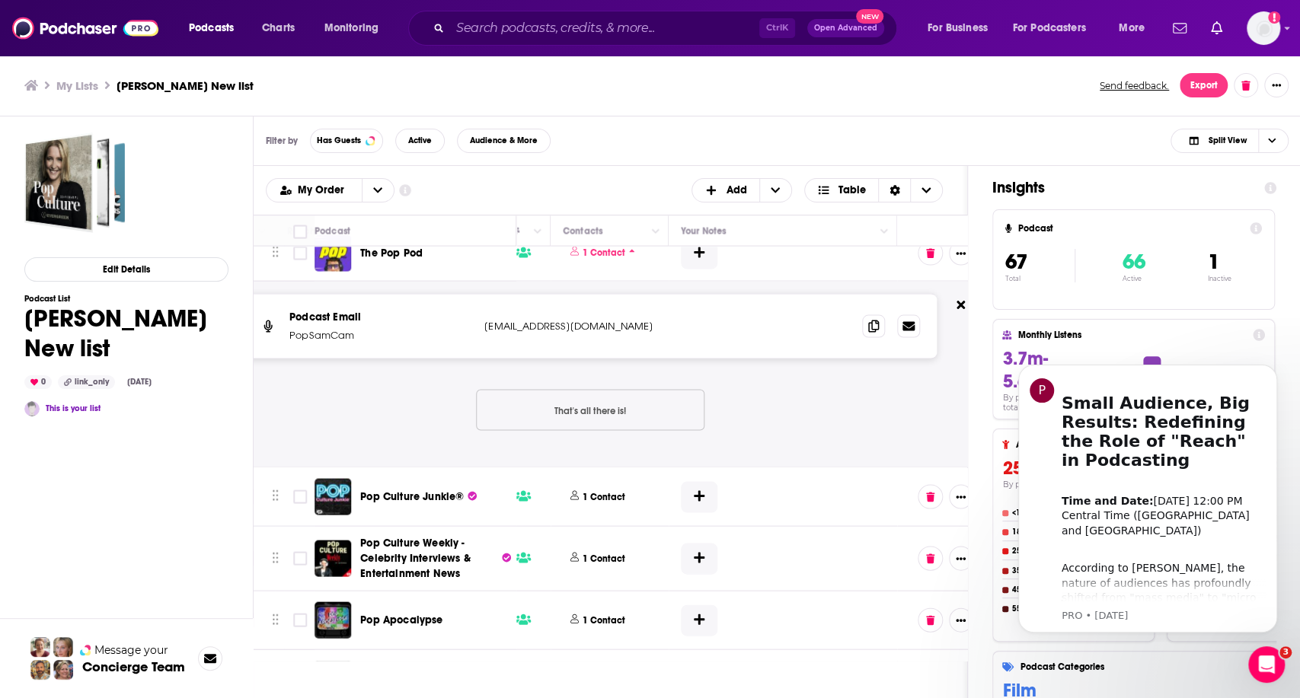
scroll to position [6061, 707]
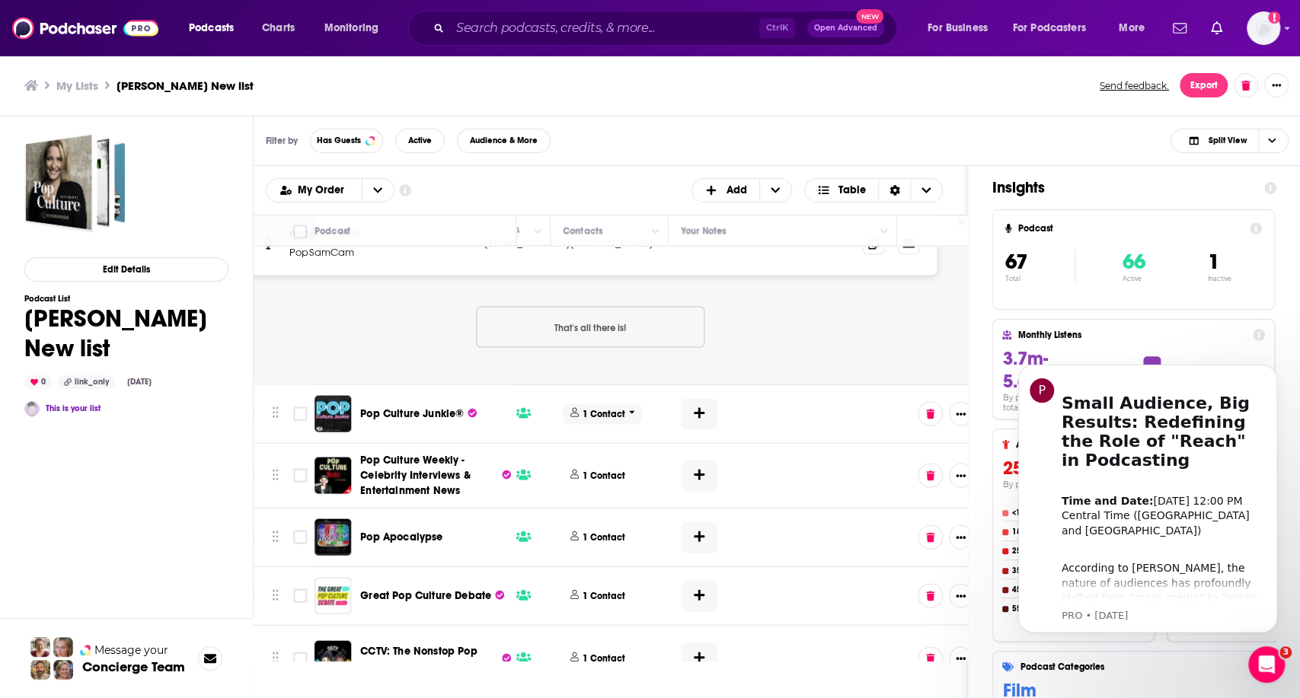
click at [597, 408] on p "1 Contact" at bounding box center [604, 414] width 43 height 13
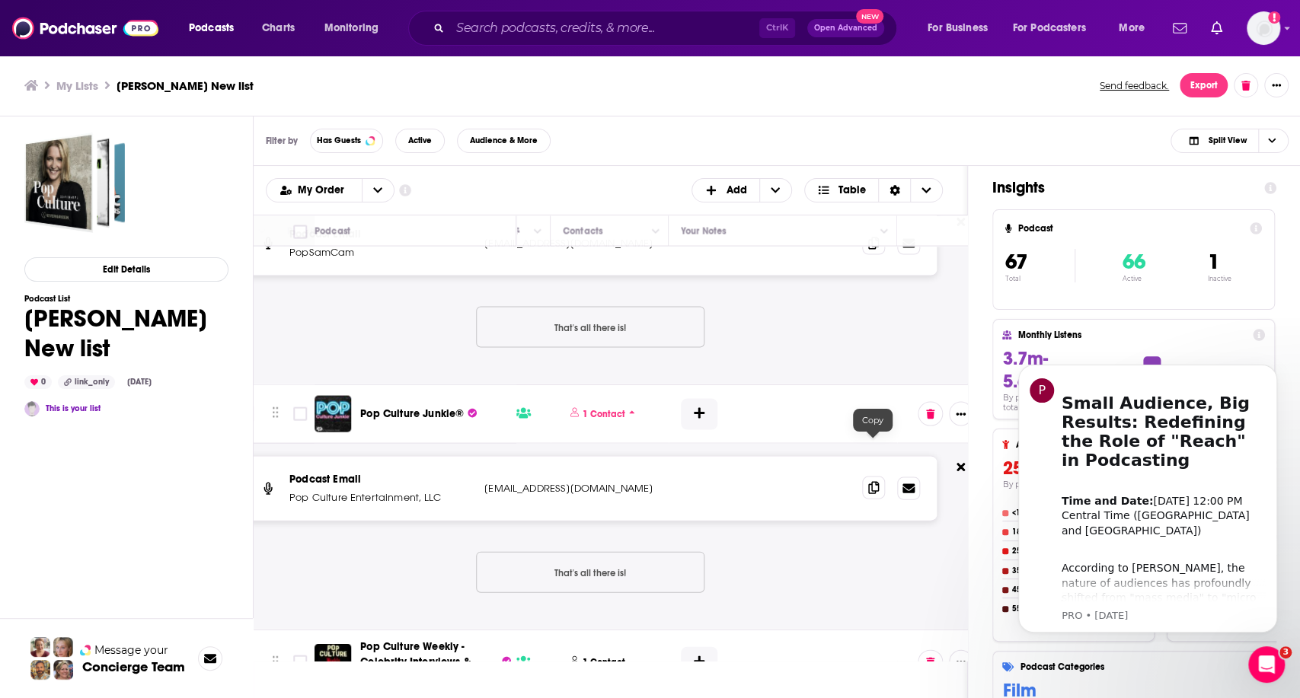
click at [873, 482] on icon at bounding box center [873, 488] width 11 height 12
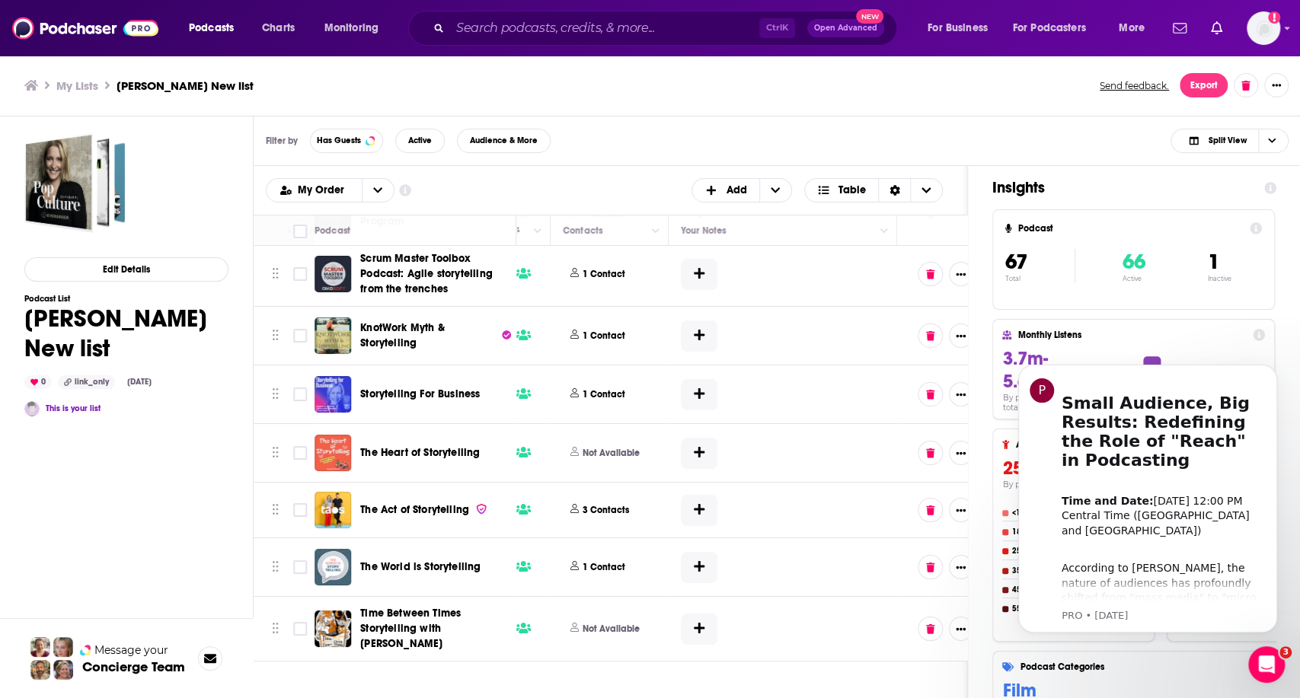
scroll to position [8262, 707]
